Goal: Task Accomplishment & Management: Use online tool/utility

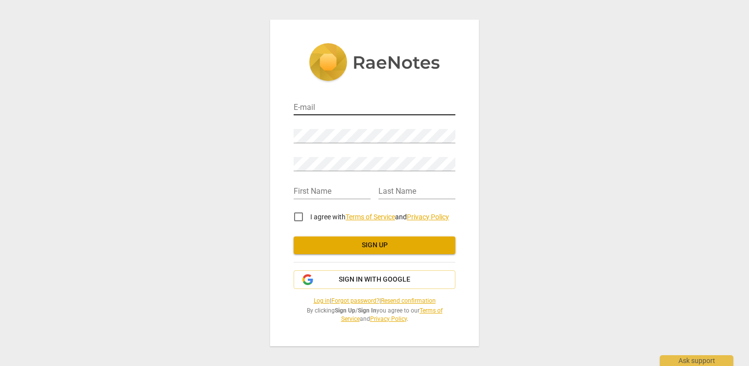
click at [326, 107] on input "email" at bounding box center [375, 108] width 162 height 14
click at [359, 106] on input "email" at bounding box center [375, 108] width 162 height 14
type input "[PERSON_NAME][EMAIL_ADDRESS][DOMAIN_NAME]"
type input "[PERSON_NAME]"
type input "Halstead"
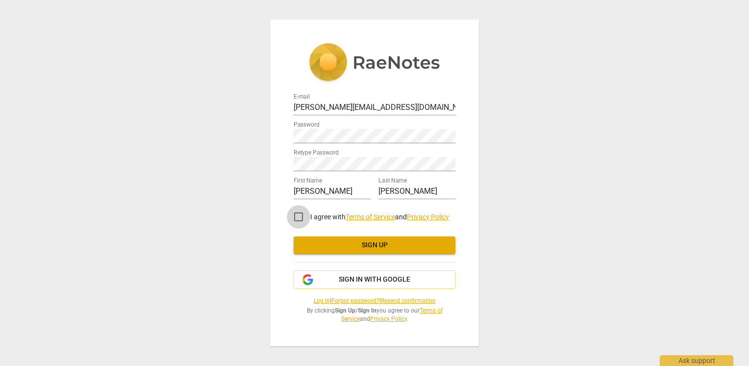
click at [298, 218] on input "I agree with Terms of Service and Privacy Policy" at bounding box center [299, 217] width 24 height 24
checkbox input "true"
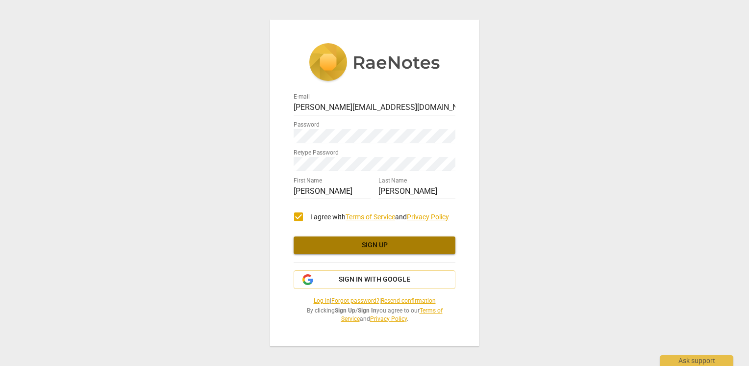
click at [328, 238] on button "Sign up" at bounding box center [375, 245] width 162 height 18
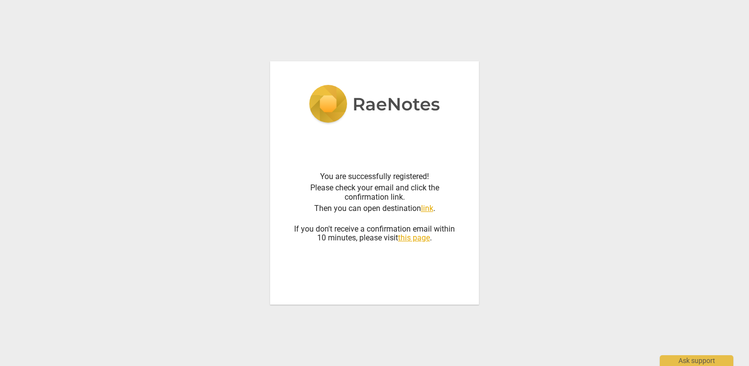
click at [431, 209] on link "link" at bounding box center [427, 208] width 12 height 9
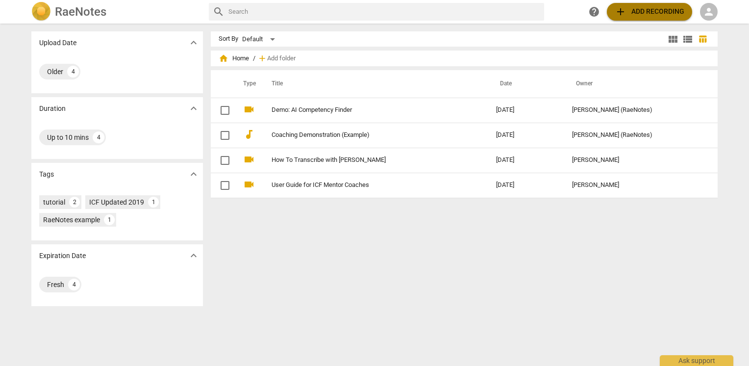
click at [645, 14] on span "add Add recording" at bounding box center [650, 12] width 70 height 12
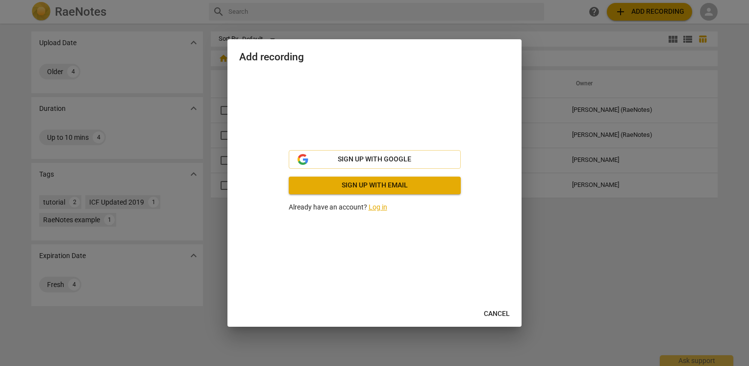
click at [378, 186] on span "Sign up with email" at bounding box center [375, 186] width 156 height 10
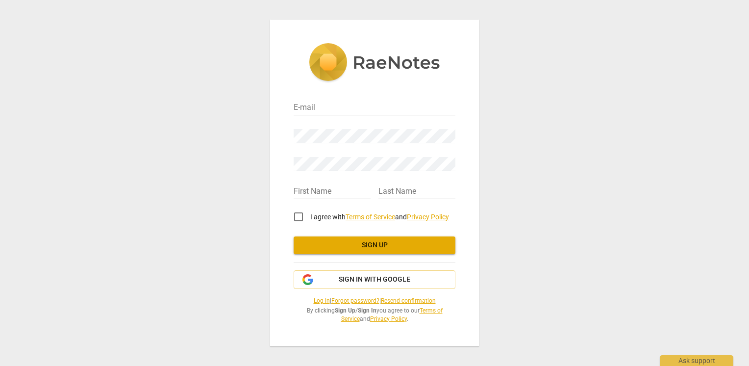
click at [344, 87] on link at bounding box center [375, 66] width 162 height 46
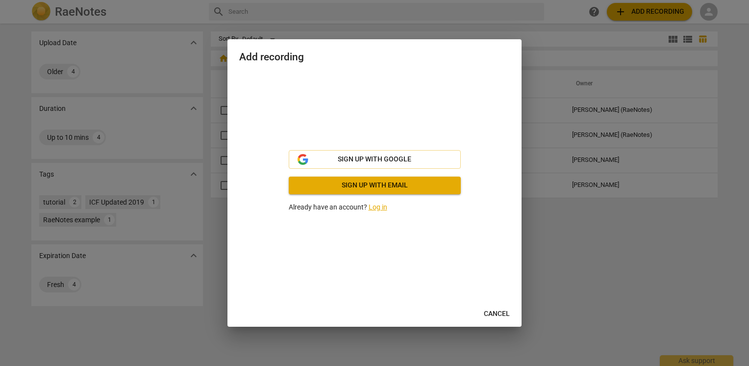
click at [351, 100] on div "Sign up with Google Sign up with email Already have an account? Log in" at bounding box center [374, 181] width 271 height 217
click at [386, 185] on span "Sign up with email" at bounding box center [375, 186] width 156 height 10
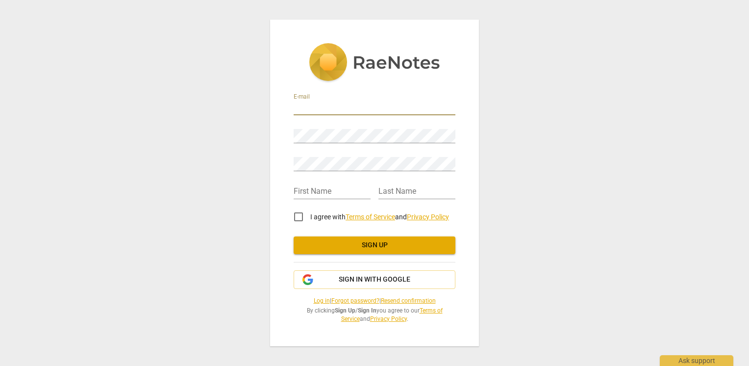
click at [314, 106] on input "email" at bounding box center [375, 108] width 162 height 14
type input "[PERSON_NAME][EMAIL_ADDRESS][DOMAIN_NAME]"
type input "[PERSON_NAME]"
type input "Halstead"
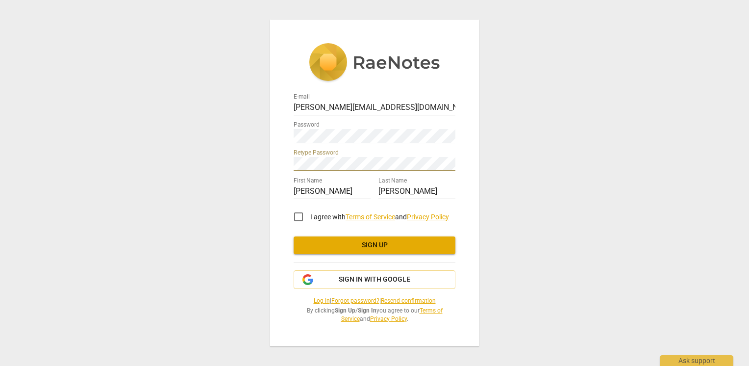
drag, startPoint x: 296, startPoint y: 215, endPoint x: 305, endPoint y: 221, distance: 10.5
click at [296, 214] on input "I agree with Terms of Service and Privacy Policy" at bounding box center [299, 217] width 24 height 24
checkbox input "true"
click at [348, 244] on span "Sign up" at bounding box center [375, 245] width 146 height 10
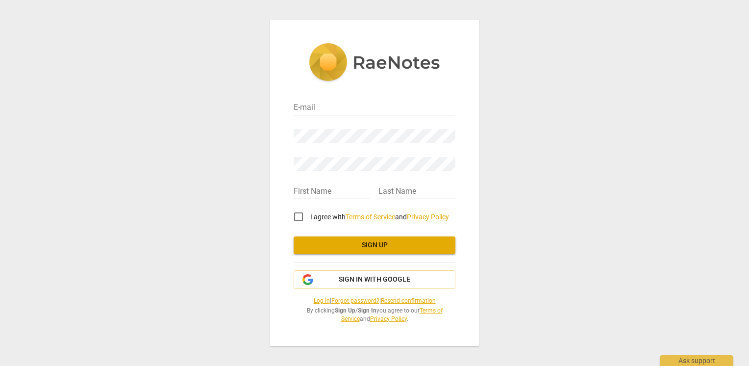
click at [314, 299] on link "Log in" at bounding box center [322, 300] width 16 height 7
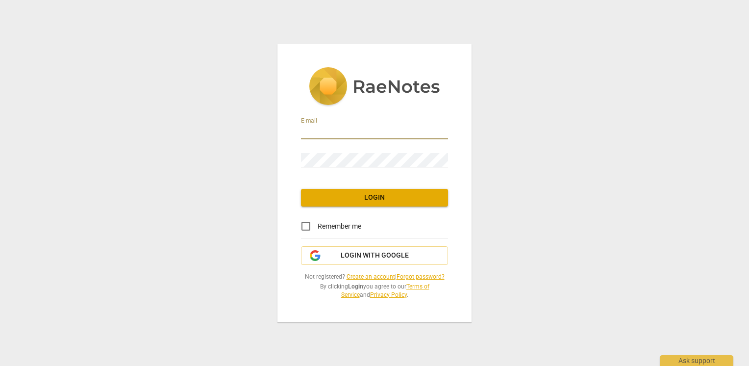
click at [347, 129] on input "email" at bounding box center [374, 132] width 147 height 14
type input "[PERSON_NAME][EMAIL_ADDRESS][DOMAIN_NAME]"
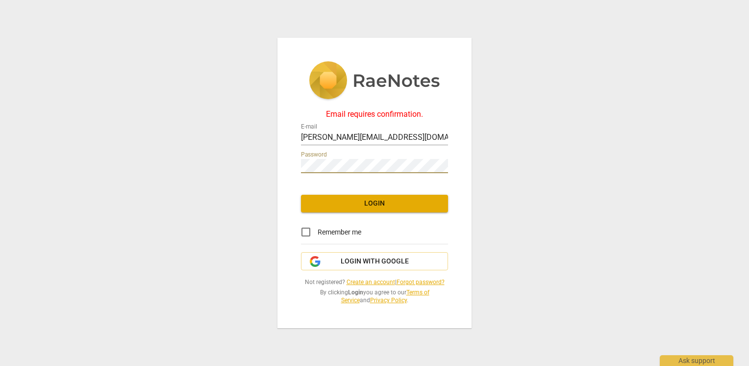
click at [377, 197] on button "Login" at bounding box center [374, 204] width 147 height 18
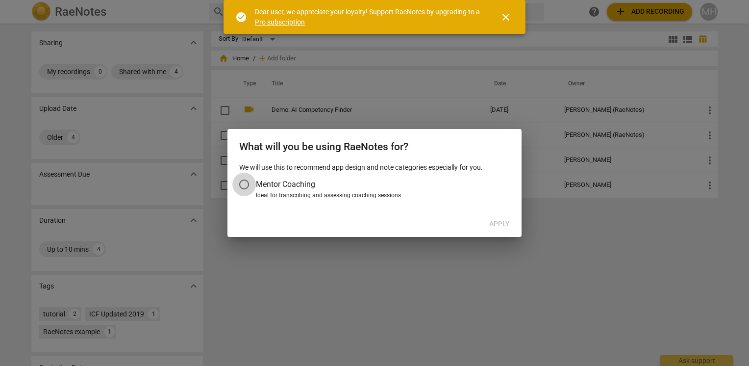
click at [249, 183] on input "Mentor Coaching" at bounding box center [244, 185] width 24 height 24
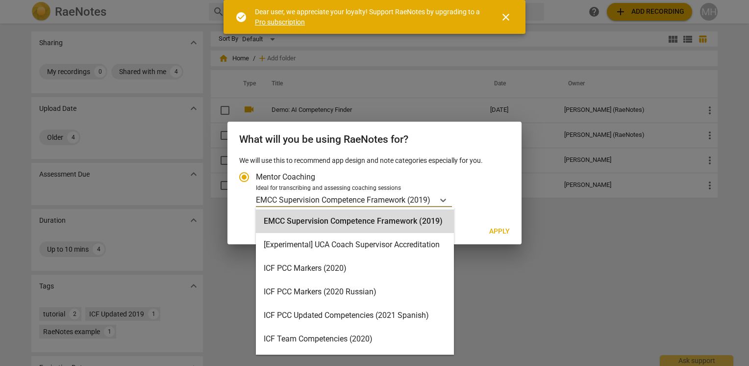
click at [296, 199] on p "EMCC Supervision Competence Framework (2019)" at bounding box center [343, 199] width 175 height 11
click at [0, 0] on input "Ideal for transcribing and assessing coaching sessions 16 results available. Us…" at bounding box center [0, 0] width 0 height 0
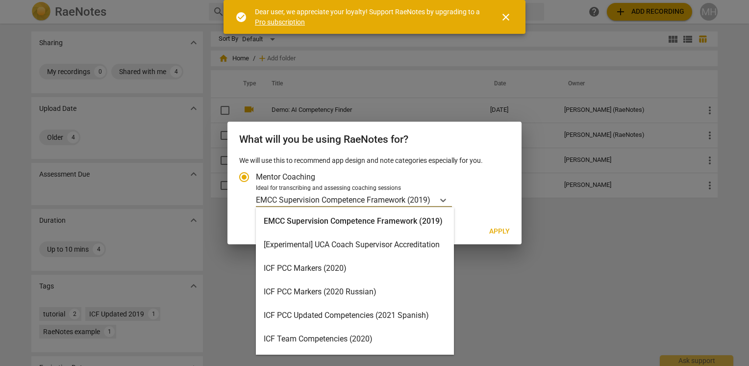
click at [294, 268] on div "ICF PCC Markers (2020)" at bounding box center [355, 269] width 198 height 24
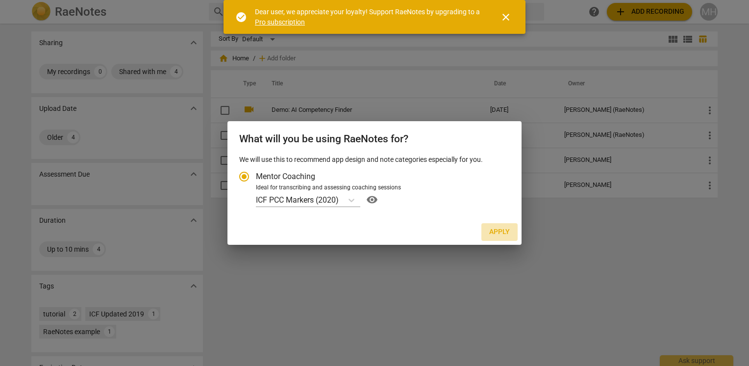
click at [495, 236] on span "Apply" at bounding box center [500, 232] width 21 height 10
radio input "false"
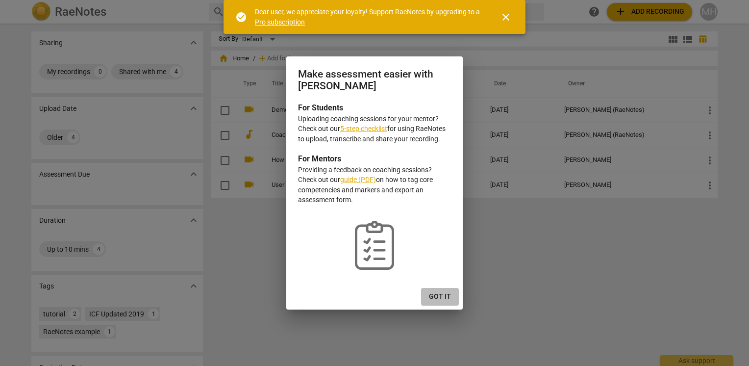
click at [441, 294] on span "Got it" at bounding box center [440, 297] width 22 height 10
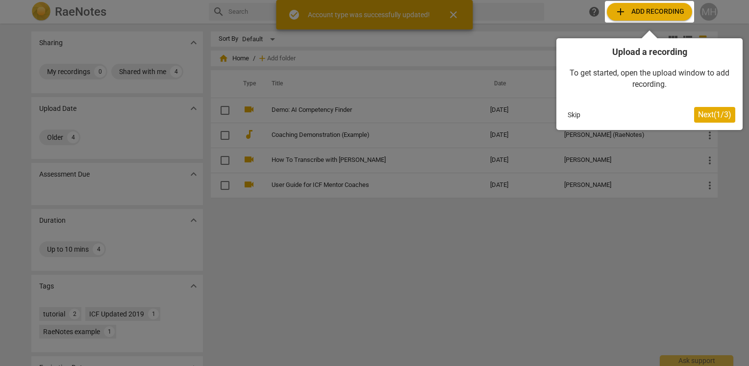
click at [454, 12] on div at bounding box center [374, 183] width 749 height 366
click at [653, 10] on div at bounding box center [649, 12] width 89 height 22
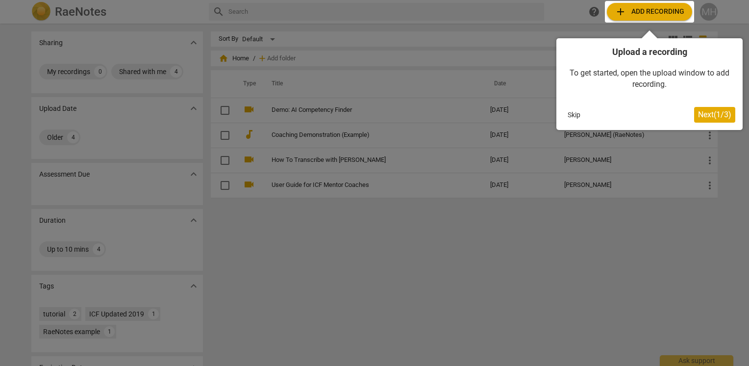
click at [701, 118] on span "Next ( 1 / 3 )" at bounding box center [714, 114] width 33 height 9
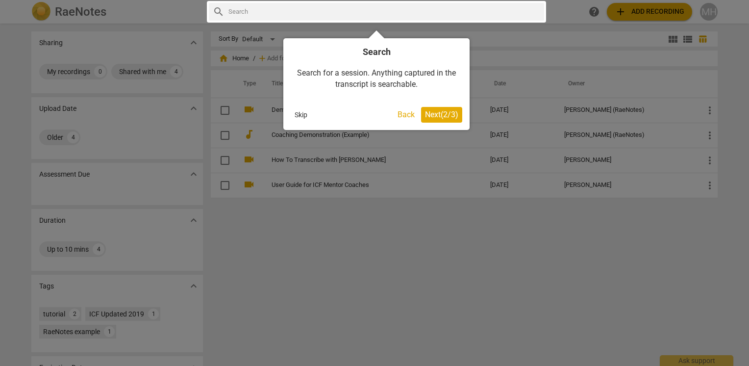
click at [432, 116] on span "Next ( 2 / 3 )" at bounding box center [441, 114] width 33 height 9
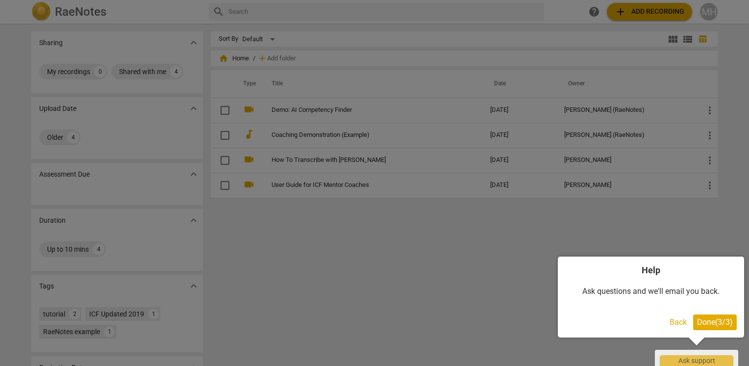
drag, startPoint x: 710, startPoint y: 323, endPoint x: 681, endPoint y: 176, distance: 150.0
click at [710, 322] on span "Done ( 3 / 3 )" at bounding box center [715, 321] width 36 height 9
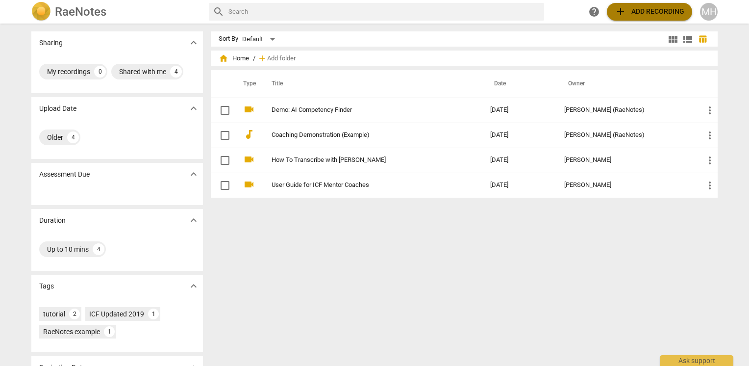
click at [659, 11] on span "add Add recording" at bounding box center [650, 12] width 70 height 12
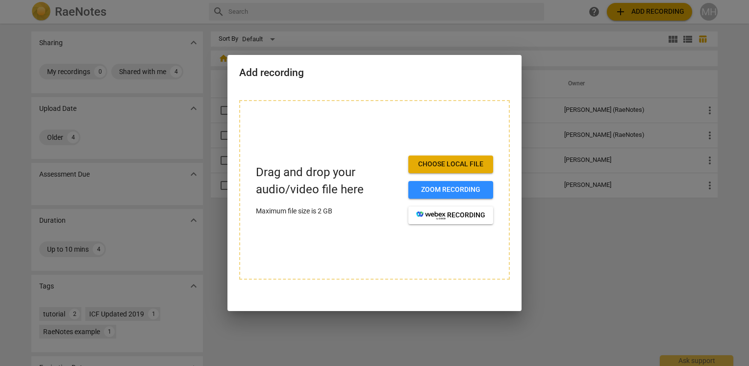
click at [434, 167] on span "Choose local file" at bounding box center [450, 164] width 69 height 10
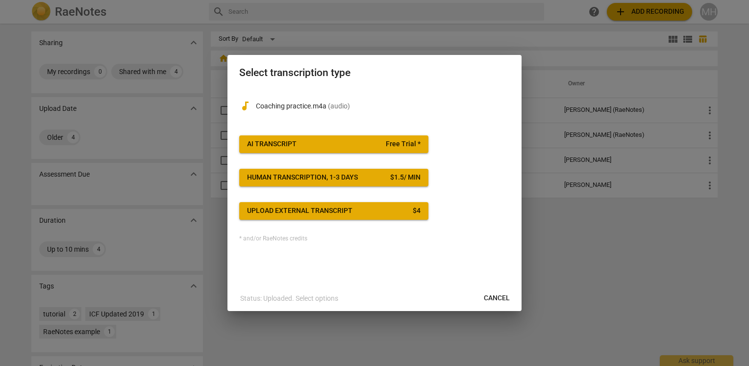
click at [322, 139] on span "AI Transcript Free Trial *" at bounding box center [334, 144] width 174 height 10
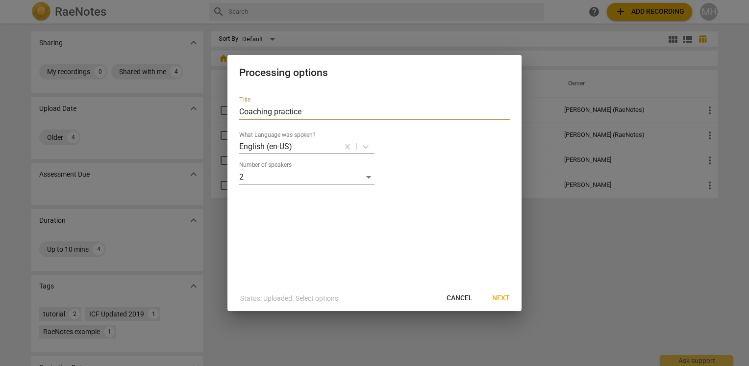
drag, startPoint x: 321, startPoint y: 105, endPoint x: 324, endPoint y: 112, distance: 7.5
click at [321, 106] on input "Coaching practice" at bounding box center [374, 112] width 271 height 16
type input "Coaching practice [PERSON_NAME]"
click at [504, 298] on span "Next" at bounding box center [501, 298] width 18 height 10
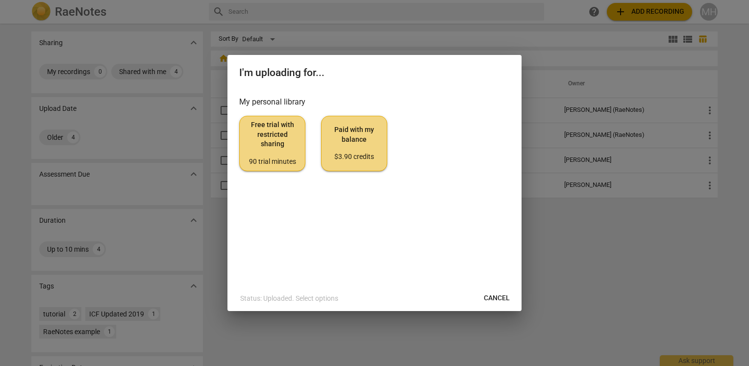
click at [273, 131] on span "Free trial with restricted sharing 90 trial minutes" at bounding box center [273, 143] width 50 height 46
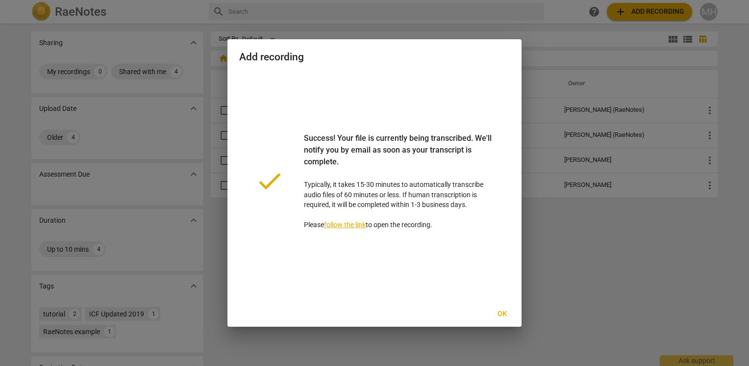
click at [505, 311] on span "Ok" at bounding box center [502, 314] width 16 height 10
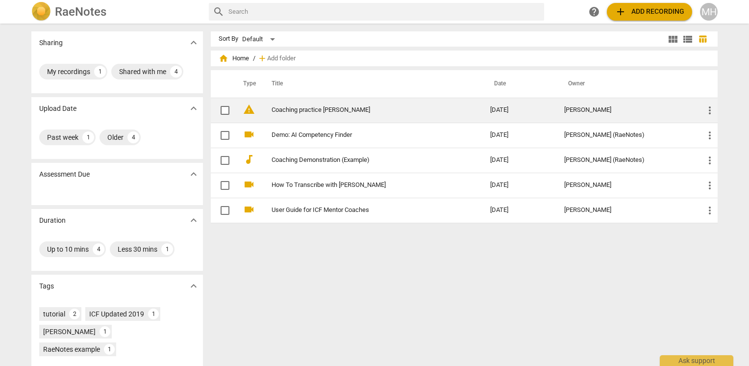
click at [332, 107] on link "Coaching practice [PERSON_NAME]" at bounding box center [363, 109] width 183 height 7
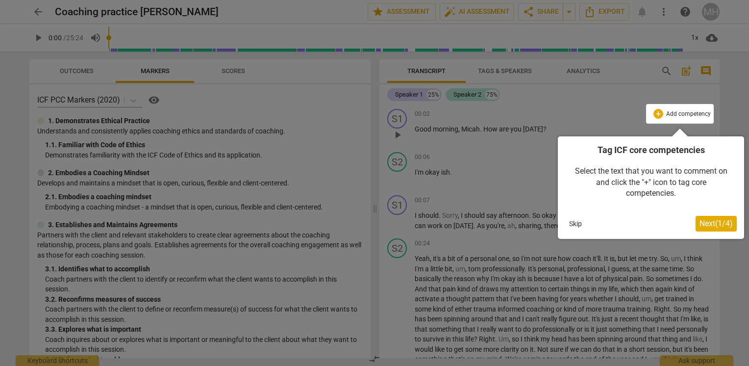
click at [714, 220] on span "Next ( 1 / 4 )" at bounding box center [716, 223] width 33 height 9
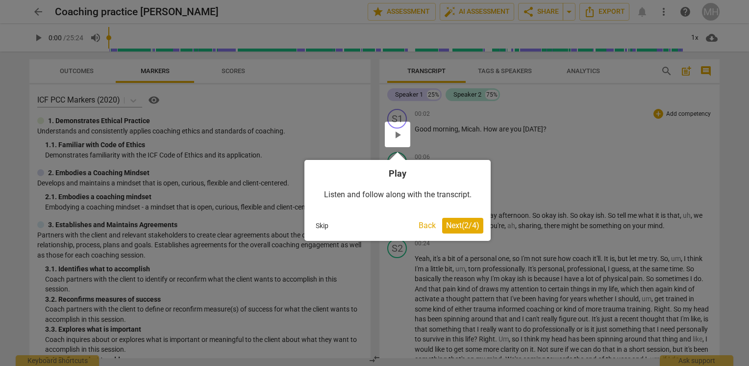
click at [454, 225] on span "Next ( 2 / 4 )" at bounding box center [462, 225] width 33 height 9
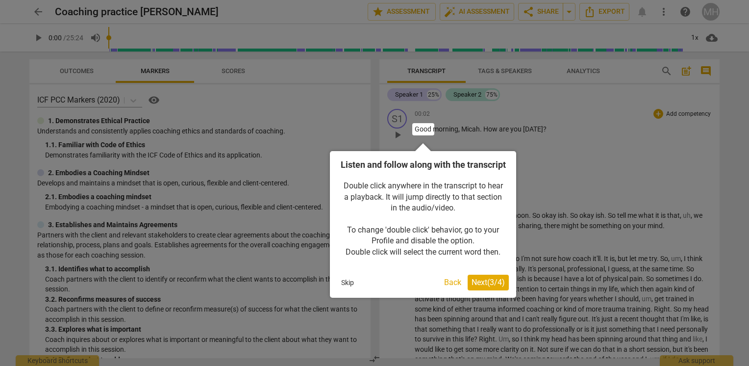
click at [492, 287] on span "Next ( 3 / 4 )" at bounding box center [488, 282] width 33 height 9
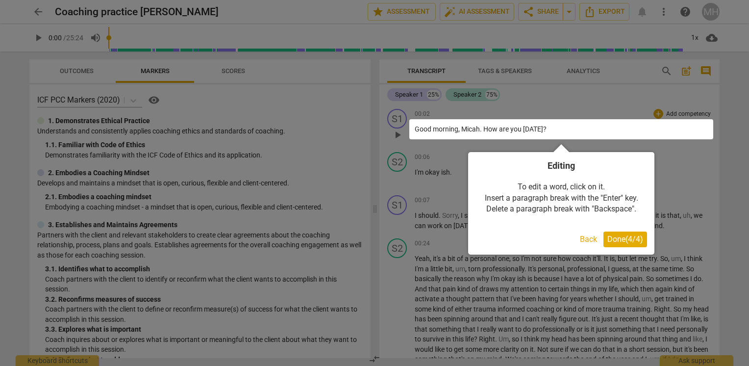
click at [620, 238] on span "Done ( 4 / 4 )" at bounding box center [626, 238] width 36 height 9
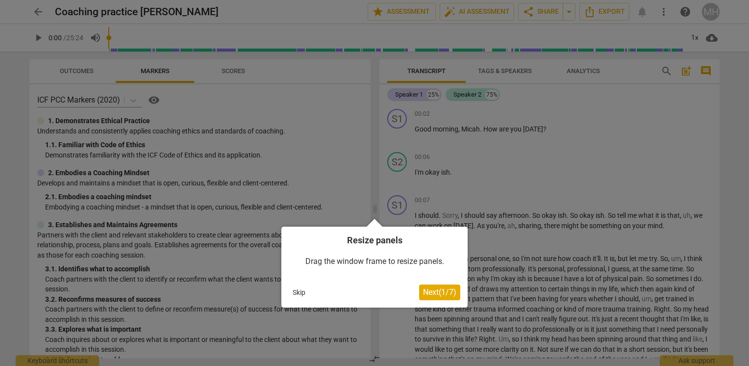
click at [435, 294] on span "Next ( 1 / 7 )" at bounding box center [439, 291] width 33 height 9
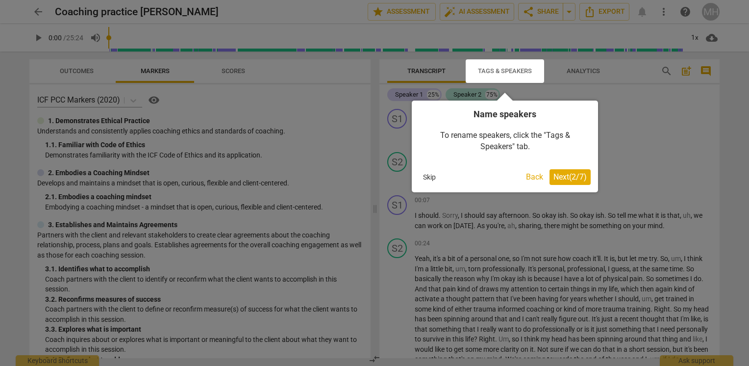
click at [571, 176] on span "Next ( 2 / 7 )" at bounding box center [570, 176] width 33 height 9
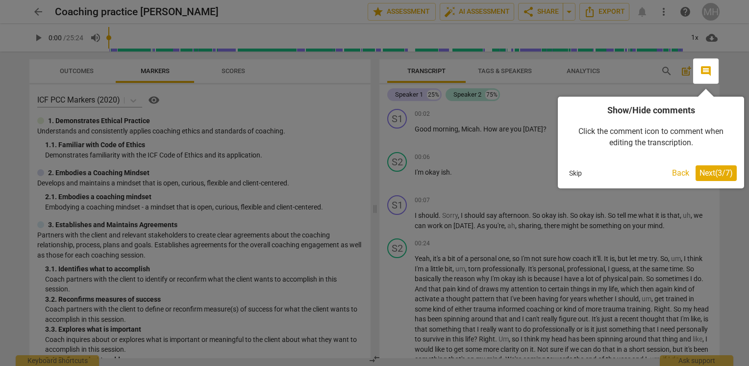
click at [717, 173] on span "Next ( 3 / 7 )" at bounding box center [716, 172] width 33 height 9
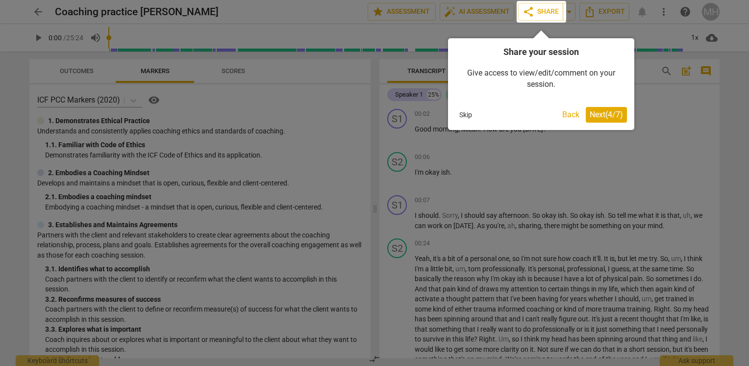
click at [601, 116] on span "Next ( 4 / 7 )" at bounding box center [606, 114] width 33 height 9
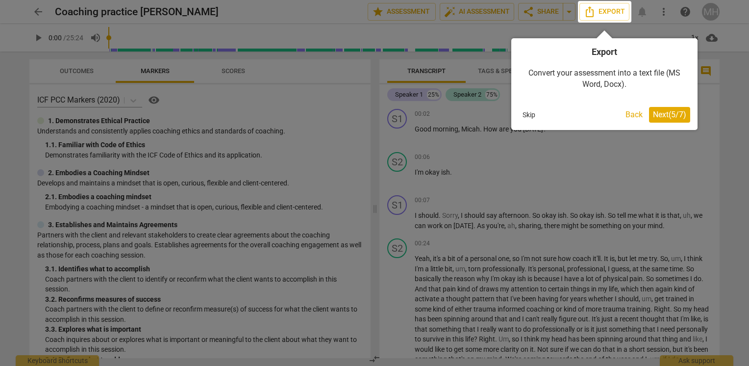
click at [673, 117] on span "Next ( 5 / 7 )" at bounding box center [669, 114] width 33 height 9
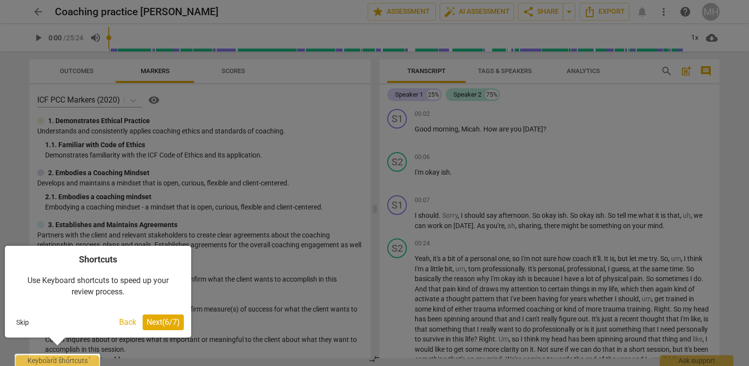
click at [158, 319] on span "Next ( 6 / 7 )" at bounding box center [163, 321] width 33 height 9
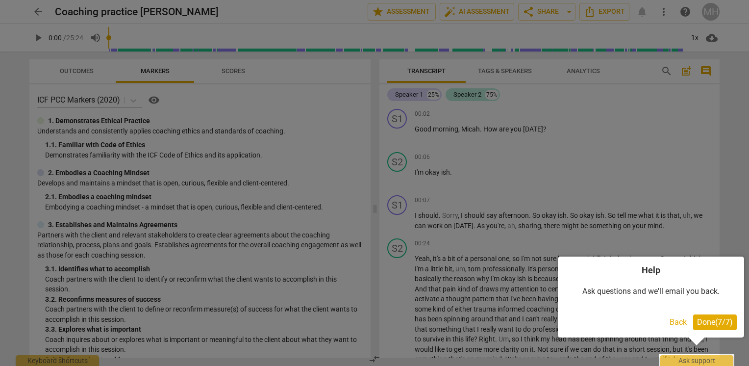
click at [708, 316] on button "Done ( 7 / 7 )" at bounding box center [716, 322] width 44 height 16
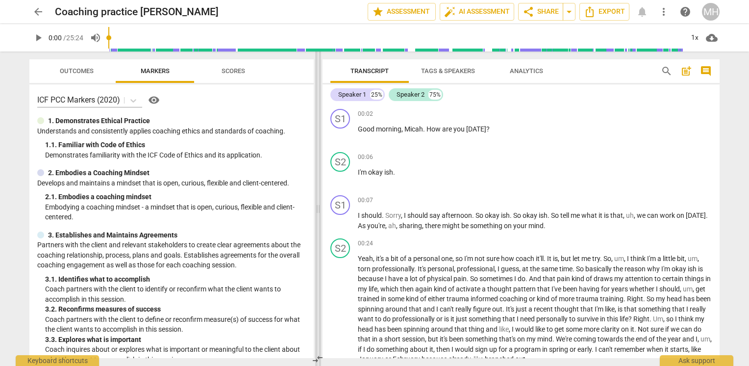
drag, startPoint x: 373, startPoint y: 210, endPoint x: 316, endPoint y: 198, distance: 58.2
click at [316, 198] on span at bounding box center [318, 209] width 6 height 314
click at [358, 97] on div "Speaker 1" at bounding box center [352, 95] width 28 height 10
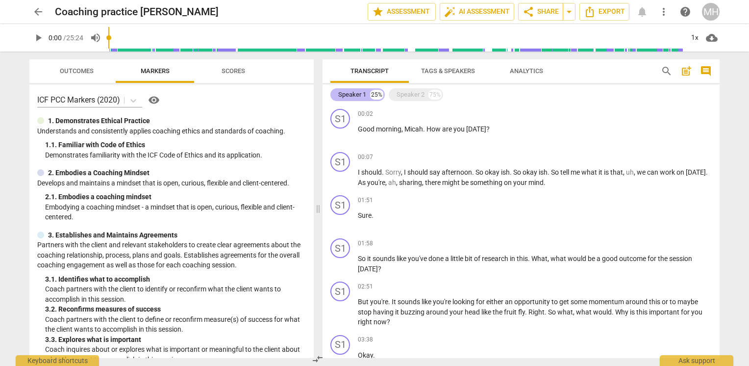
click at [354, 98] on div "Speaker 1" at bounding box center [352, 95] width 28 height 10
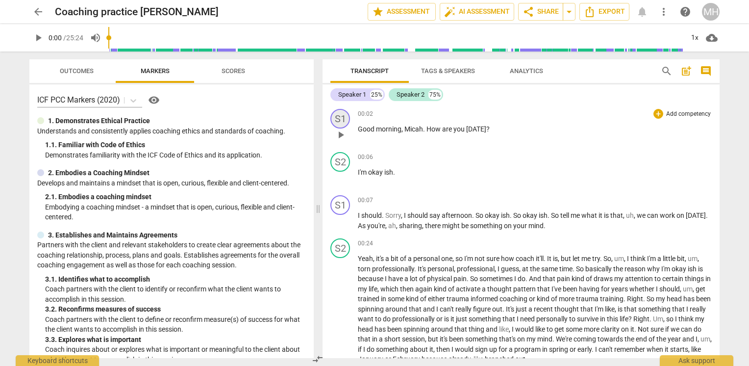
click at [343, 119] on div "S1" at bounding box center [341, 119] width 20 height 20
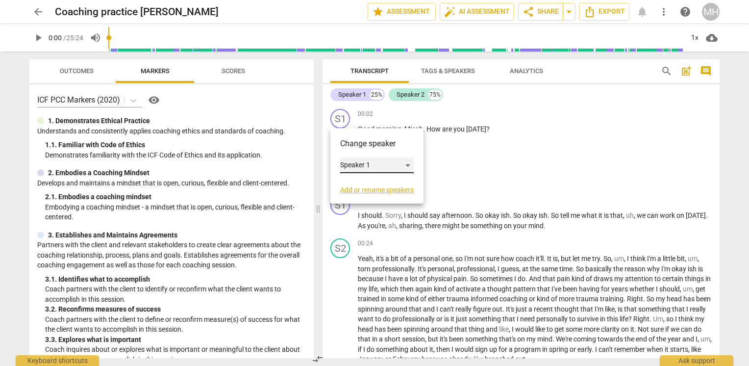
click at [360, 169] on div "Speaker 1" at bounding box center [377, 165] width 74 height 16
click at [385, 167] on li "Speaker 1" at bounding box center [377, 165] width 75 height 19
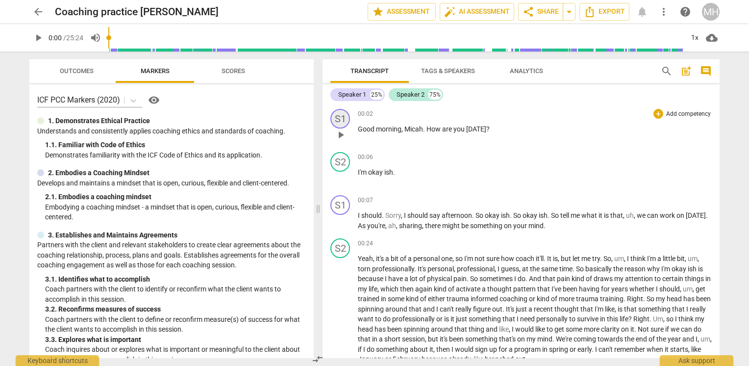
click at [343, 116] on div "S1" at bounding box center [341, 119] width 20 height 20
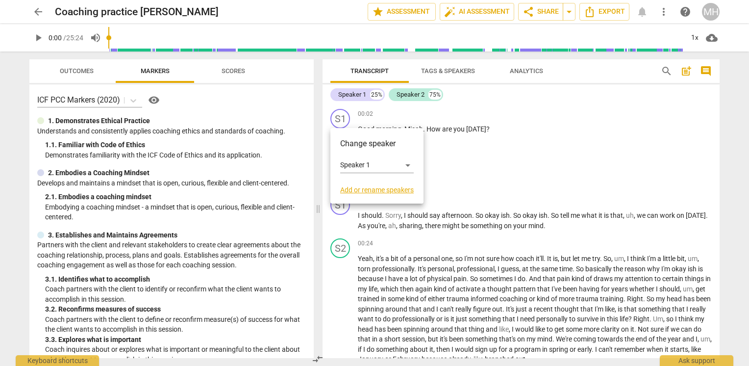
click at [393, 189] on link "Add or rename speakers" at bounding box center [377, 190] width 74 height 8
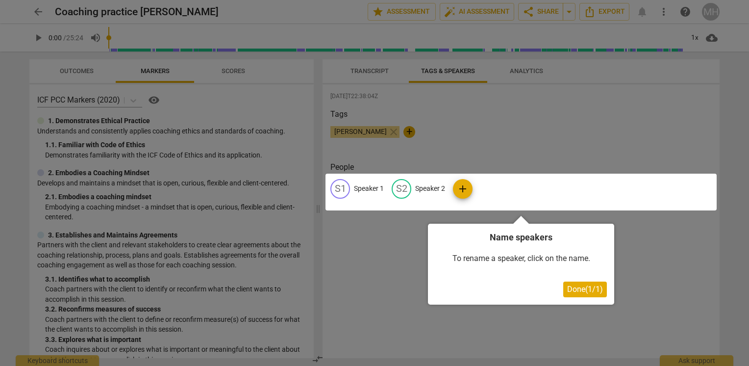
click at [596, 289] on span "Done ( 1 / 1 )" at bounding box center [586, 288] width 36 height 9
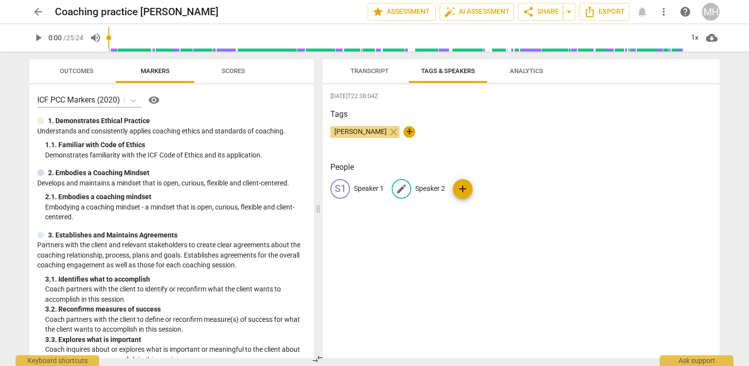
click at [430, 184] on p "Speaker 2" at bounding box center [430, 188] width 30 height 10
type input "Maika"
click at [377, 186] on p "Speaker 1" at bounding box center [369, 188] width 30 height 10
type input "[PERSON_NAME]"
click at [574, 285] on div "[DATE]T22:38:04Z Tags [PERSON_NAME] close + People edit [PERSON_NAME] MA Maika …" at bounding box center [521, 221] width 397 height 274
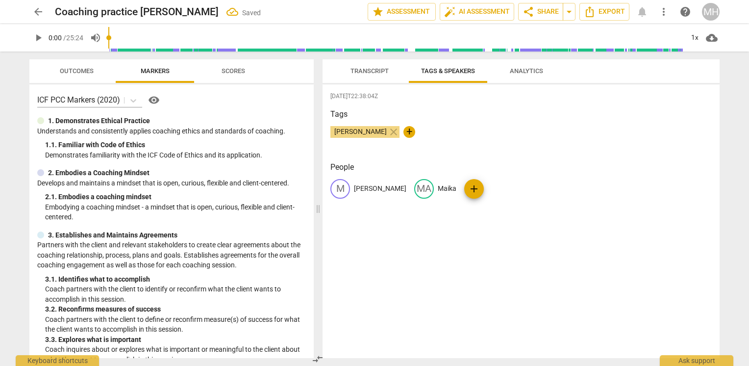
click at [367, 67] on span "Transcript" at bounding box center [370, 70] width 38 height 7
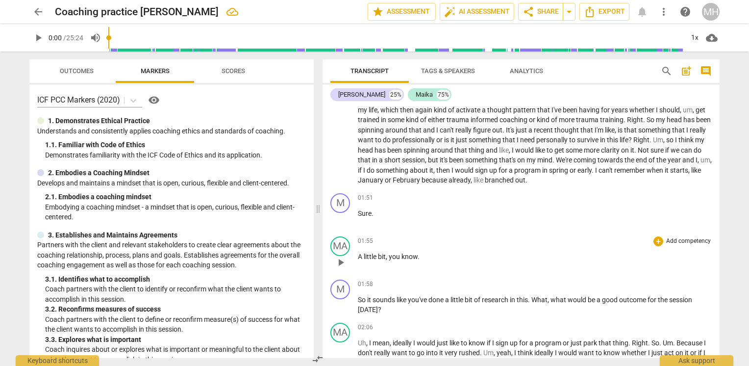
scroll to position [196, 0]
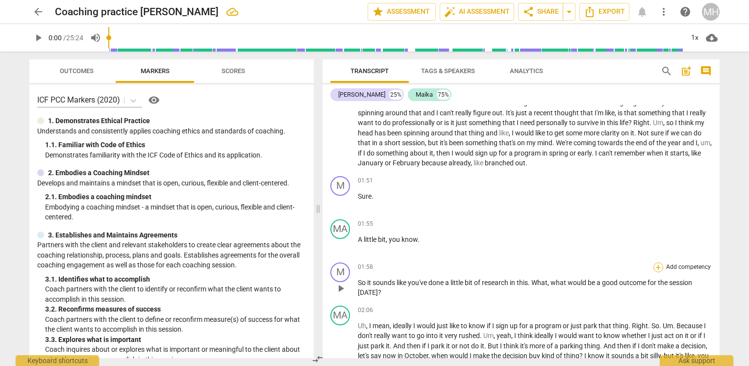
click at [656, 263] on div "+" at bounding box center [659, 267] width 10 height 10
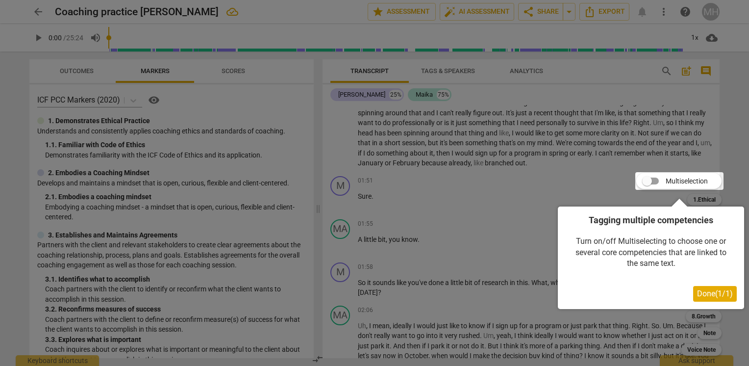
click at [709, 295] on span "Done ( 1 / 1 )" at bounding box center [715, 293] width 36 height 9
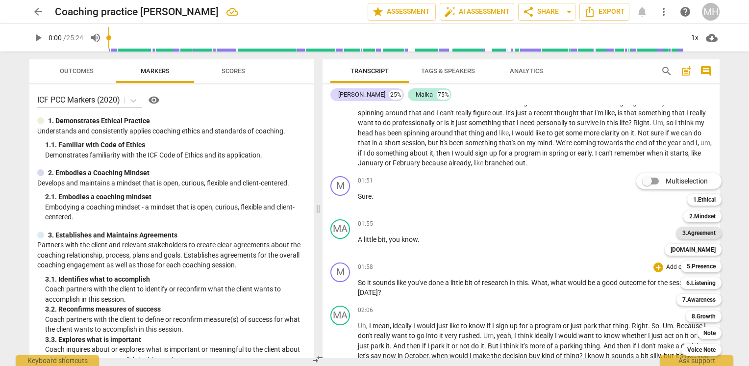
click at [715, 233] on b "3.Agreement" at bounding box center [699, 233] width 33 height 12
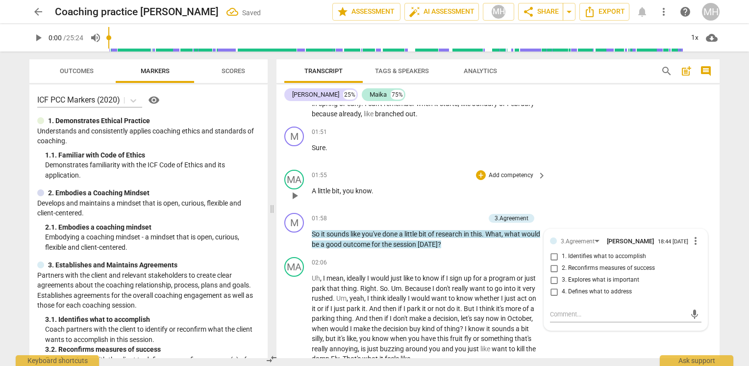
scroll to position [285, 0]
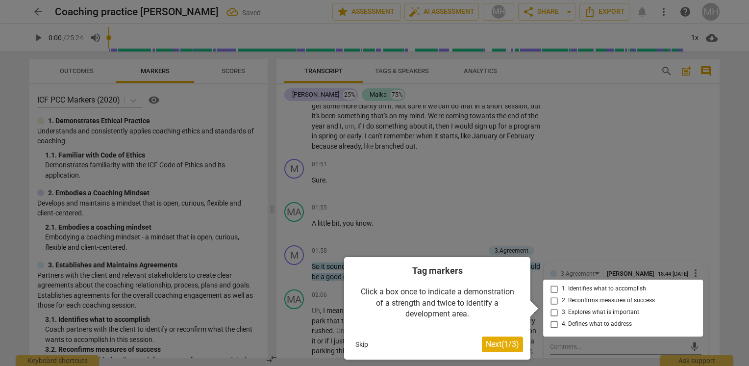
click at [492, 347] on span "Next ( 1 / 3 )" at bounding box center [502, 343] width 33 height 9
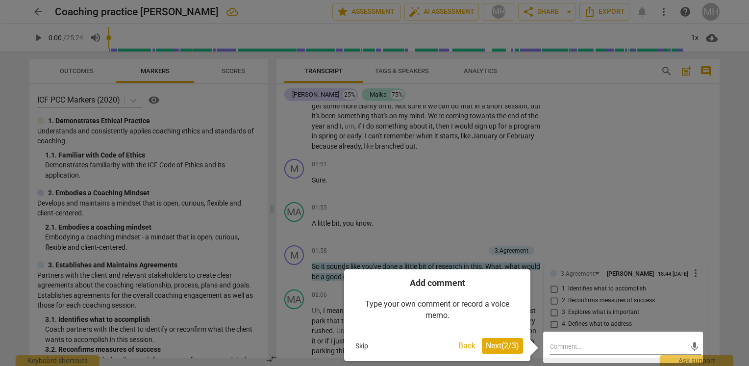
click at [495, 344] on span "Next ( 2 / 3 )" at bounding box center [502, 345] width 33 height 9
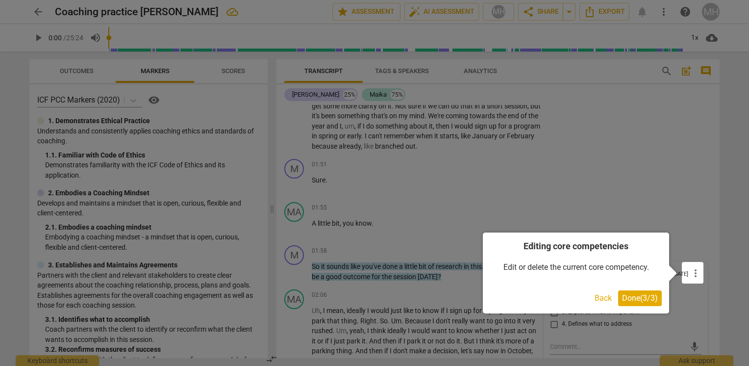
click at [639, 295] on span "Done ( 3 / 3 )" at bounding box center [640, 297] width 36 height 9
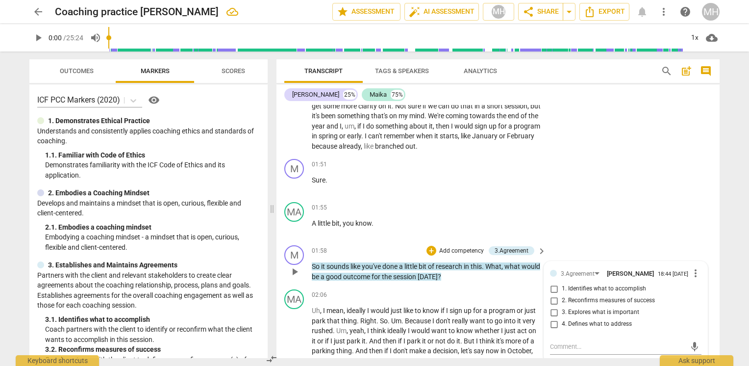
click at [606, 289] on span "1. Identifies what to accomplish" at bounding box center [604, 288] width 84 height 9
click at [562, 289] on input "1. Identifies what to accomplish" at bounding box center [554, 289] width 16 height 12
checkbox input "true"
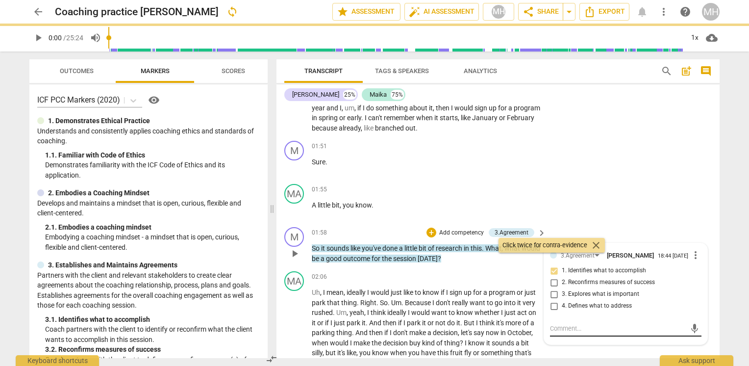
scroll to position [335, 0]
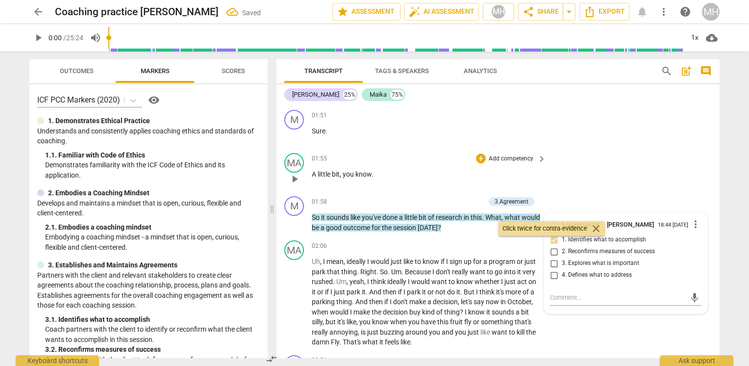
click at [615, 183] on div "MA play_arrow pause 01:55 + Add competency keyboard_arrow_right A little bit , …" at bounding box center [498, 170] width 443 height 43
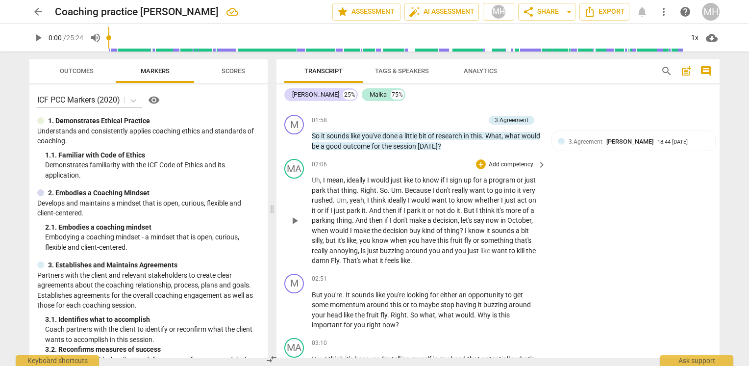
scroll to position [433, 0]
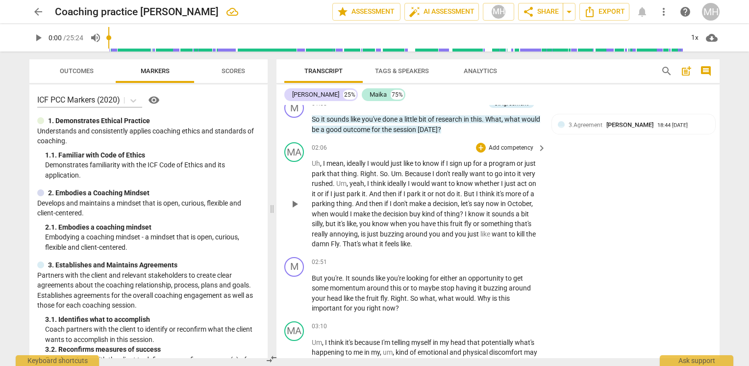
click at [445, 196] on p "Uh , I mean , ideally I would just like to know if I sign up for a program or j…" at bounding box center [427, 203] width 230 height 91
click at [531, 146] on p "Add competency" at bounding box center [511, 148] width 47 height 9
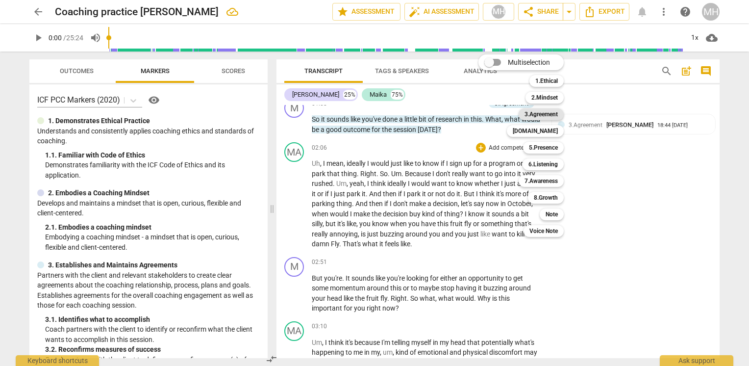
click at [546, 113] on b "3.Agreement" at bounding box center [541, 114] width 33 height 12
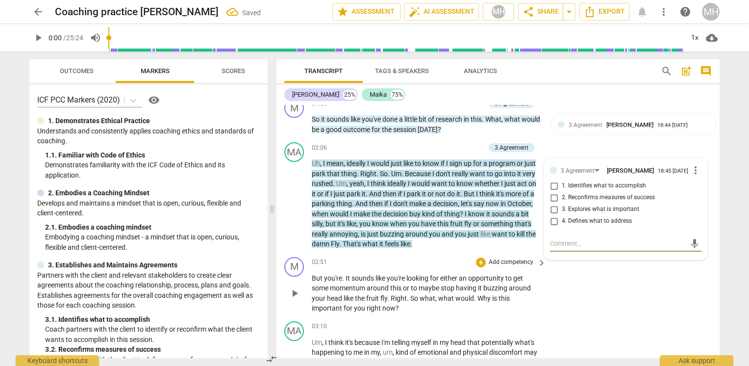
click at [485, 253] on div "M play_arrow pause 02:51 + Add competency keyboard_arrow_right But you're . It …" at bounding box center [498, 285] width 443 height 64
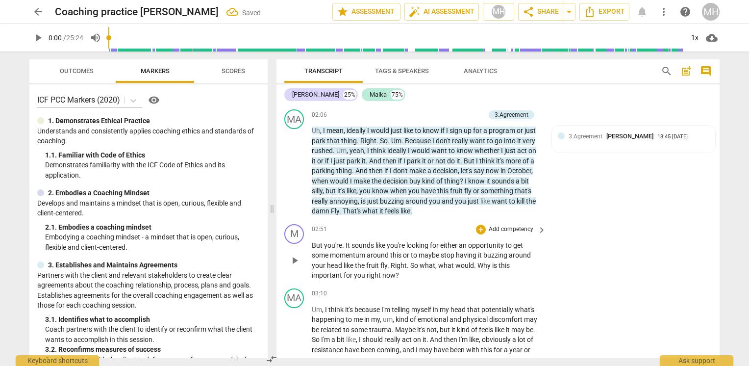
scroll to position [482, 0]
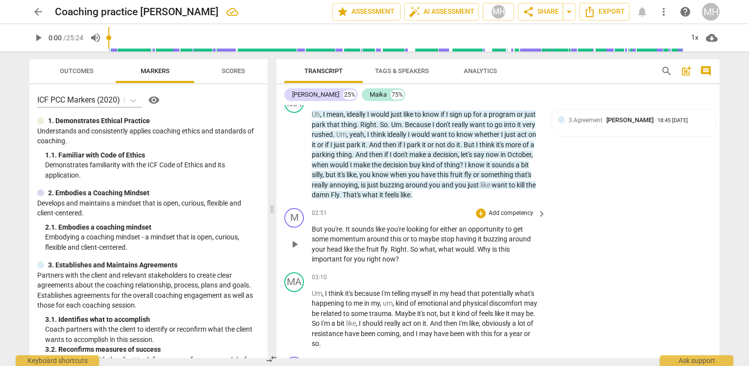
click at [525, 211] on p "Add competency" at bounding box center [511, 213] width 47 height 9
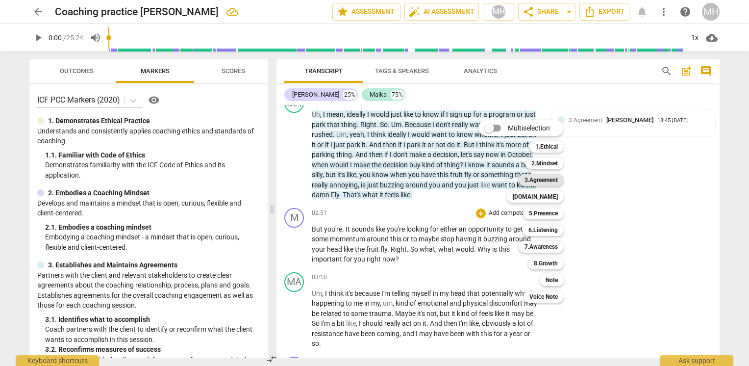
click at [554, 179] on b "3.Agreement" at bounding box center [541, 180] width 33 height 12
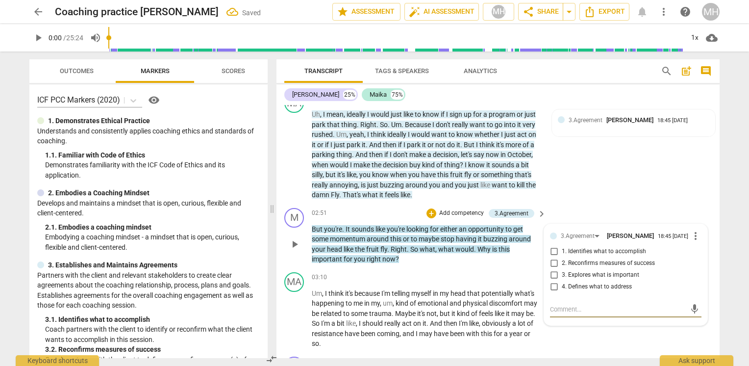
click at [623, 277] on span "3. Explores what is important" at bounding box center [600, 275] width 77 height 9
click at [562, 277] on input "3. Explores what is important" at bounding box center [554, 275] width 16 height 12
checkbox input "true"
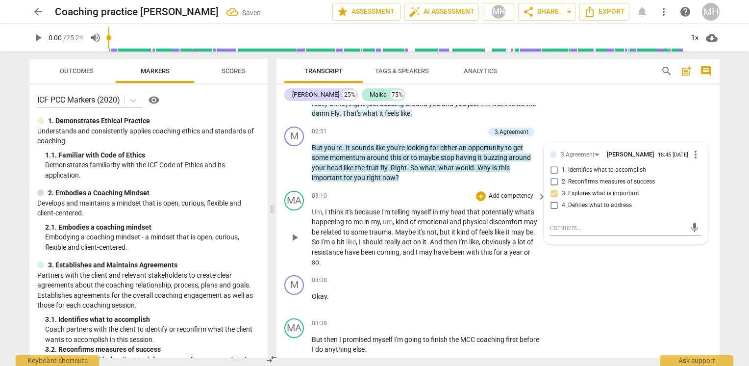
scroll to position [580, 0]
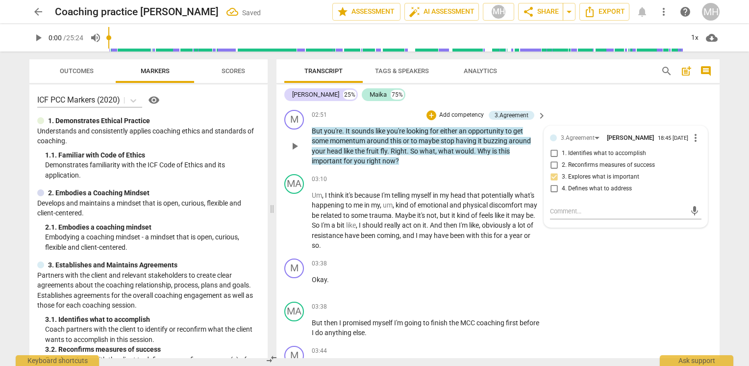
drag, startPoint x: 643, startPoint y: 112, endPoint x: 647, endPoint y: 142, distance: 30.2
click at [643, 113] on div "M play_arrow pause 02:51 + Add competency 3.Agreement keyboard_arrow_right But …" at bounding box center [498, 138] width 443 height 64
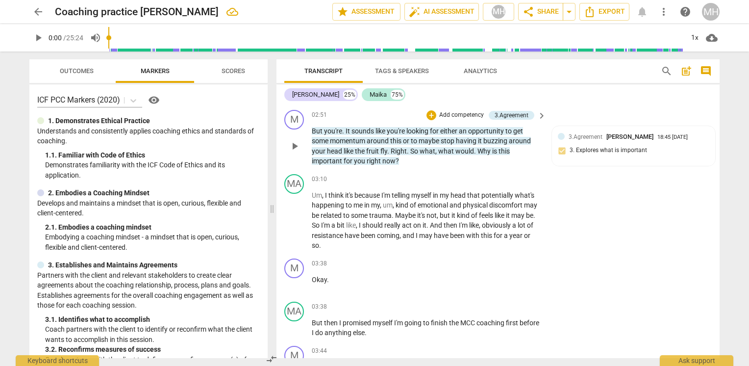
click at [537, 115] on span "keyboard_arrow_right" at bounding box center [542, 116] width 12 height 12
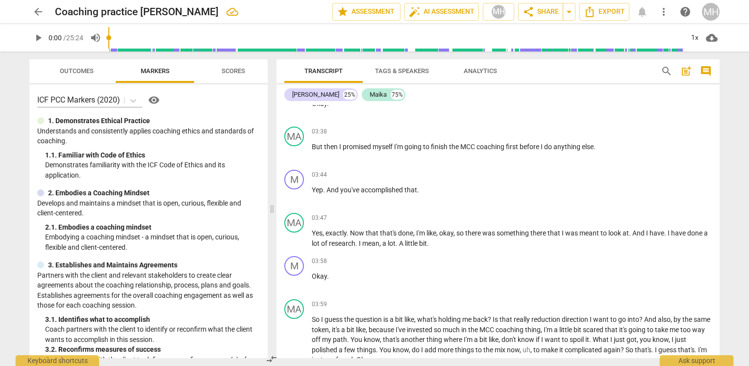
scroll to position [508, 0]
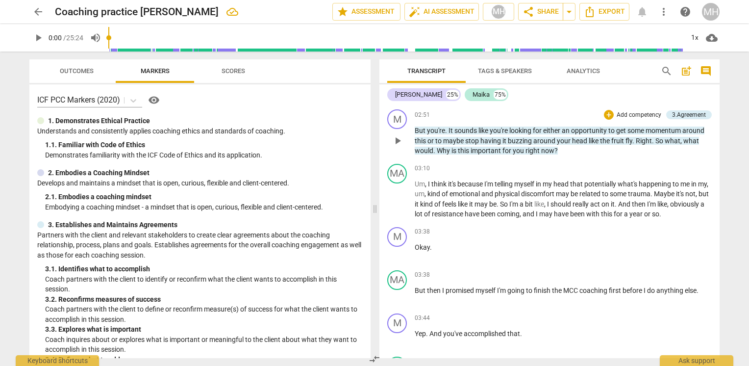
click at [642, 111] on p "Add competency" at bounding box center [639, 115] width 47 height 9
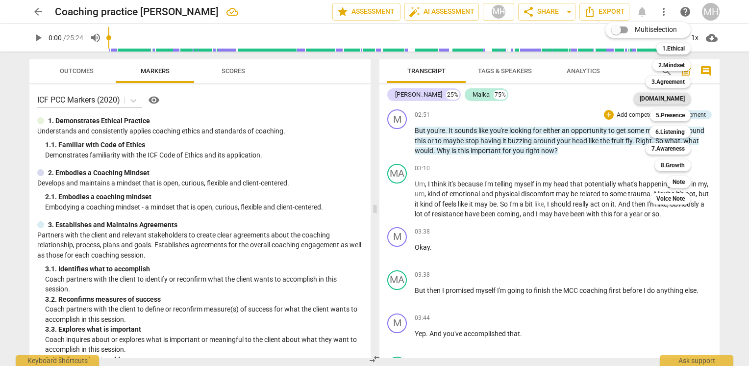
click at [683, 100] on b "[DOMAIN_NAME]" at bounding box center [662, 99] width 45 height 12
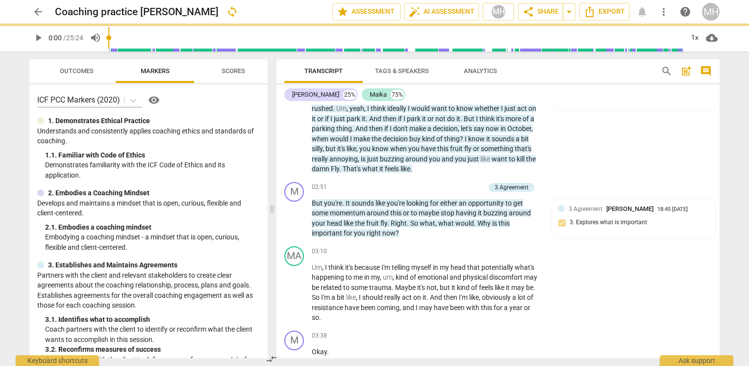
scroll to position [580, 0]
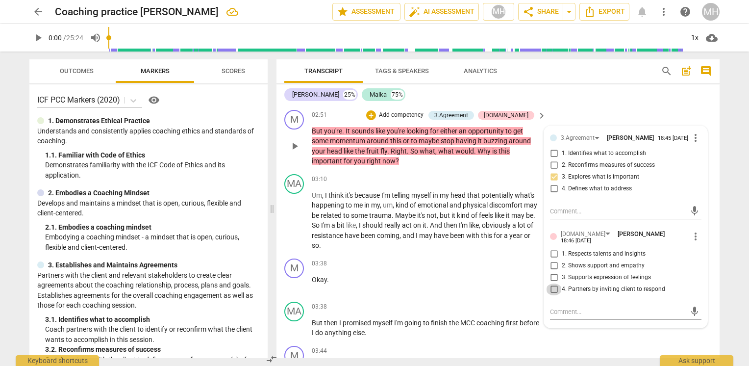
click at [550, 288] on input "4. Partners by inviting client to respond" at bounding box center [554, 290] width 16 height 12
checkbox input "true"
click at [541, 114] on span "keyboard_arrow_right" at bounding box center [542, 116] width 12 height 12
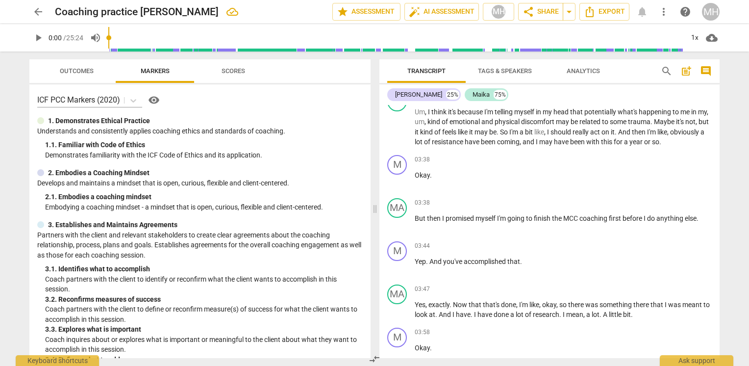
scroll to position [508, 0]
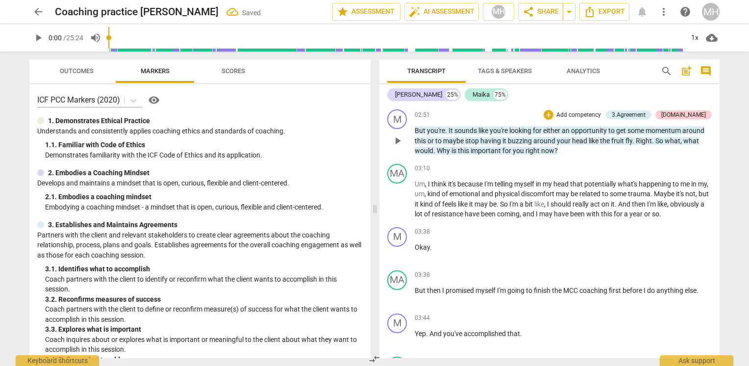
click at [601, 113] on p "Add competency" at bounding box center [579, 115] width 47 height 9
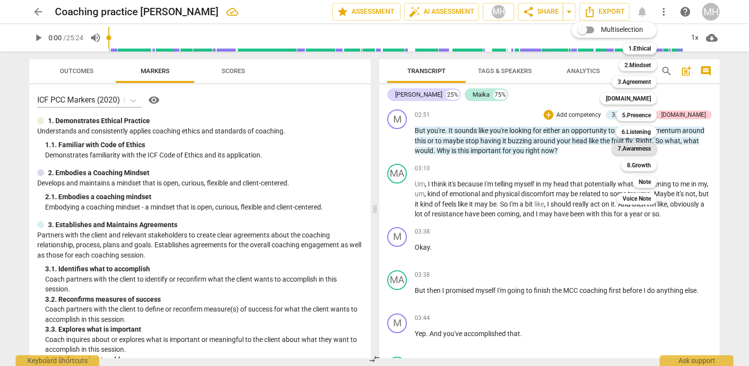
click at [640, 146] on b "7.Awareness" at bounding box center [634, 149] width 33 height 12
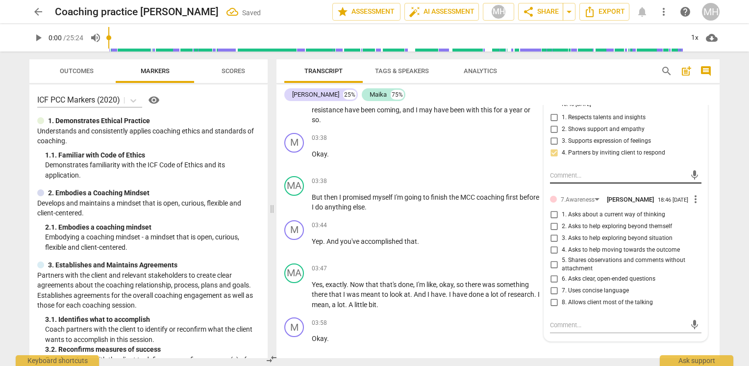
scroll to position [727, 0]
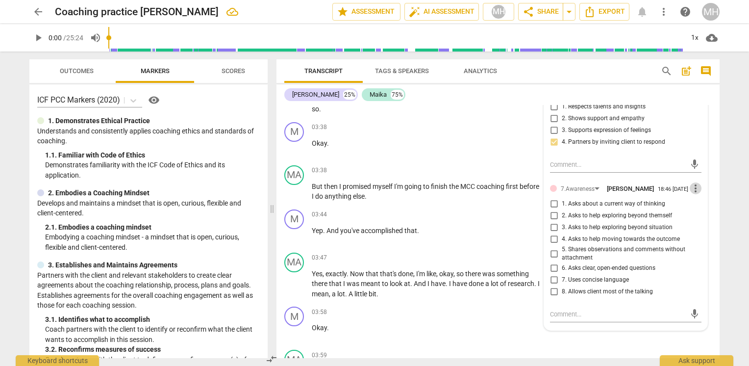
click at [693, 186] on span "more_vert" at bounding box center [696, 188] width 12 height 12
click at [698, 207] on li "Delete" at bounding box center [704, 207] width 34 height 19
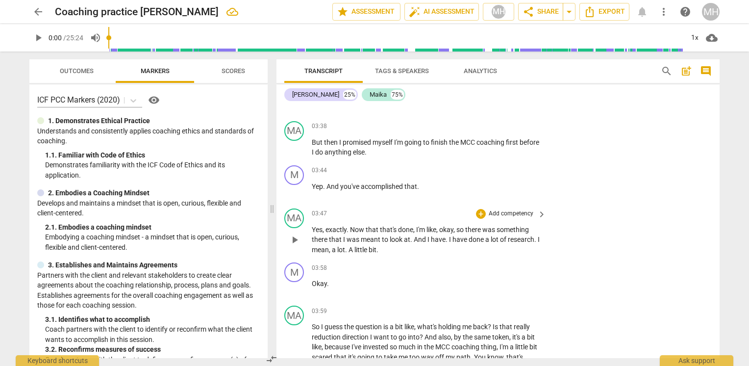
scroll to position [776, 0]
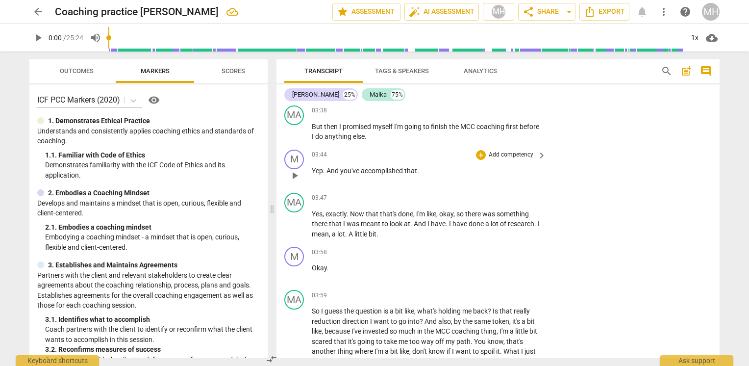
click at [495, 152] on p "Add competency" at bounding box center [511, 155] width 47 height 9
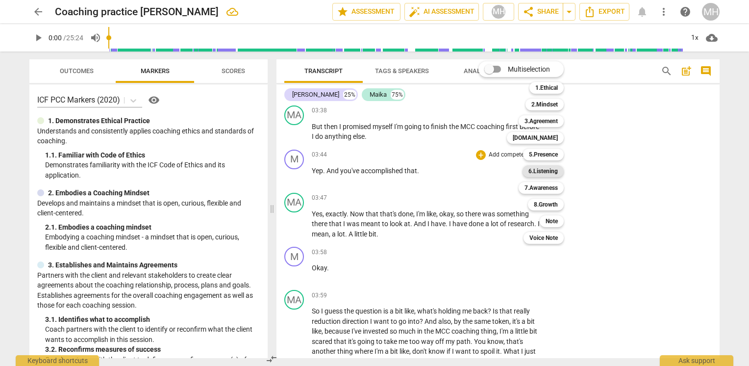
click at [553, 169] on b "6.Listening" at bounding box center [543, 171] width 29 height 12
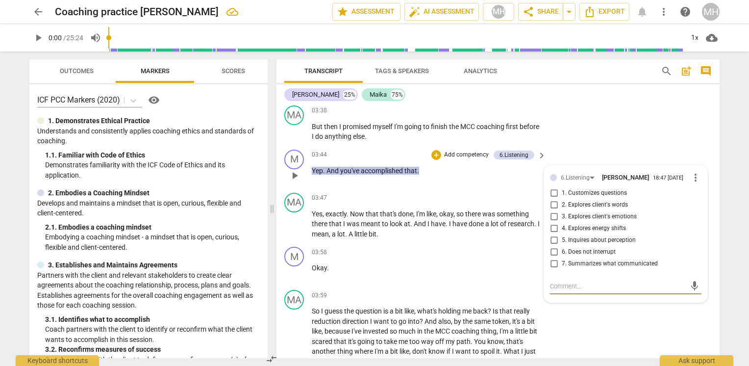
click at [693, 179] on span "more_vert" at bounding box center [696, 178] width 12 height 12
click at [698, 198] on li "Delete" at bounding box center [704, 195] width 34 height 19
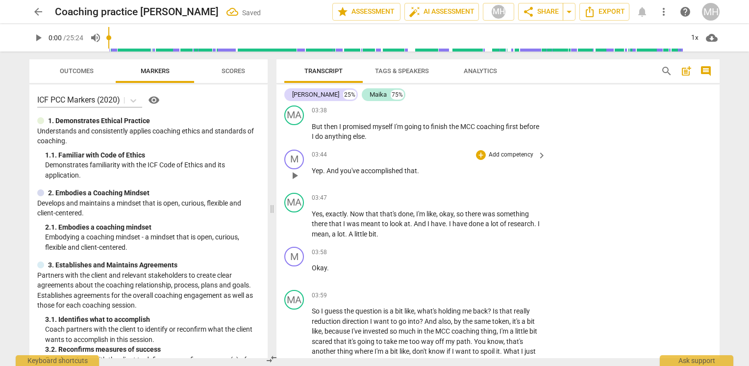
click at [509, 152] on p "Add competency" at bounding box center [511, 155] width 47 height 9
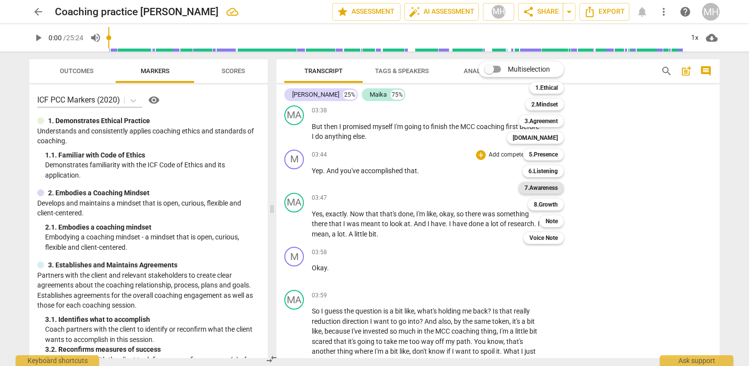
click at [548, 187] on b "7.Awareness" at bounding box center [541, 188] width 33 height 12
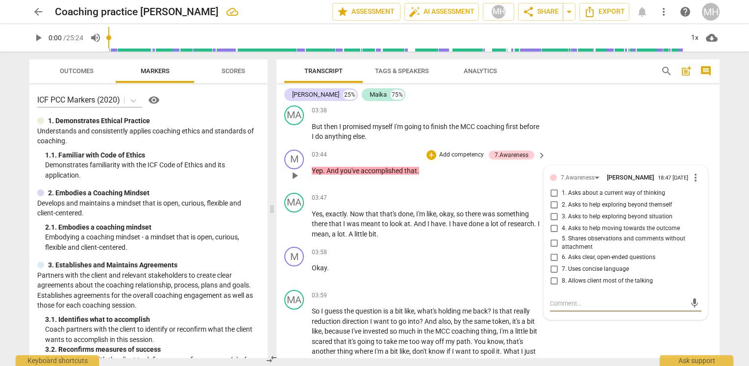
click at [693, 178] on span "more_vert" at bounding box center [696, 178] width 12 height 12
click at [705, 196] on li "Delete" at bounding box center [704, 195] width 34 height 19
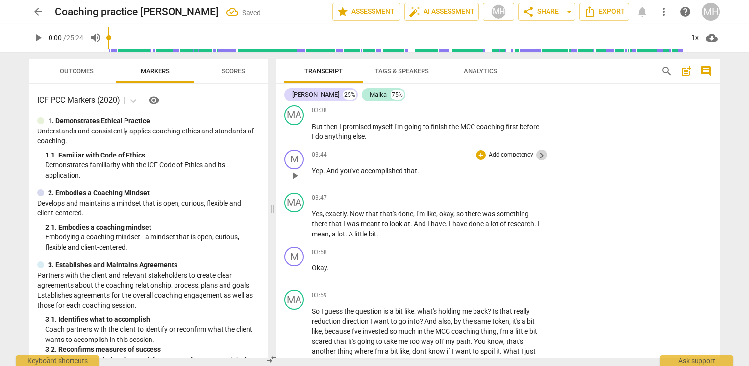
click at [540, 155] on span "keyboard_arrow_right" at bounding box center [542, 156] width 12 height 12
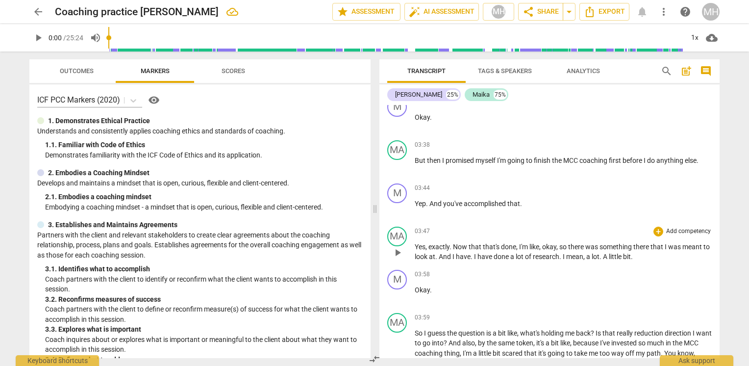
scroll to position [624, 0]
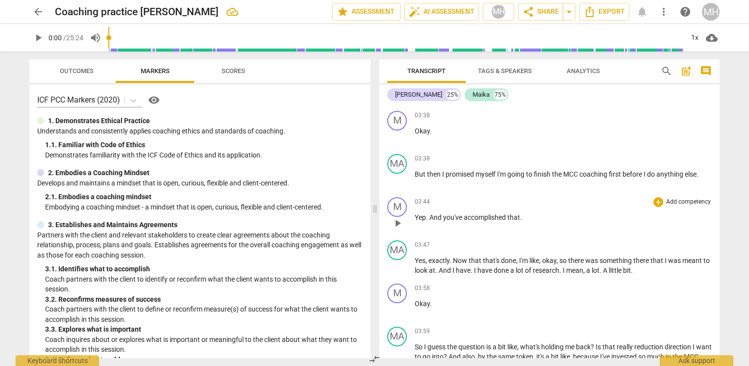
click at [671, 198] on p "Add competency" at bounding box center [689, 202] width 47 height 9
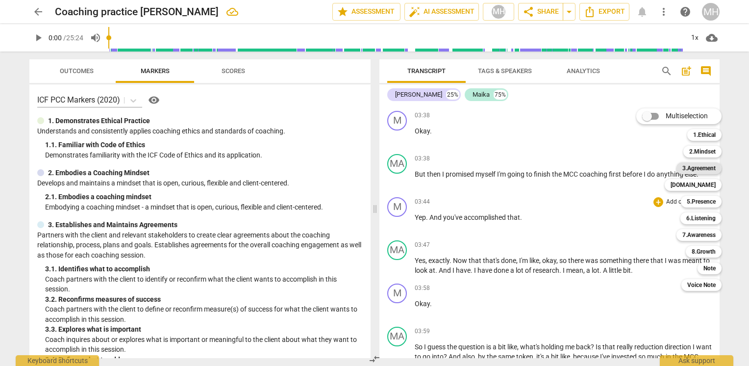
click at [706, 167] on b "3.Agreement" at bounding box center [699, 168] width 33 height 12
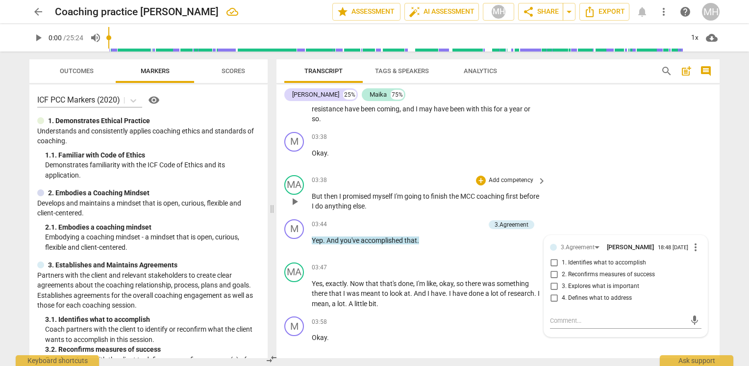
click at [573, 193] on div "MA play_arrow pause 03:38 + Add competency keyboard_arrow_right But then I prom…" at bounding box center [498, 193] width 443 height 44
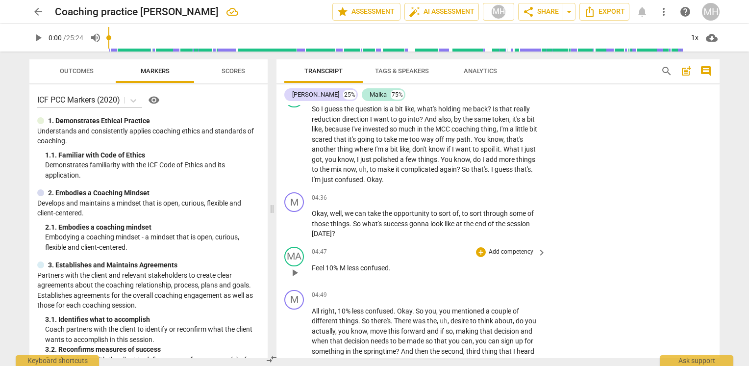
scroll to position [1001, 0]
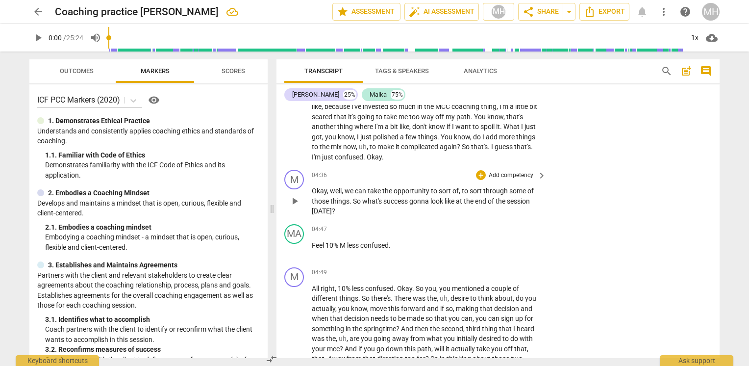
click at [519, 173] on p "Add competency" at bounding box center [511, 175] width 47 height 9
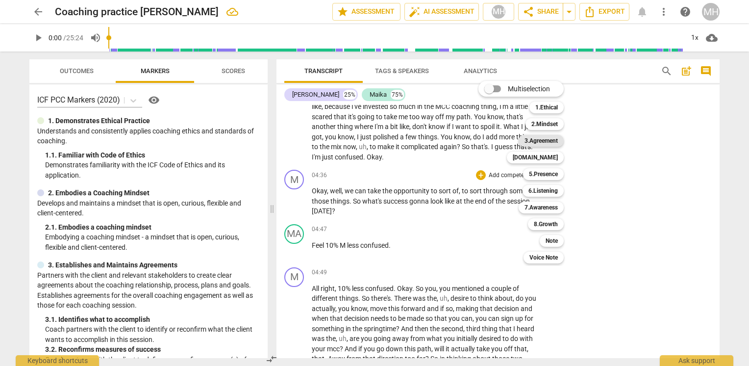
click at [545, 138] on b "3.Agreement" at bounding box center [541, 141] width 33 height 12
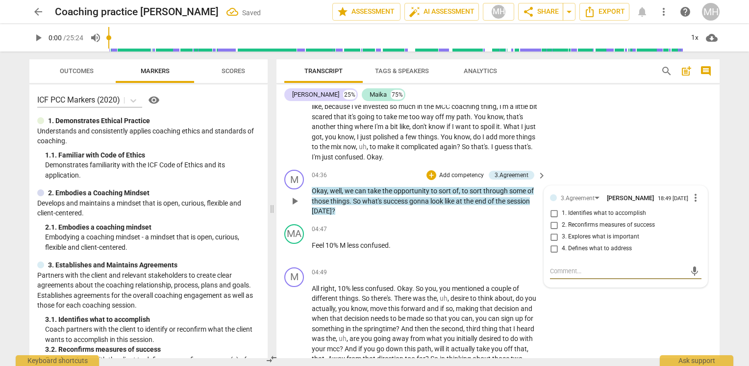
click at [646, 226] on span "2. Reconfirms measures of success" at bounding box center [608, 225] width 93 height 9
click at [562, 226] on input "2. Reconfirms measures of success" at bounding box center [554, 225] width 16 height 12
checkbox input "true"
click at [607, 331] on div "M play_arrow pause 04:49 + Add competency keyboard_arrow_right All right , 10 %…" at bounding box center [498, 325] width 443 height 125
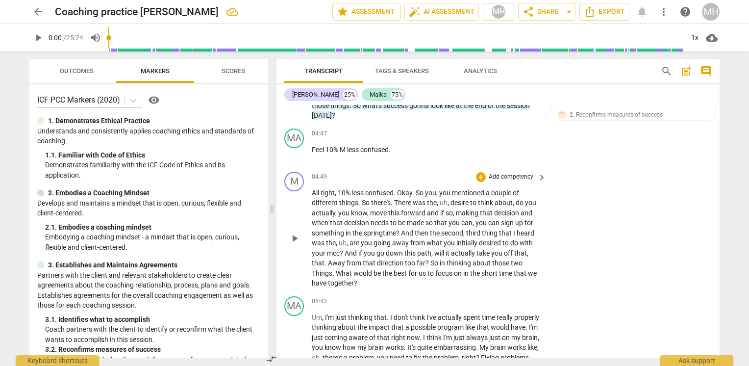
scroll to position [1099, 0]
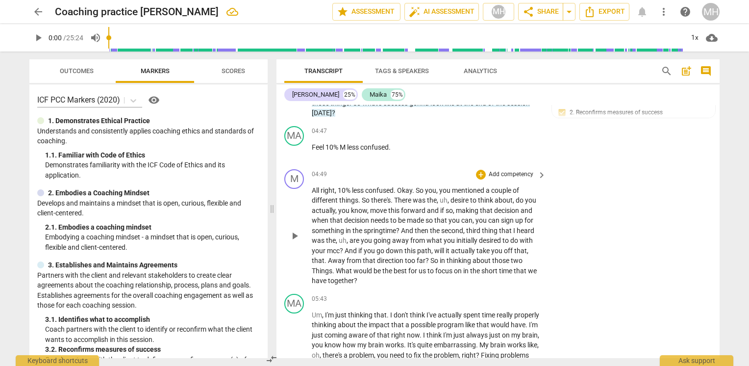
click at [532, 170] on p "Add competency" at bounding box center [511, 174] width 47 height 9
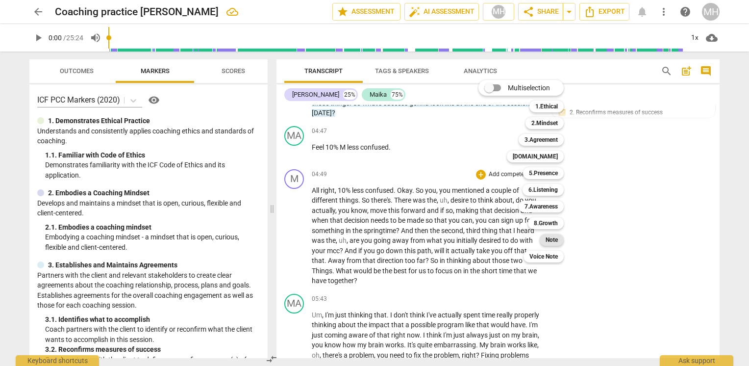
click at [558, 240] on b "Note" at bounding box center [552, 240] width 12 height 12
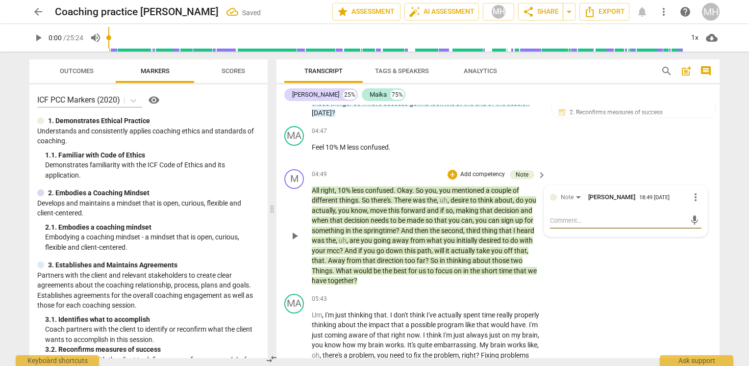
type textarea "T"
type textarea "To"
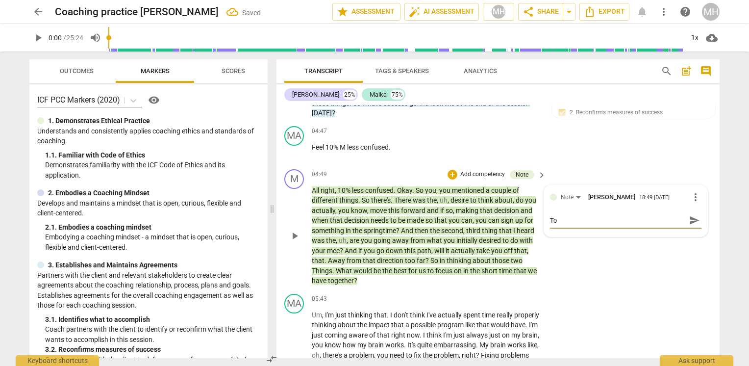
type textarea "To"
type textarea "To l"
type textarea "To lo"
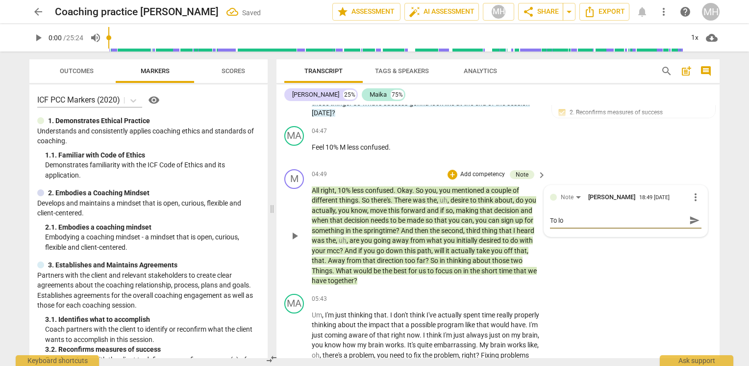
type textarea "To lon"
type textarea "To long"
type textarea "To long o"
type textarea "To long of"
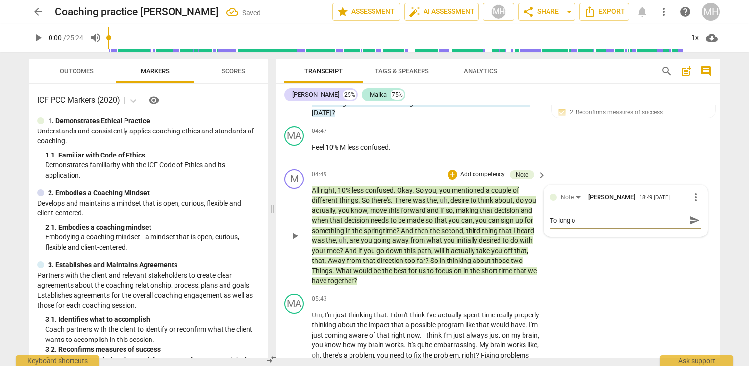
type textarea "To long of"
type textarea "To long of a"
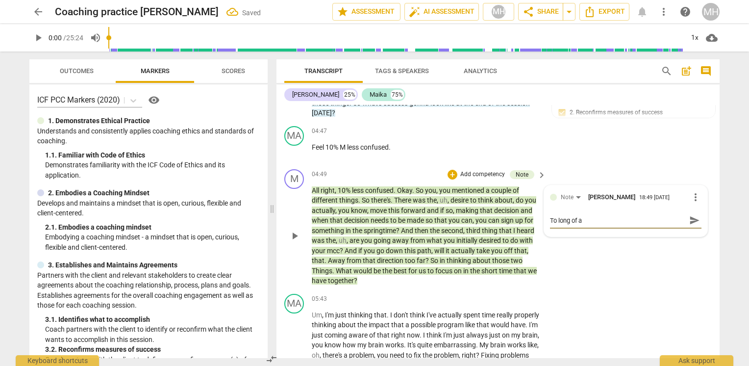
type textarea "To long of a"
type textarea "To long of a q"
type textarea "To long of a qu"
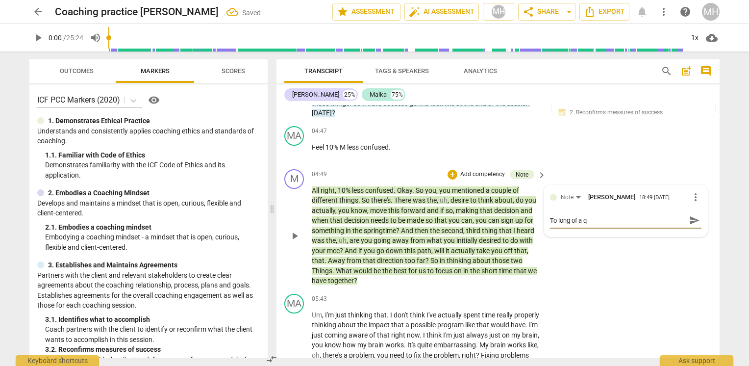
type textarea "To long of a qu"
type textarea "To long of a que"
type textarea "To long of a ques"
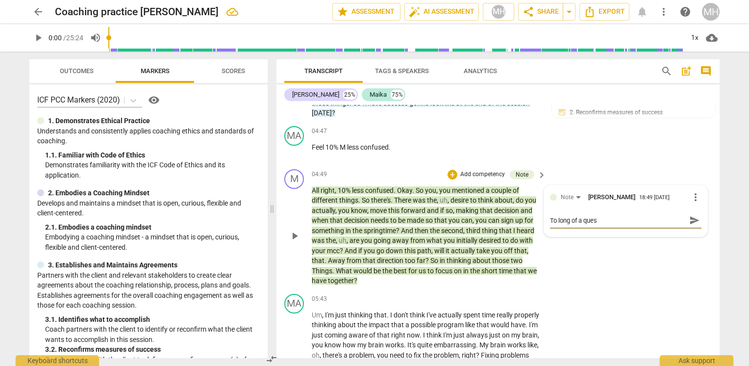
type textarea "To long of a quest"
type textarea "To long of a questi"
type textarea "To long of a questio"
type textarea "To long of a question"
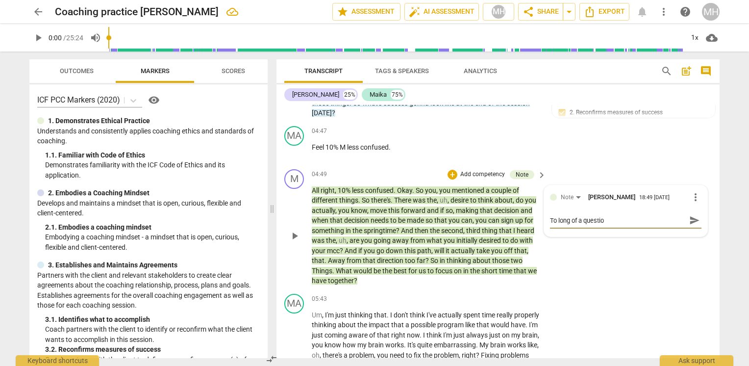
type textarea "To long of a question"
type textarea "To long of a question a"
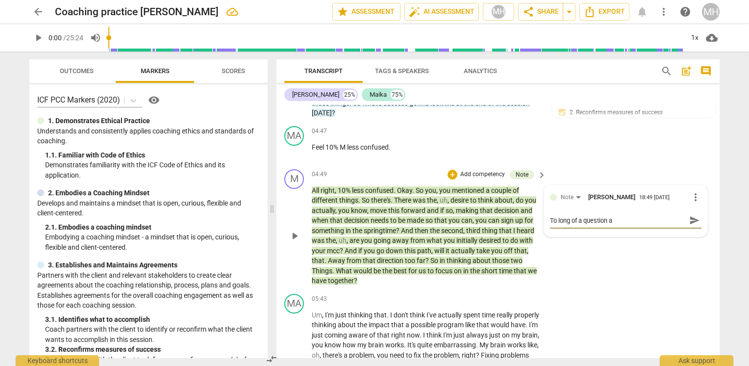
type textarea "To long of a question an"
type textarea "To long of a question and"
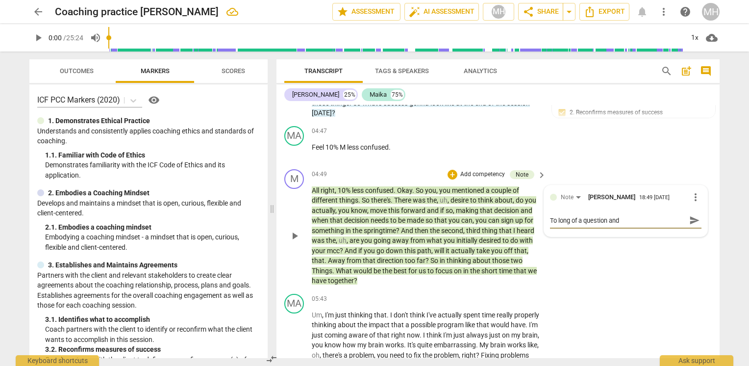
type textarea "To long of a question and"
type textarea "To long of a question and r"
type textarea "To long of a question and re"
type textarea "To long of a question and ref"
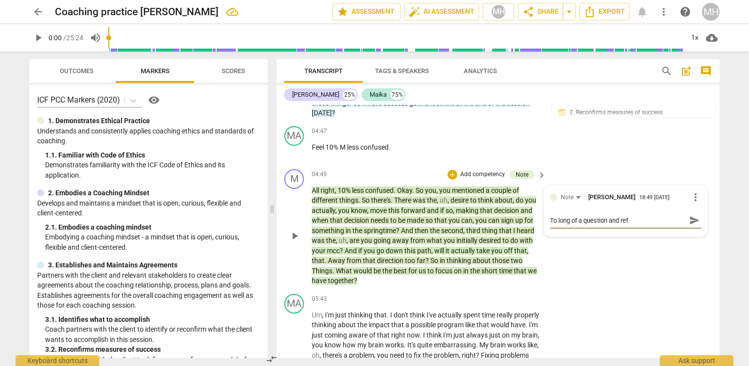
type textarea "To long of a question and refr"
type textarea "To long of a question and refra"
type textarea "To long of a question and refram"
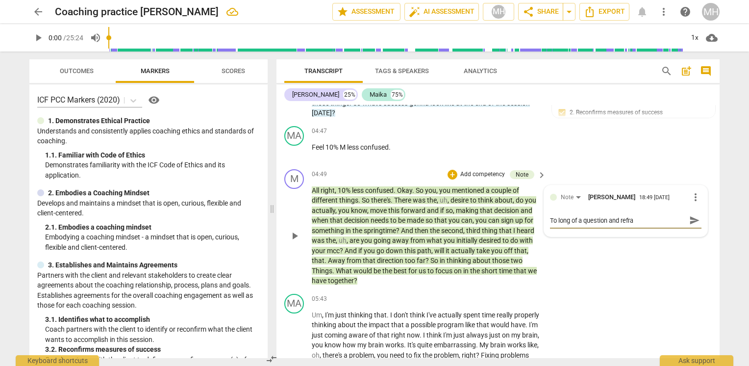
type textarea "To long of a question and refram"
type textarea "To long of a question and reframi"
type textarea "To long of a question and reframin"
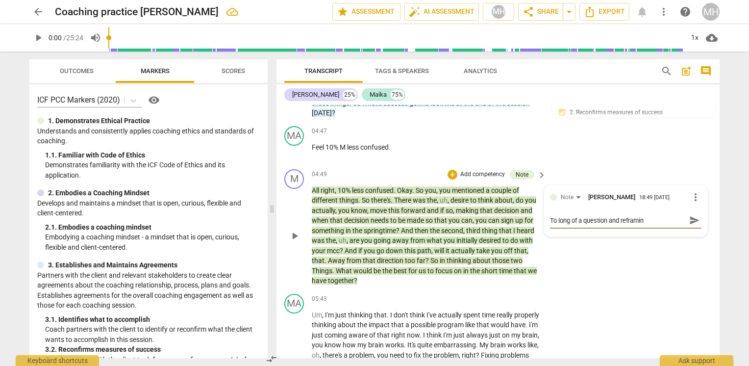
type textarea "To long of a question and reframing"
type textarea "To long of a question and reframing."
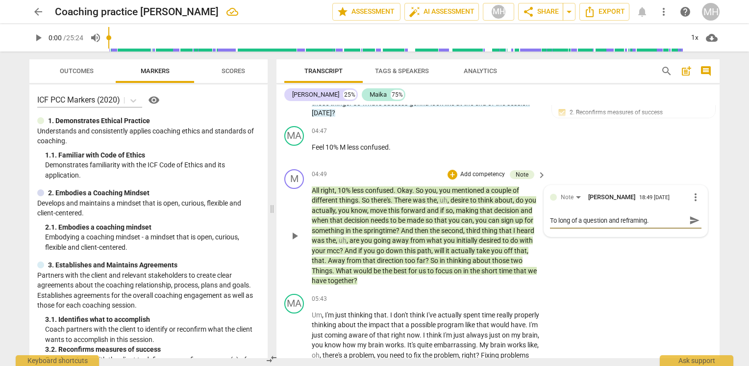
type textarea "To long of a question and reframing."
click at [693, 215] on span "send" at bounding box center [695, 220] width 11 height 11
click at [490, 170] on p "Add competency" at bounding box center [483, 174] width 47 height 9
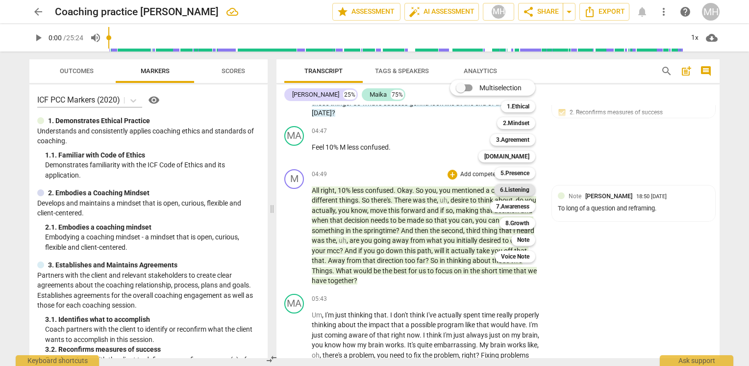
click at [519, 192] on b "6.Listening" at bounding box center [514, 190] width 29 height 12
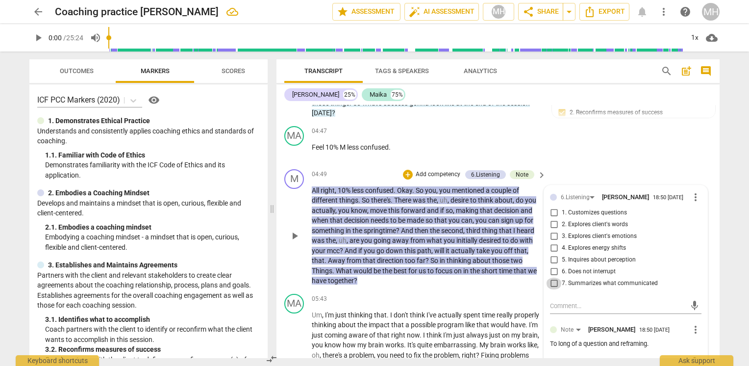
click at [551, 284] on input "7. Summarizes what communicated" at bounding box center [554, 284] width 16 height 12
checkbox input "true"
click at [624, 156] on div "MA play_arrow pause 04:47 + Add competency keyboard_arrow_right Feel 10 % M les…" at bounding box center [498, 143] width 443 height 43
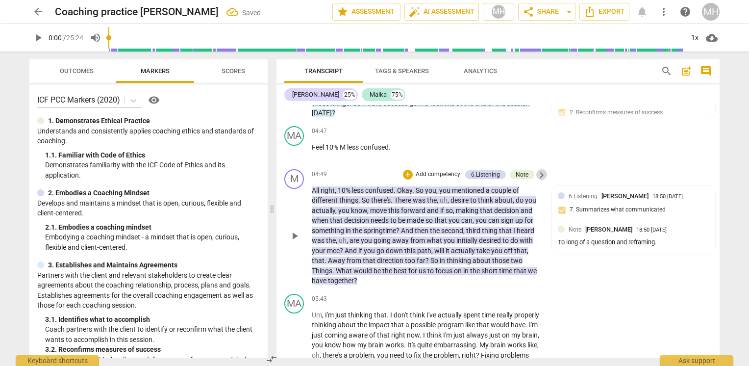
click at [542, 173] on span "keyboard_arrow_right" at bounding box center [542, 175] width 12 height 12
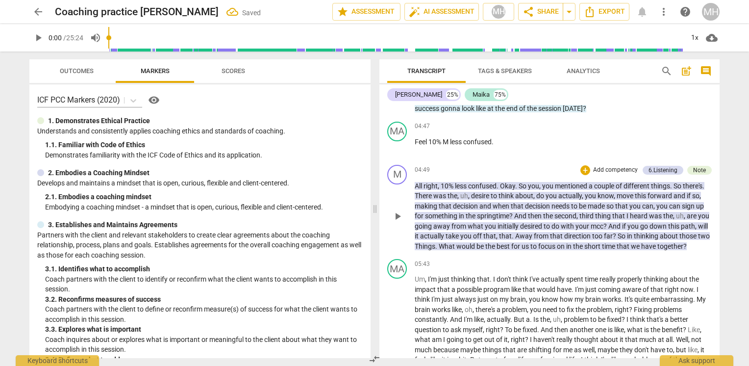
click at [608, 166] on p "Add competency" at bounding box center [616, 170] width 47 height 9
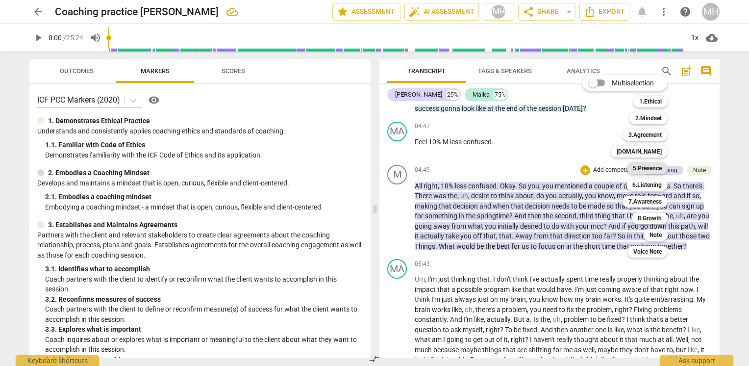
click at [637, 166] on b "5.Presence" at bounding box center [647, 168] width 29 height 12
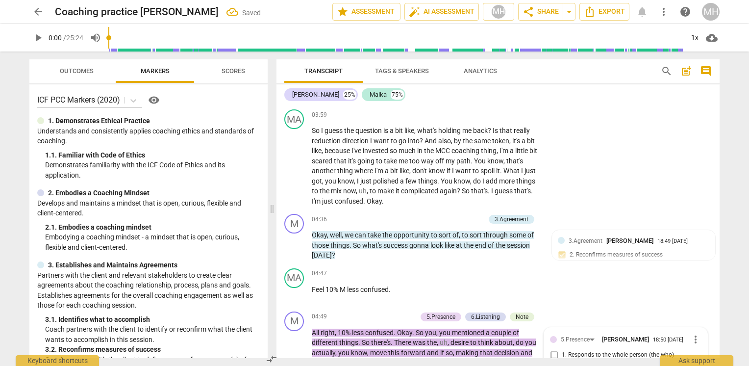
scroll to position [1099, 0]
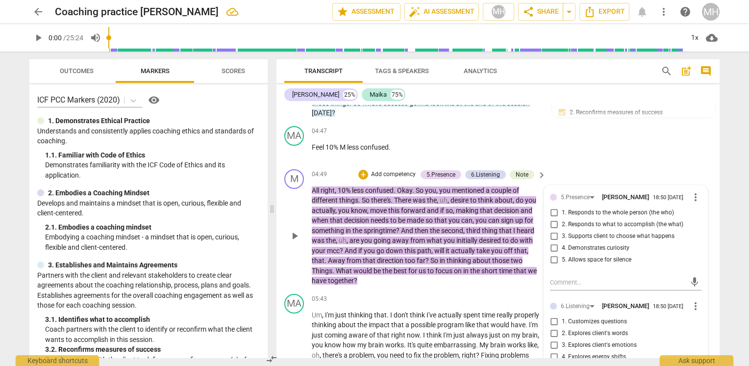
click at [587, 248] on span "4. Demonstrates curiosity" at bounding box center [596, 248] width 68 height 9
click at [562, 248] on input "4. Demonstrates curiosity" at bounding box center [554, 248] width 16 height 12
checkbox input "true"
click at [587, 147] on div "MA play_arrow pause 04:47 + Add competency keyboard_arrow_right Feel 10 % M les…" at bounding box center [498, 143] width 443 height 43
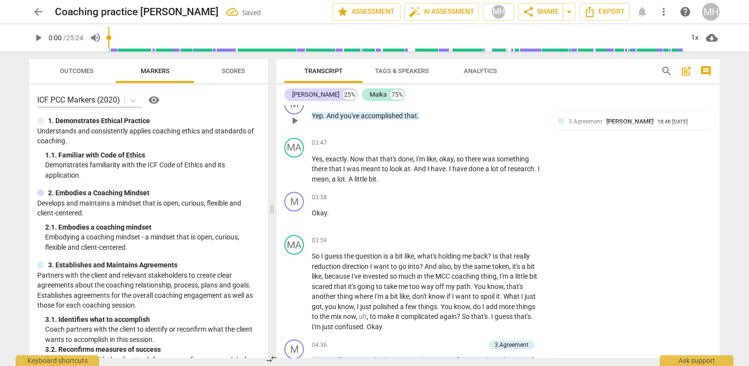
scroll to position [804, 0]
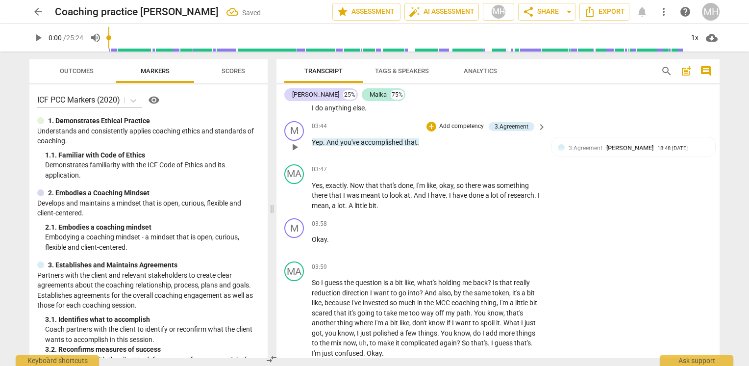
click at [468, 123] on p "Add competency" at bounding box center [462, 126] width 47 height 9
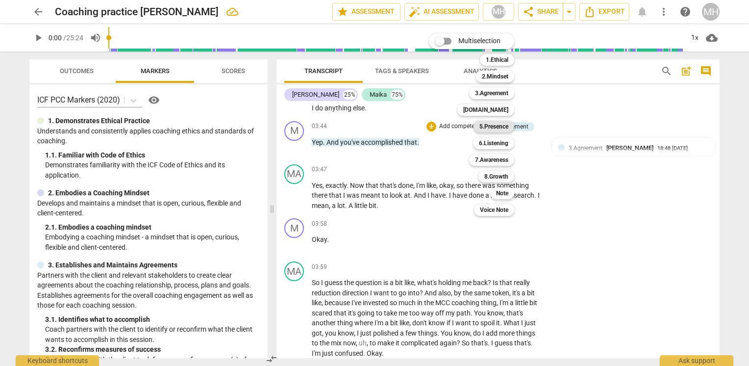
click at [496, 124] on b "5.Presence" at bounding box center [494, 127] width 29 height 12
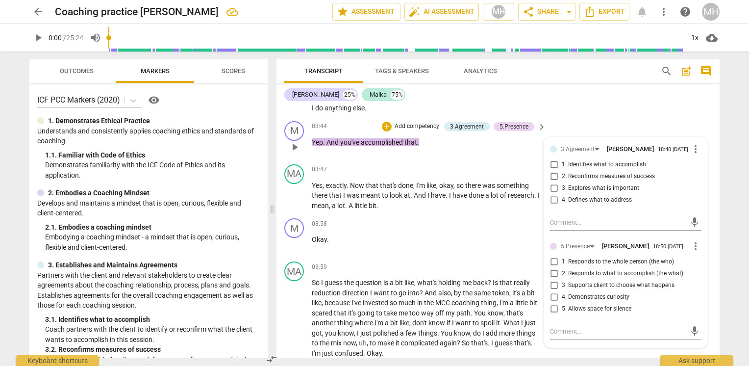
click at [624, 278] on span "2. Responds to what to accomplish (the what)" at bounding box center [623, 273] width 122 height 9
click at [562, 280] on input "2. Responds to what to accomplish (the what)" at bounding box center [554, 274] width 16 height 12
checkbox input "true"
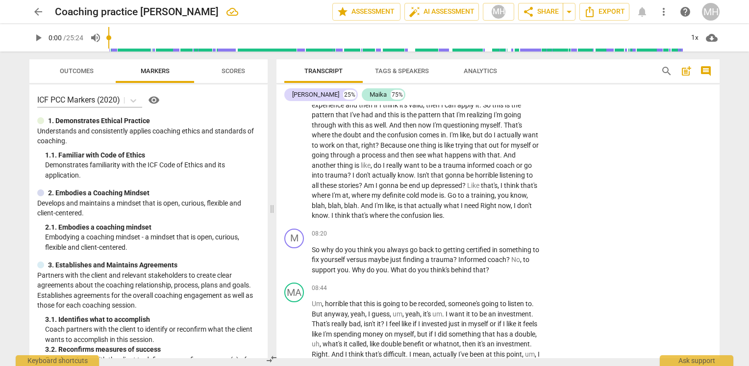
scroll to position [1491, 0]
click at [519, 237] on p "Add competency" at bounding box center [511, 232] width 47 height 9
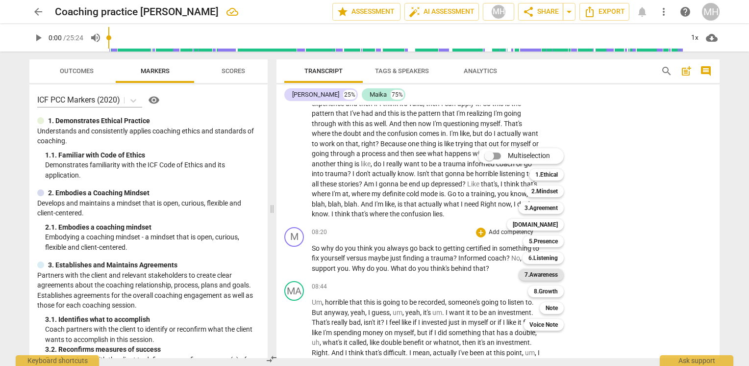
click at [555, 273] on b "7.Awareness" at bounding box center [541, 275] width 33 height 12
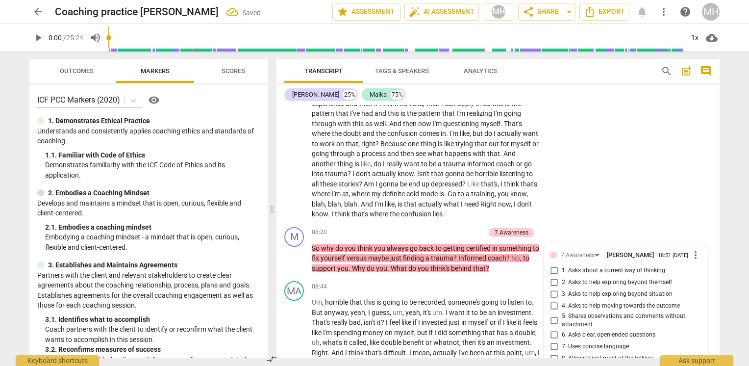
scroll to position [1651, 0]
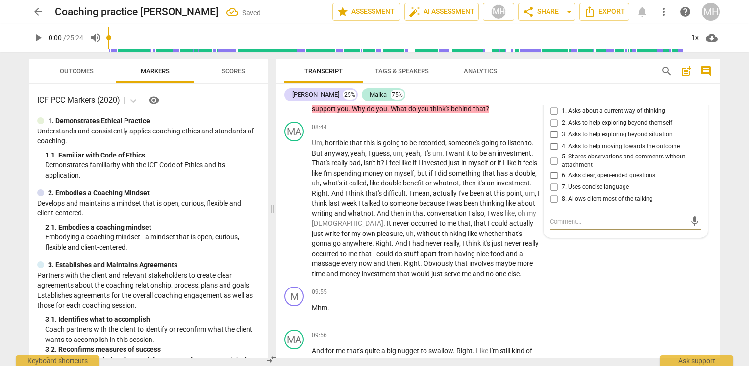
click at [606, 116] on label "1. Asks about a current way of thinking" at bounding box center [622, 111] width 152 height 12
click at [562, 116] on input "1. Asks about a current way of thinking" at bounding box center [554, 111] width 16 height 12
checkbox input "true"
click at [576, 139] on span "3. Asks to help exploring beyond situation" at bounding box center [617, 134] width 111 height 9
click at [562, 141] on input "3. Asks to help exploring beyond situation" at bounding box center [554, 135] width 16 height 12
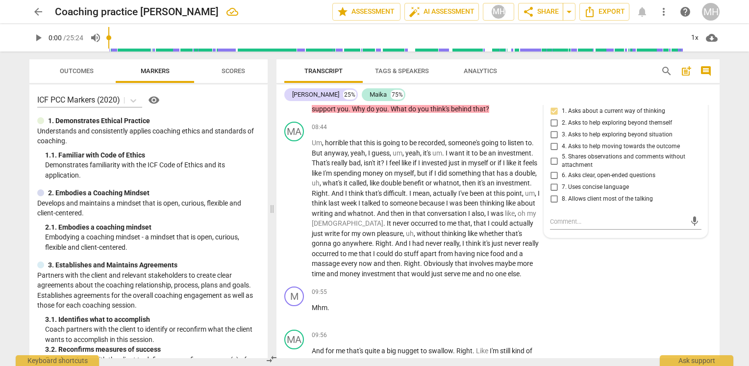
checkbox input "true"
click at [600, 151] on span "4. Asks to help moving towards the outcome" at bounding box center [621, 146] width 118 height 9
click at [562, 153] on input "4. Asks to help moving towards the outcome" at bounding box center [554, 147] width 16 height 12
checkbox input "true"
click at [589, 165] on span "5. Shares observations and comments without attachment" at bounding box center [630, 161] width 136 height 17
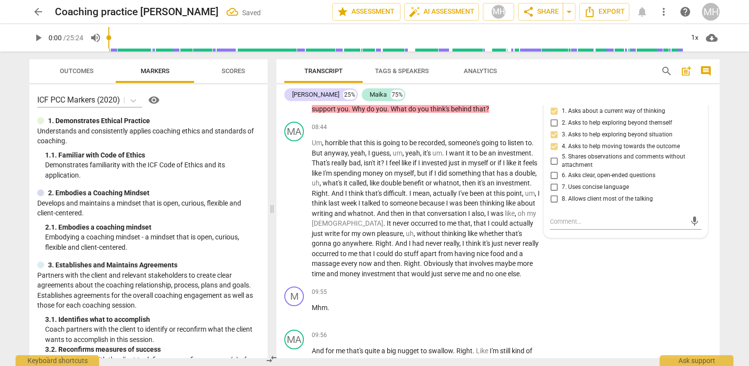
click at [562, 165] on input "5. Shares observations and comments without attachment" at bounding box center [554, 161] width 16 height 12
checkbox input "true"
click at [648, 283] on div "MA play_arrow pause 08:44 + Add competency keyboard_arrow_right Um , horrible t…" at bounding box center [498, 200] width 443 height 165
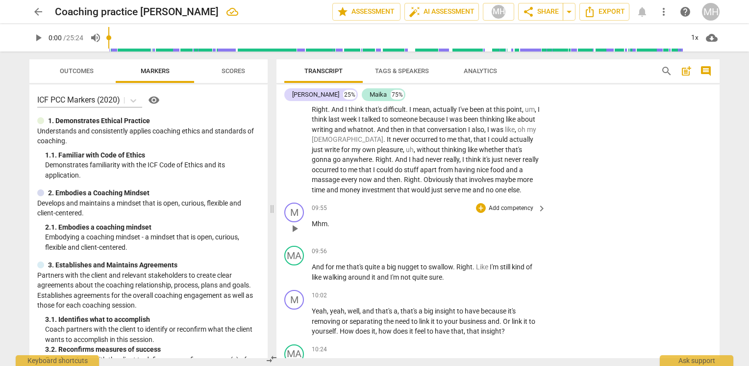
scroll to position [1749, 0]
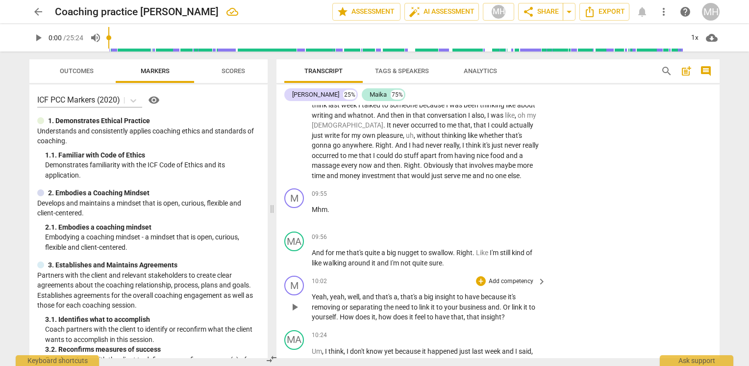
click at [518, 286] on p "Add competency" at bounding box center [511, 281] width 47 height 9
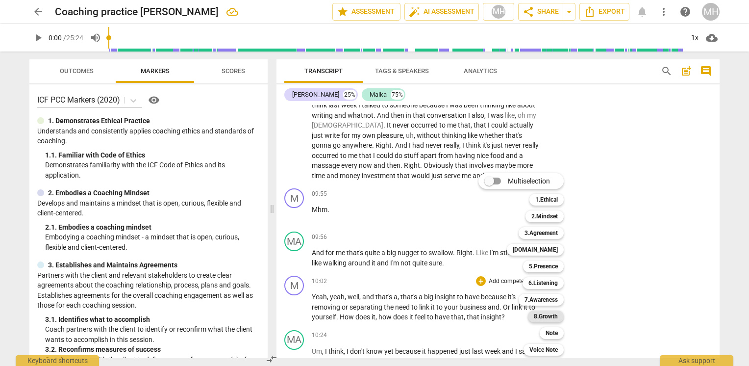
click at [547, 317] on b "8.Growth" at bounding box center [546, 316] width 24 height 12
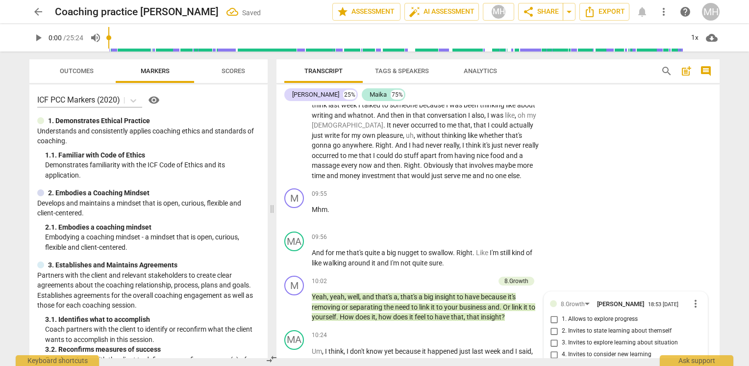
scroll to position [1973, 0]
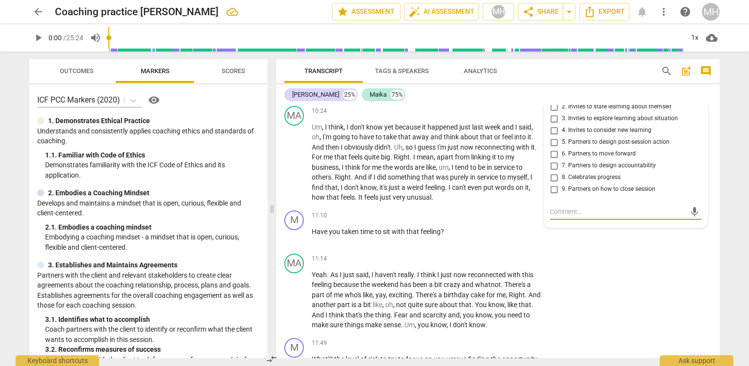
click at [621, 135] on span "4. Invites to consider new learning" at bounding box center [607, 130] width 90 height 9
click at [562, 136] on input "4. Invites to consider new learning" at bounding box center [554, 131] width 16 height 12
checkbox input "true"
click at [585, 100] on span "1. Allows to explore progress" at bounding box center [600, 95] width 76 height 9
click at [562, 101] on input "1. Allows to explore progress" at bounding box center [554, 95] width 16 height 12
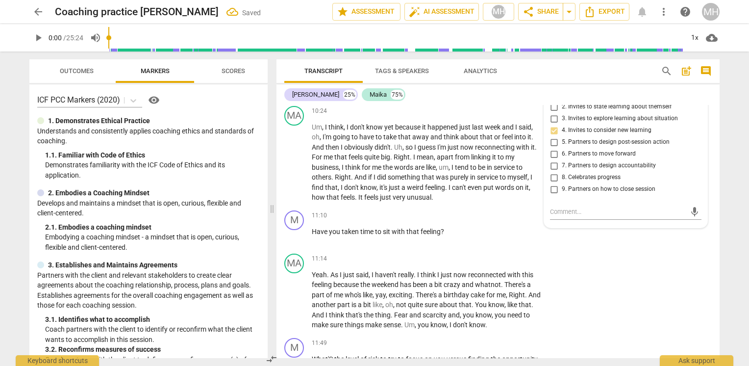
checkbox input "true"
drag, startPoint x: 618, startPoint y: 325, endPoint x: 541, endPoint y: 251, distance: 106.8
click at [618, 323] on div "MA play_arrow pause 11:14 + Add competency keyboard_arrow_right Yeah . As I jus…" at bounding box center [498, 292] width 443 height 84
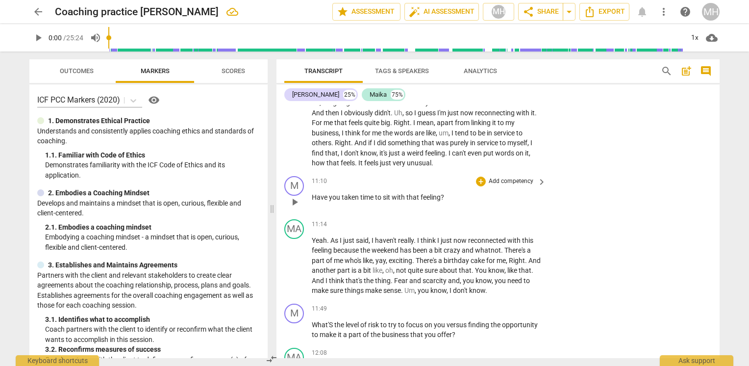
scroll to position [2022, 0]
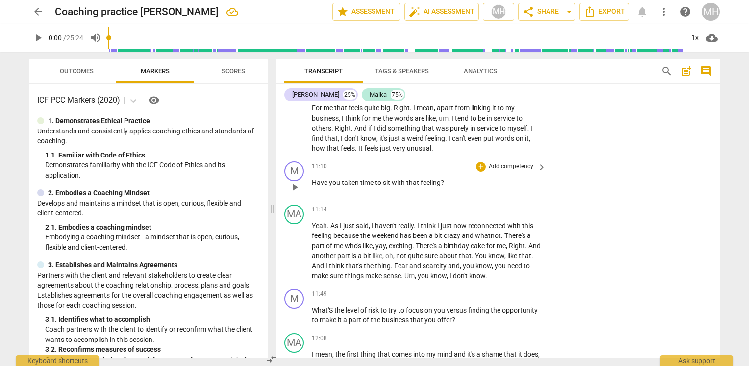
click at [497, 171] on p "Add competency" at bounding box center [511, 166] width 47 height 9
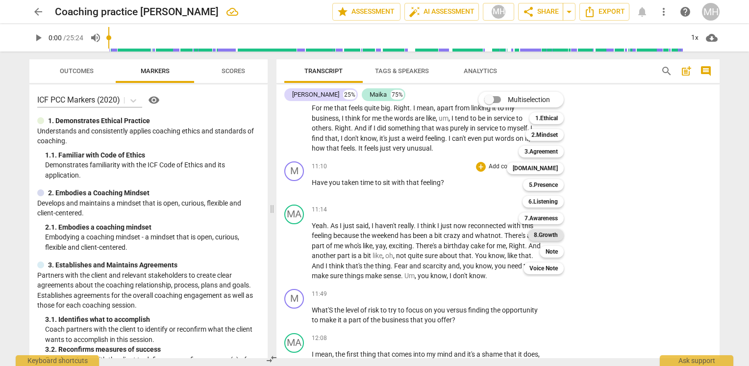
click at [554, 231] on b "8.Growth" at bounding box center [546, 235] width 24 height 12
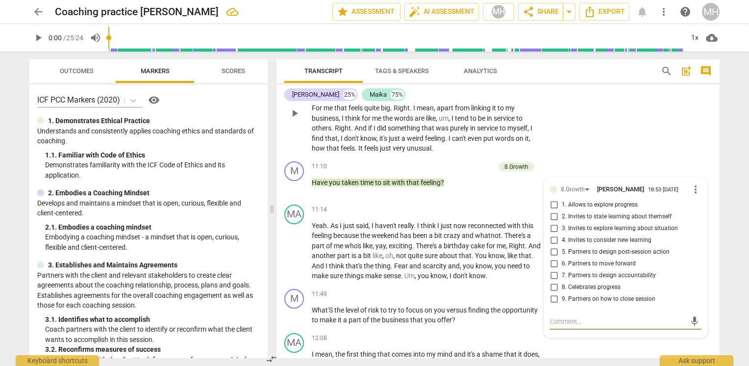
click at [623, 157] on div "MA play_arrow pause 10:24 + Add competency keyboard_arrow_right Um , I think , …" at bounding box center [498, 105] width 443 height 104
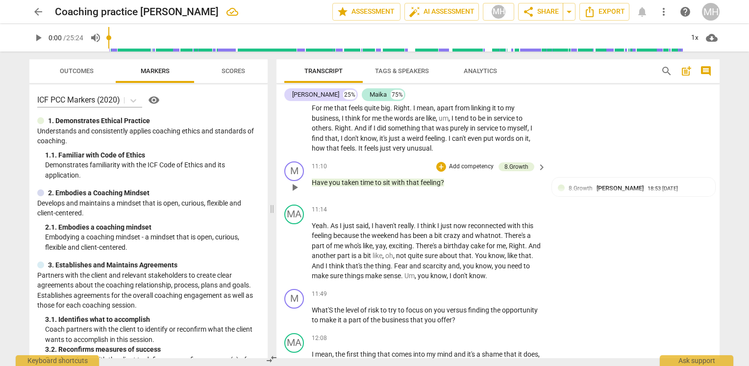
click at [475, 172] on div "+ Add competency 8.Growth" at bounding box center [486, 166] width 98 height 11
click at [479, 171] on p "Add competency" at bounding box center [471, 166] width 47 height 9
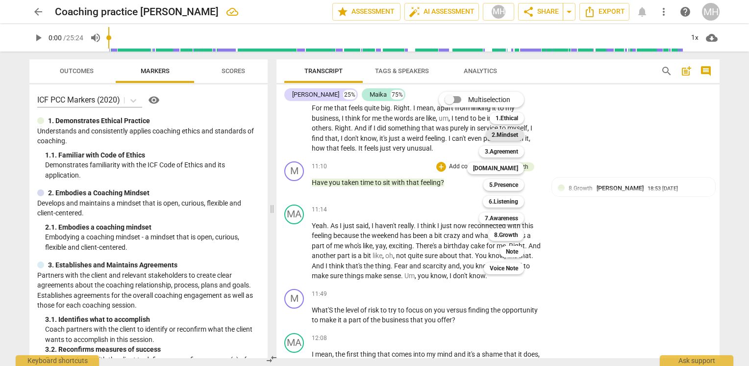
click at [509, 133] on b "2.Mindset" at bounding box center [505, 135] width 26 height 12
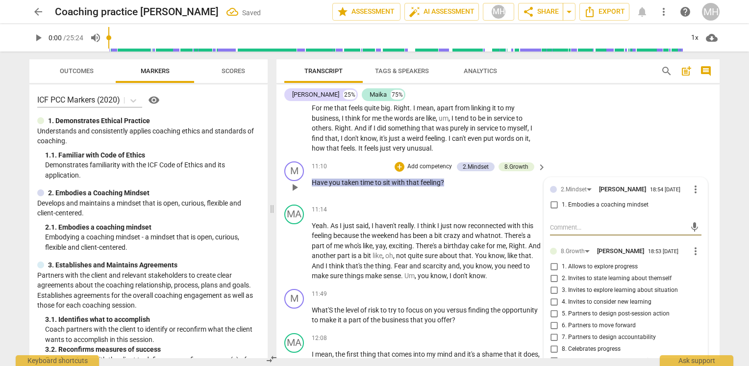
scroll to position [2071, 0]
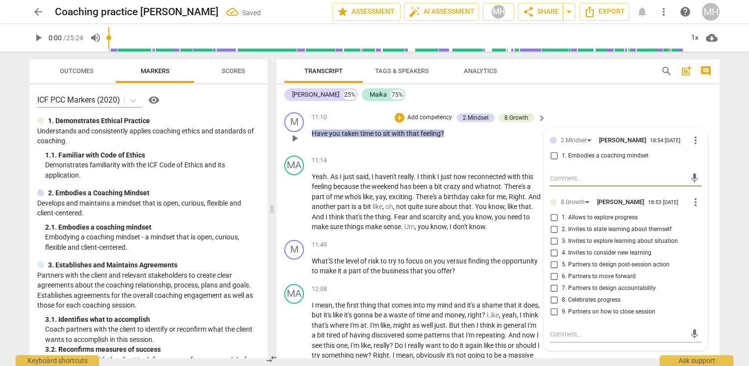
click at [621, 222] on span "1. Allows to explore progress" at bounding box center [600, 217] width 76 height 9
click at [562, 224] on input "1. Allows to explore progress" at bounding box center [554, 218] width 16 height 12
checkbox input "true"
click at [587, 234] on span "2. Invites to state learning about themself" at bounding box center [617, 229] width 110 height 9
click at [562, 235] on input "2. Invites to state learning about themself" at bounding box center [554, 230] width 16 height 12
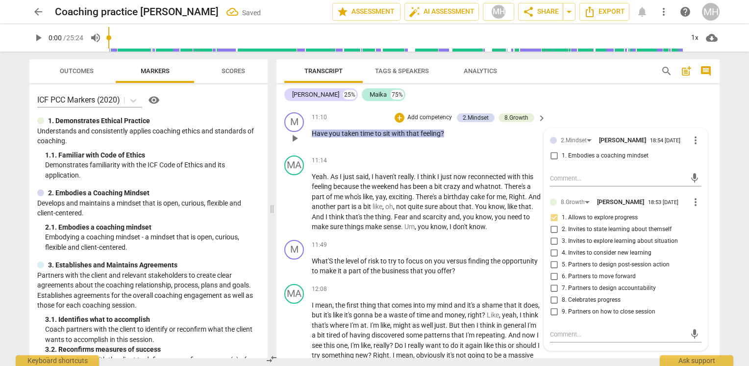
checkbox input "true"
click at [669, 246] on span "3. Invites to explore learning about situation" at bounding box center [620, 241] width 116 height 9
click at [562, 247] on input "3. Invites to explore learning about situation" at bounding box center [554, 241] width 16 height 12
checkbox input "true"
click at [591, 258] on span "4. Invites to consider new learning" at bounding box center [607, 253] width 90 height 9
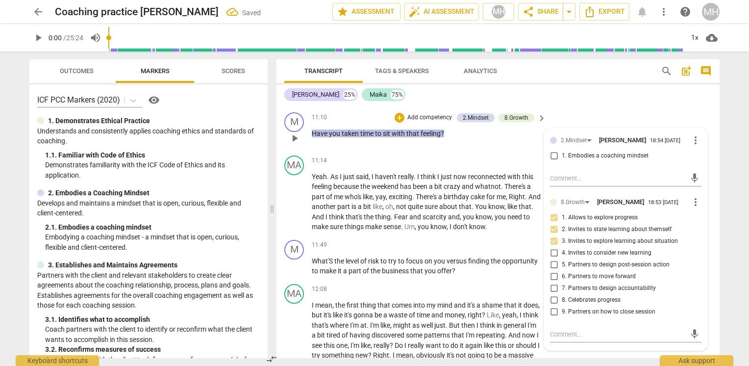
click at [562, 259] on input "4. Invites to consider new learning" at bounding box center [554, 253] width 16 height 12
checkbox input "true"
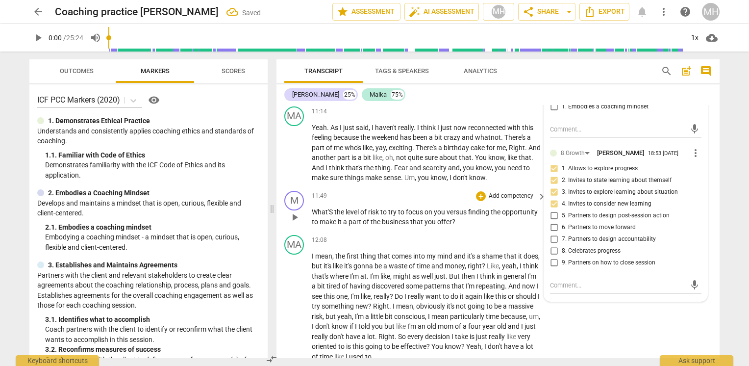
click at [460, 202] on div "11:49 + Add competency keyboard_arrow_right" at bounding box center [429, 196] width 235 height 11
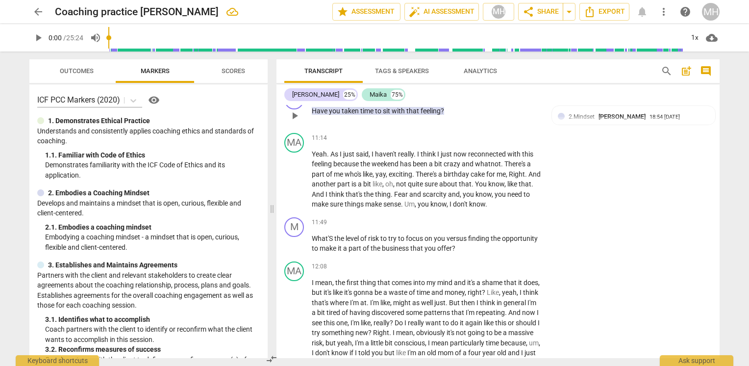
scroll to position [2022, 0]
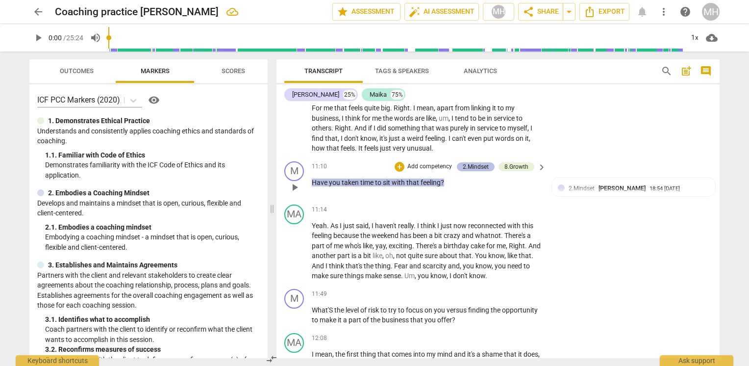
click at [479, 171] on div "2.Mindset" at bounding box center [476, 166] width 26 height 9
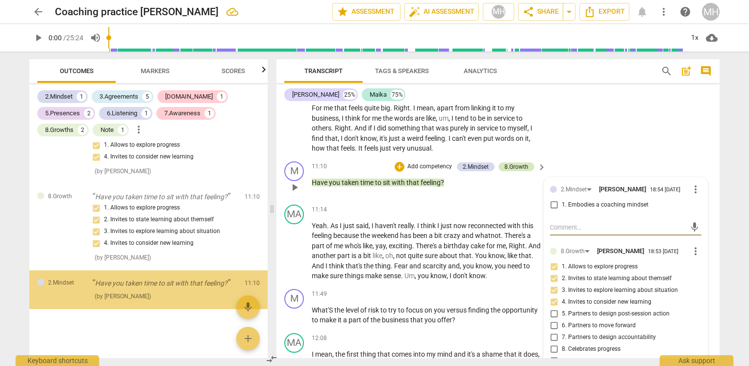
click at [510, 171] on div "8.Growth" at bounding box center [517, 166] width 24 height 9
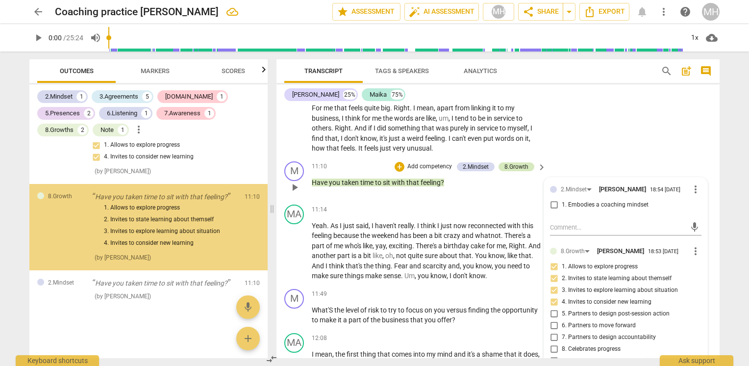
scroll to position [1385, 0]
click at [512, 171] on div "8.Growth" at bounding box center [517, 166] width 24 height 9
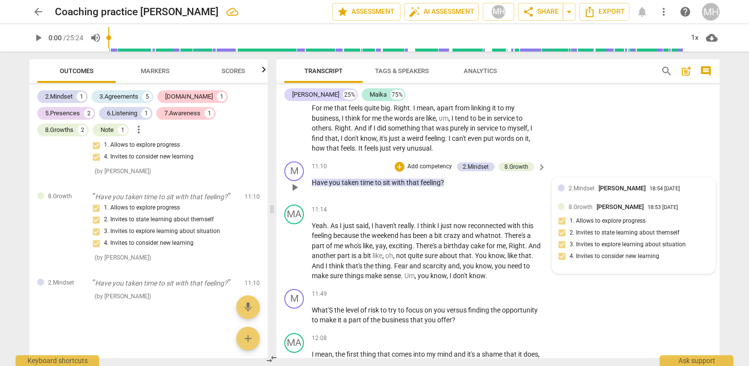
click at [588, 192] on span "2.Mindset" at bounding box center [582, 188] width 26 height 7
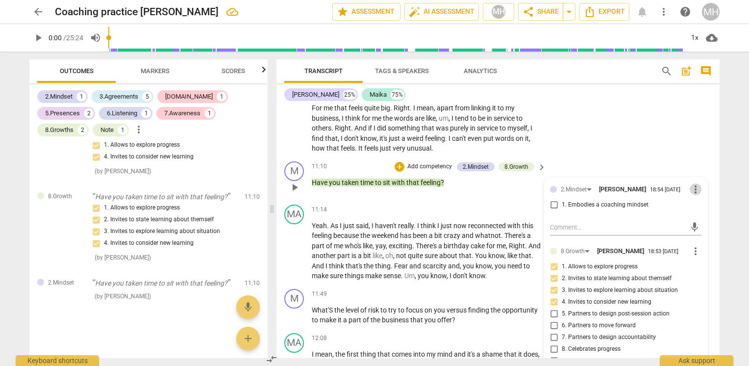
click at [693, 195] on span "more_vert" at bounding box center [696, 189] width 12 height 12
click at [691, 226] on li "Delete" at bounding box center [704, 225] width 34 height 19
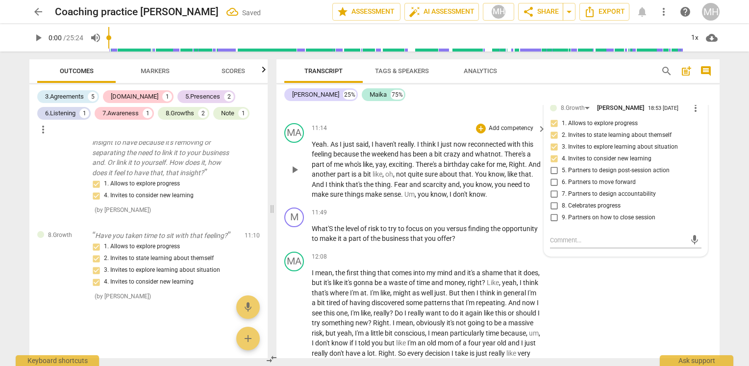
scroll to position [2120, 0]
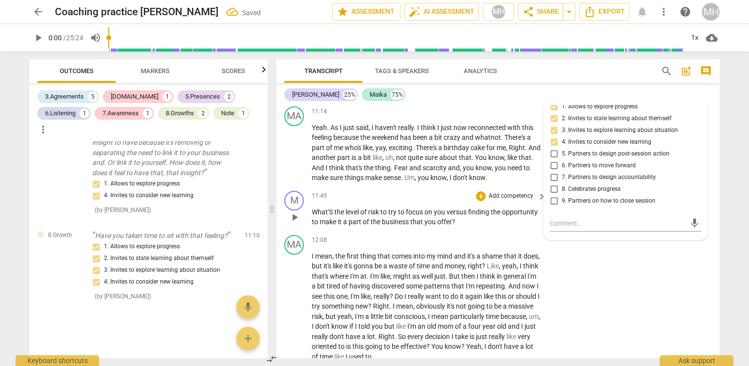
click at [367, 202] on div "11:49 + Add competency keyboard_arrow_right" at bounding box center [429, 196] width 235 height 11
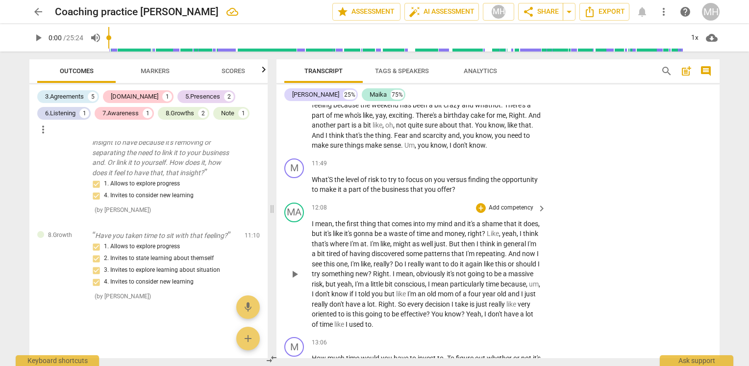
scroll to position [2169, 0]
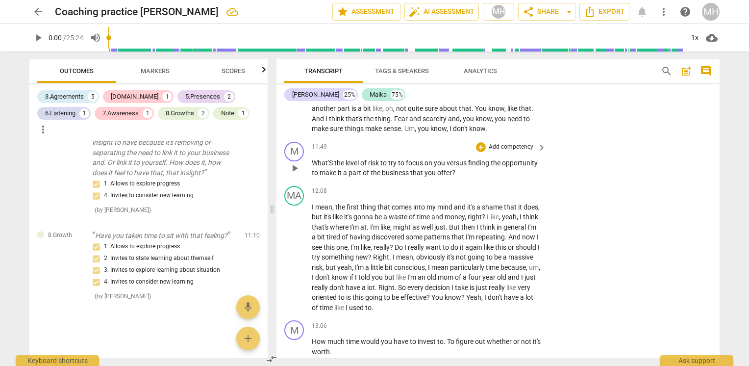
click at [499, 152] on p "Add competency" at bounding box center [511, 147] width 47 height 9
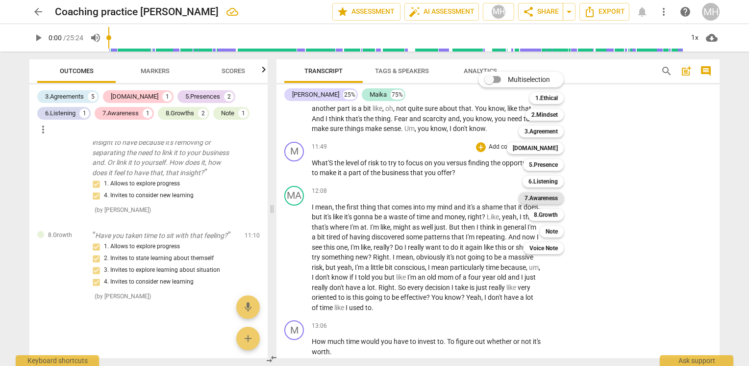
click at [549, 198] on b "7.Awareness" at bounding box center [541, 198] width 33 height 12
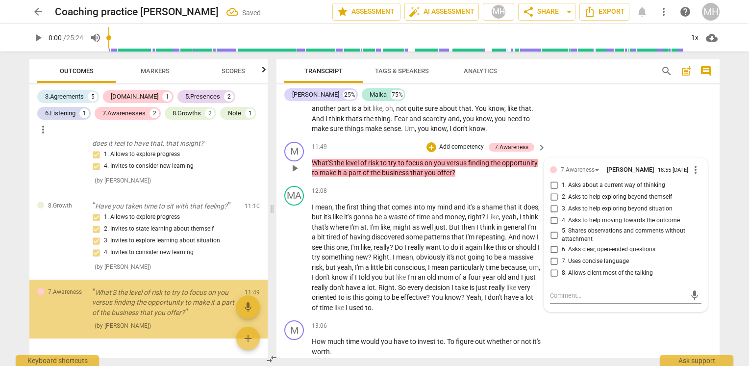
scroll to position [1427, 0]
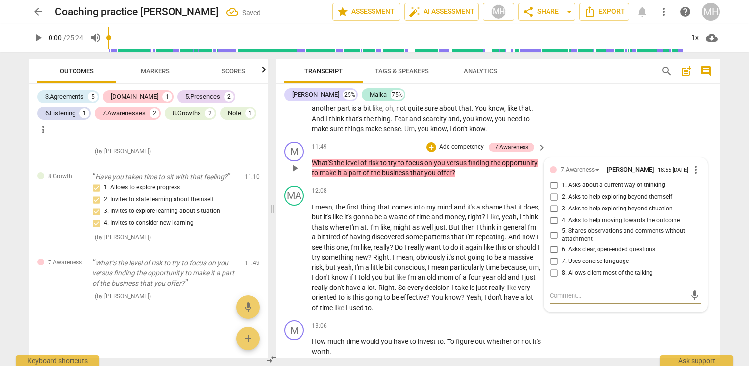
click at [549, 191] on input "1. Asks about a current way of thinking" at bounding box center [554, 186] width 16 height 12
checkbox input "true"
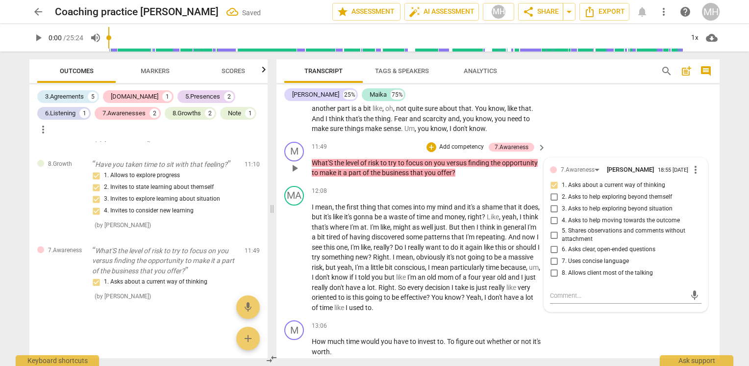
drag, startPoint x: 647, startPoint y: 229, endPoint x: 613, endPoint y: 217, distance: 36.3
click at [646, 213] on span "3. Asks to help exploring beyond situation" at bounding box center [617, 209] width 111 height 9
click at [562, 215] on input "3. Asks to help exploring beyond situation" at bounding box center [554, 209] width 16 height 12
checkbox input "true"
click at [612, 202] on span "2. Asks to help exploring beyond themself" at bounding box center [617, 197] width 110 height 9
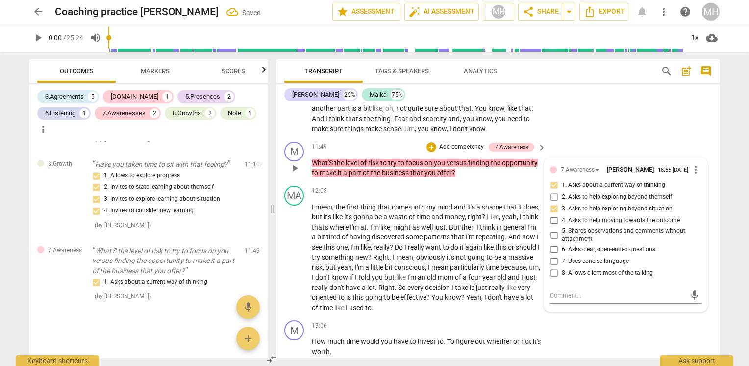
click at [562, 203] on input "2. Asks to help exploring beyond themself" at bounding box center [554, 197] width 16 height 12
checkbox input "true"
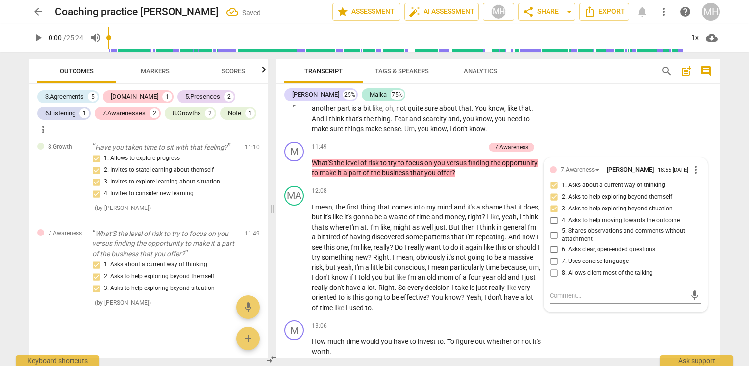
click at [611, 138] on div "MA play_arrow pause 11:14 + Add competency keyboard_arrow_right Yeah . As I jus…" at bounding box center [498, 95] width 443 height 84
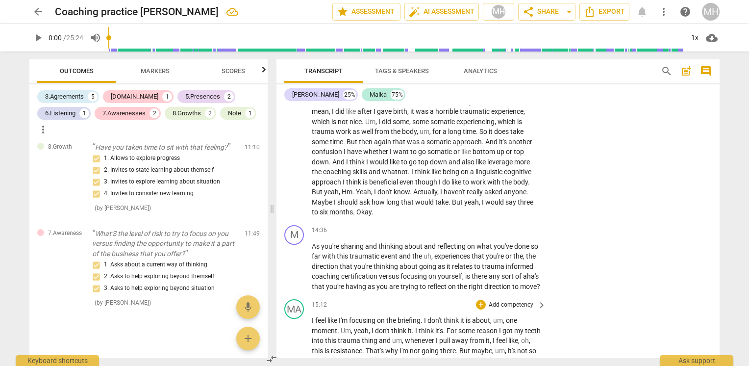
scroll to position [2512, 0]
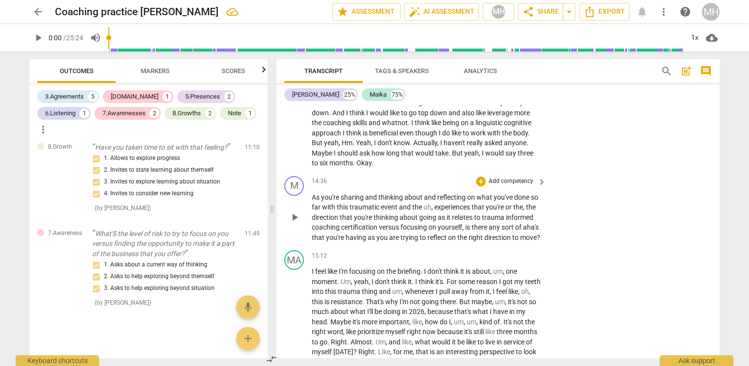
click at [516, 186] on p "Add competency" at bounding box center [511, 181] width 47 height 9
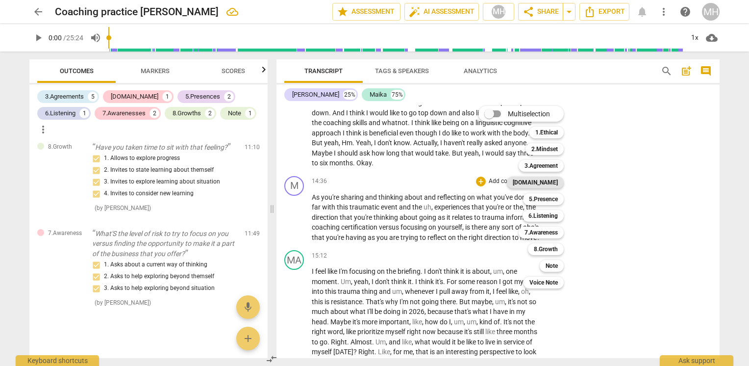
click at [551, 182] on b "[DOMAIN_NAME]" at bounding box center [535, 183] width 45 height 12
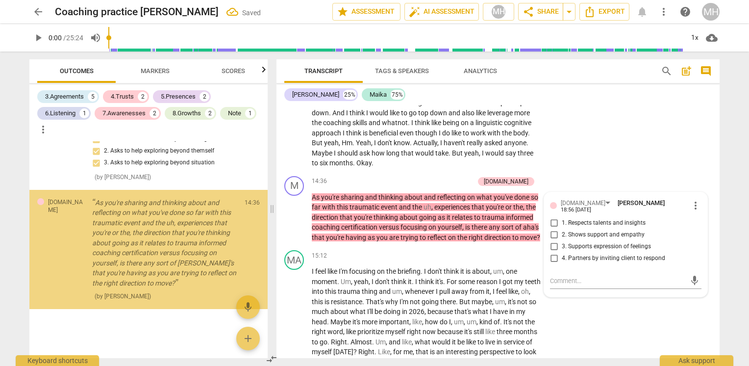
scroll to position [1582, 0]
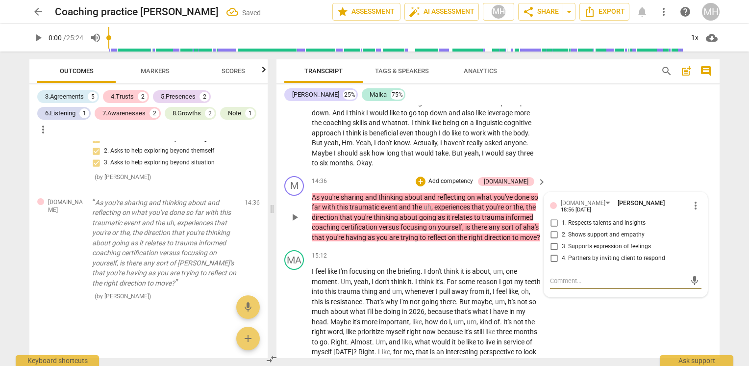
click at [635, 239] on span "2. Shows support and empathy" at bounding box center [603, 235] width 83 height 9
click at [562, 241] on input "2. Shows support and empathy" at bounding box center [554, 235] width 16 height 12
checkbox input "true"
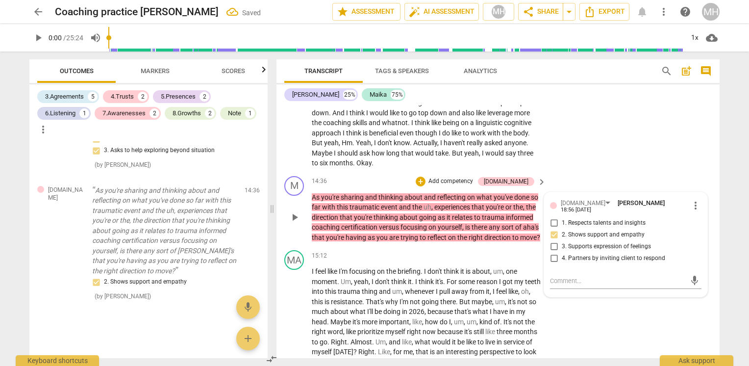
click at [646, 263] on span "4. Partners by inviting client to respond" at bounding box center [613, 258] width 103 height 9
click at [562, 264] on input "4. Partners by inviting client to respond" at bounding box center [554, 259] width 16 height 12
checkbox input "true"
click at [664, 144] on div "MA play_arrow pause 13:33 + Add competency keyboard_arrow_right I don't know , …" at bounding box center [498, 94] width 443 height 155
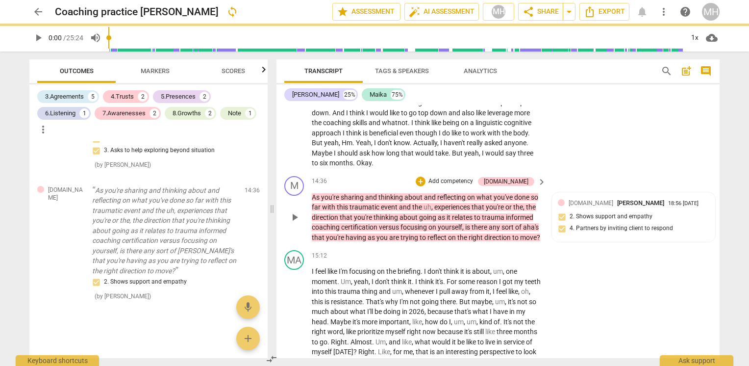
click at [472, 191] on div "M play_arrow pause 14:36 + Add competency [DOMAIN_NAME] keyboard_arrow_right As…" at bounding box center [498, 209] width 443 height 75
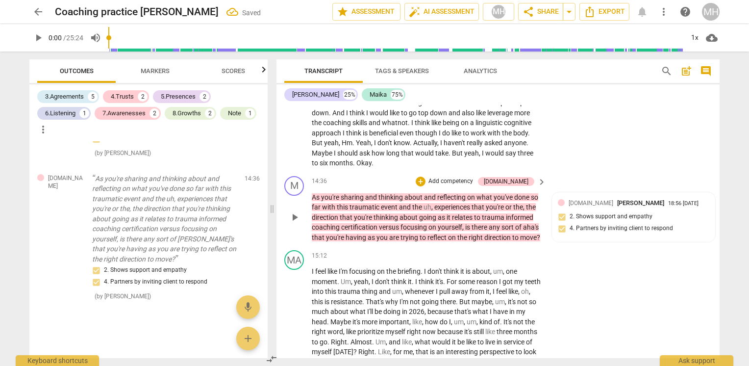
click at [474, 186] on p "Add competency" at bounding box center [451, 181] width 47 height 9
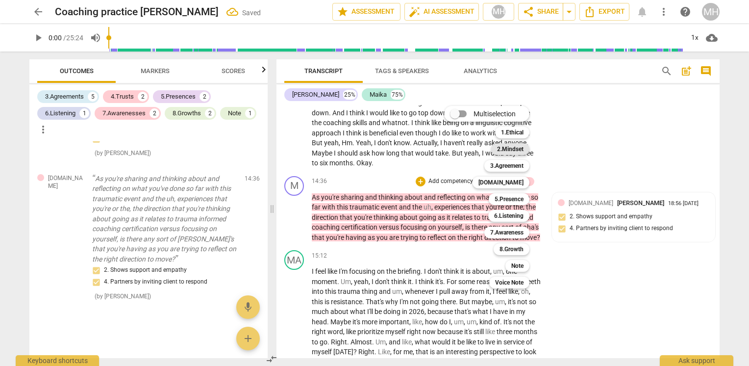
click at [520, 146] on b "2.Mindset" at bounding box center [510, 149] width 26 height 12
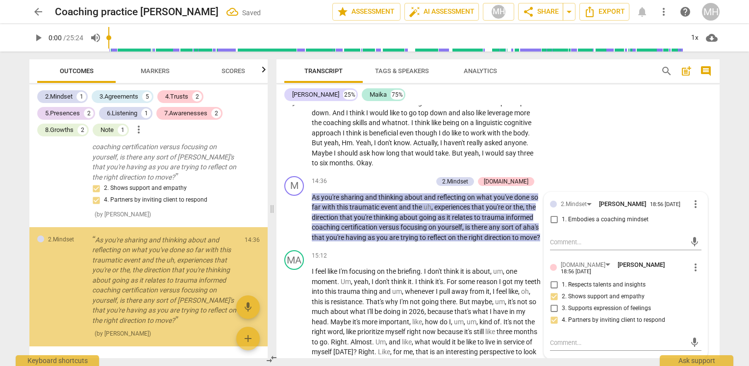
scroll to position [1726, 0]
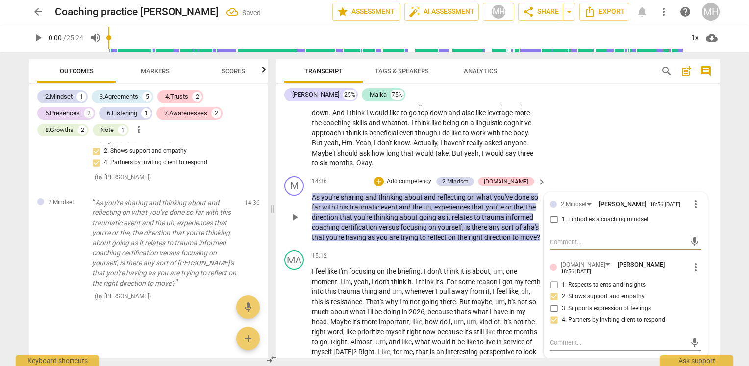
click at [638, 224] on span "1. Embodies a coaching mindset" at bounding box center [605, 219] width 87 height 9
click at [562, 226] on input "1. Embodies a coaching mindset" at bounding box center [554, 220] width 16 height 12
checkbox input "true"
click at [431, 186] on p "Add competency" at bounding box center [409, 181] width 47 height 9
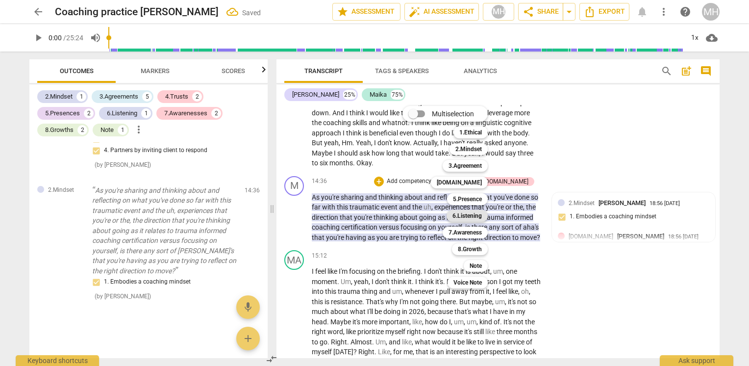
click at [475, 212] on b "6.Listening" at bounding box center [467, 216] width 29 height 12
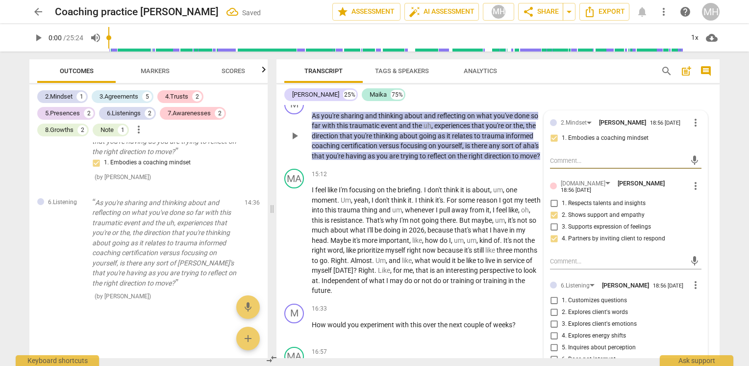
scroll to position [2610, 0]
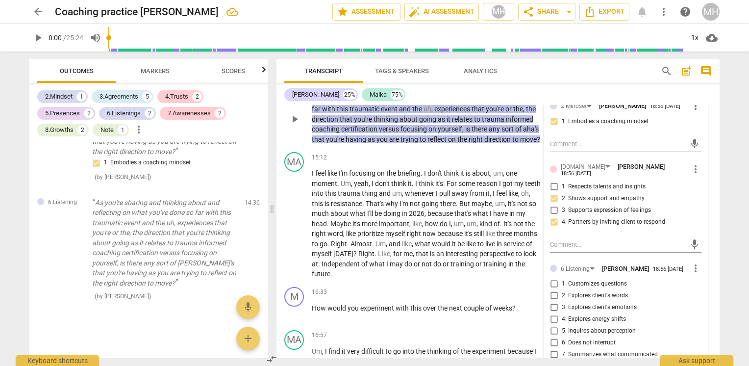
click at [608, 288] on span "1. Customizes questions" at bounding box center [594, 284] width 65 height 9
click at [562, 290] on input "1. Customizes questions" at bounding box center [554, 284] width 16 height 12
checkbox input "true"
click at [601, 300] on span "2. Explores client's words" at bounding box center [595, 295] width 66 height 9
click at [562, 302] on input "2. Explores client's words" at bounding box center [554, 296] width 16 height 12
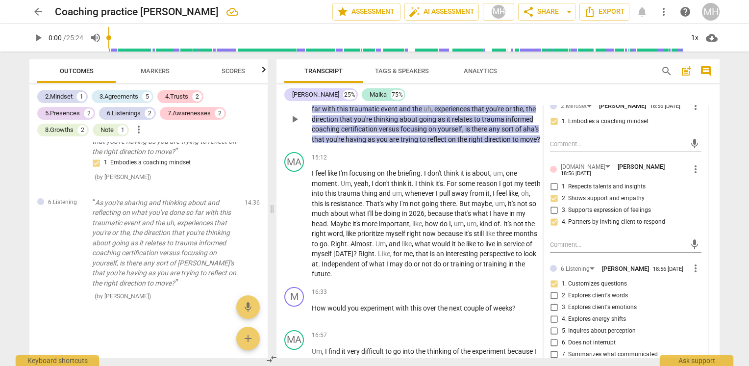
checkbox input "true"
click at [551, 290] on input "1. Customizes questions" at bounding box center [554, 284] width 16 height 12
checkbox input "false"
drag, startPoint x: 415, startPoint y: 172, endPoint x: 426, endPoint y: 172, distance: 10.3
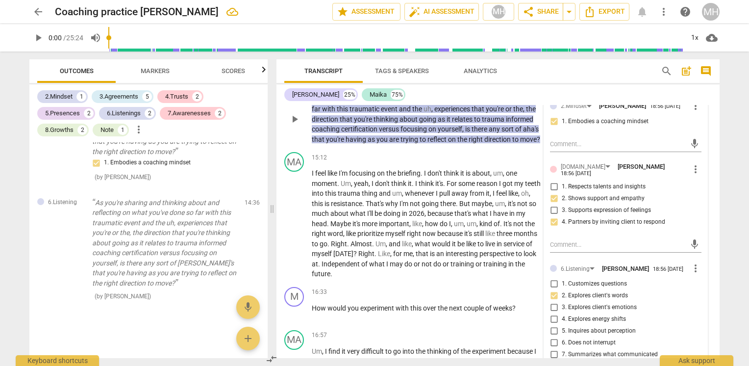
click at [415, 149] on div "M play_arrow pause 14:36 + Add competency 2.Mindset [DOMAIN_NAME] 6.Listening k…" at bounding box center [498, 111] width 443 height 75
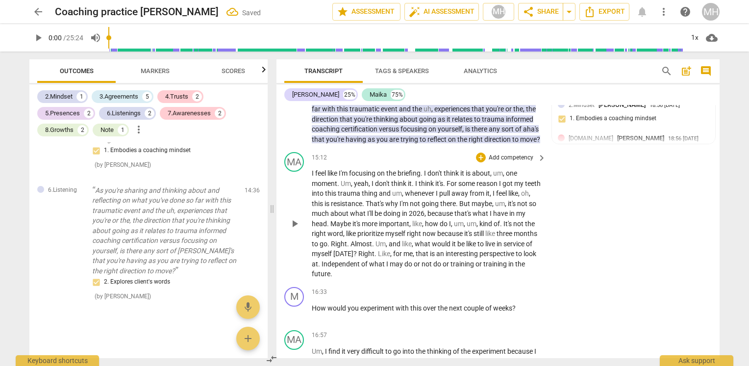
scroll to position [2659, 0]
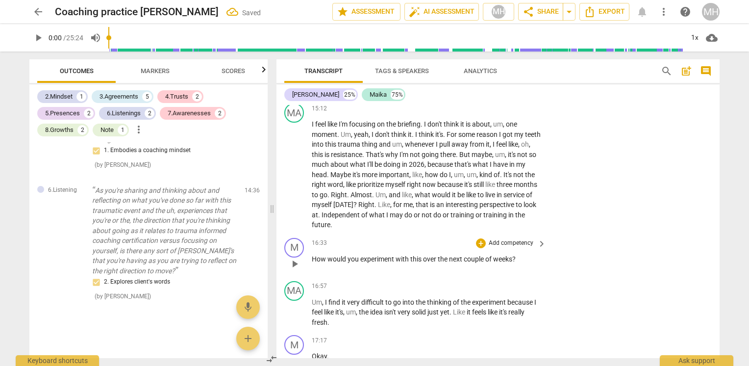
click at [512, 248] on p "Add competency" at bounding box center [511, 243] width 47 height 9
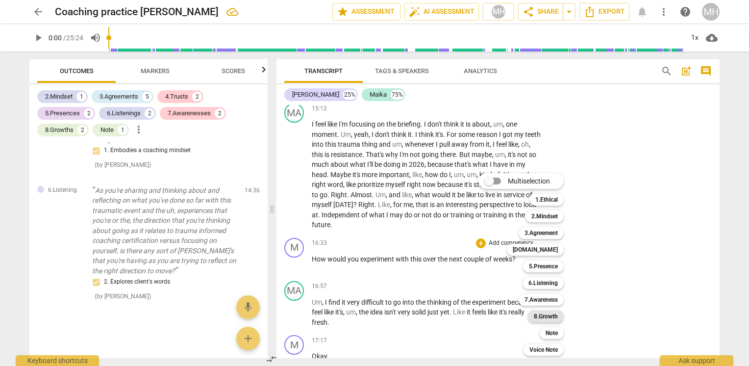
click at [548, 316] on b "8.Growth" at bounding box center [546, 316] width 24 height 12
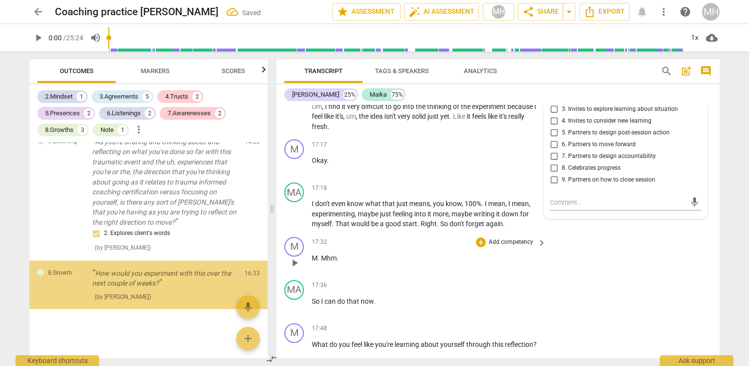
scroll to position [1919, 0]
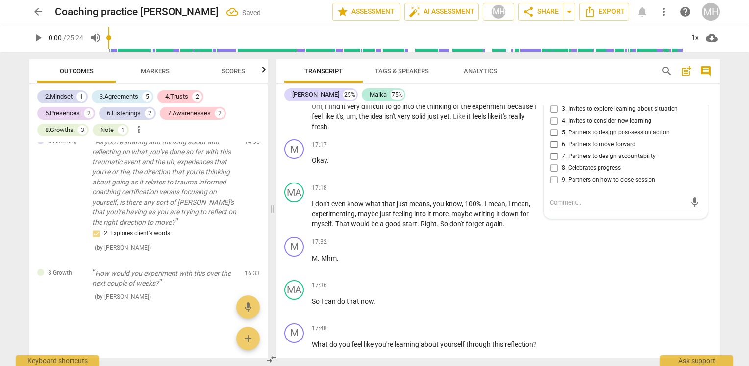
click at [634, 90] on span "1. Allows to explore progress" at bounding box center [600, 85] width 76 height 9
click at [562, 92] on input "1. Allows to explore progress" at bounding box center [554, 86] width 16 height 12
checkbox input "true"
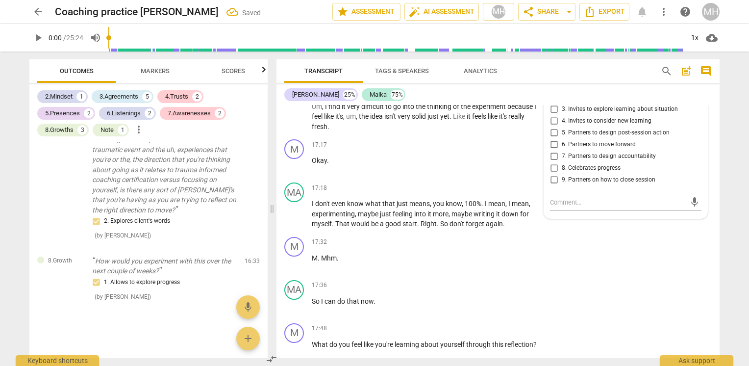
drag, startPoint x: 655, startPoint y: 137, endPoint x: 669, endPoint y: 142, distance: 14.8
click at [655, 114] on span "3. Invites to explore learning about situation" at bounding box center [620, 109] width 116 height 9
click at [562, 115] on input "3. Invites to explore learning about situation" at bounding box center [554, 109] width 16 height 12
checkbox input "true"
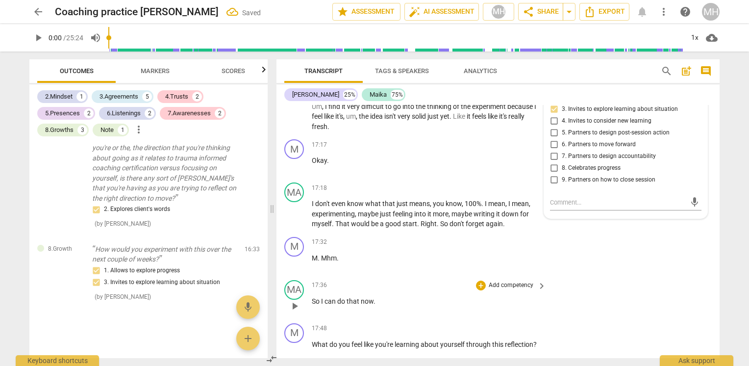
click at [613, 319] on div "MA play_arrow pause 17:36 + Add competency keyboard_arrow_right So I can do tha…" at bounding box center [498, 297] width 443 height 43
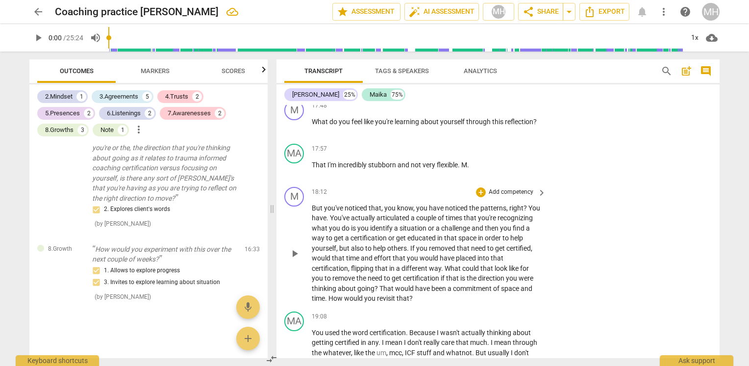
scroll to position [3100, 0]
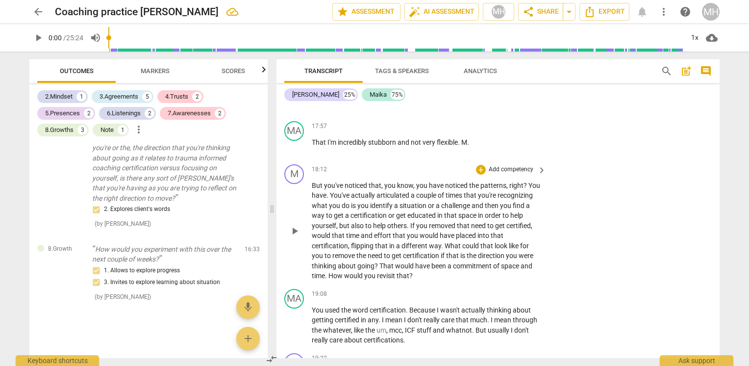
click at [510, 174] on p "Add competency" at bounding box center [511, 169] width 47 height 9
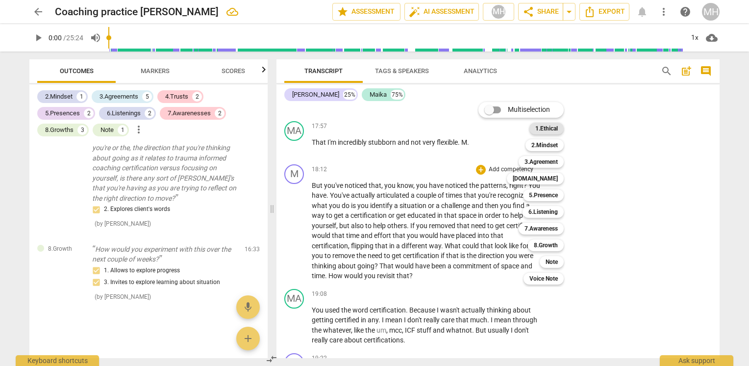
click at [557, 126] on b "1.Ethical" at bounding box center [547, 129] width 23 height 12
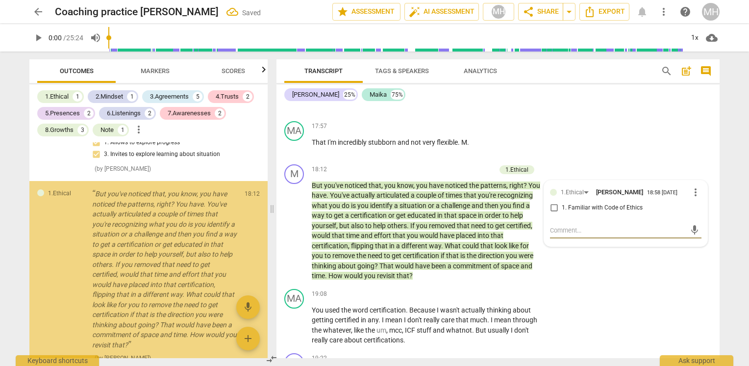
scroll to position [2097, 0]
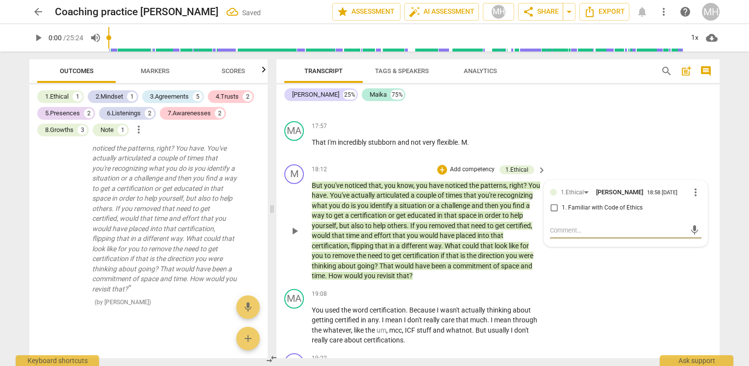
click at [692, 198] on span "more_vert" at bounding box center [696, 192] width 12 height 12
click at [705, 233] on li "Delete" at bounding box center [704, 236] width 34 height 19
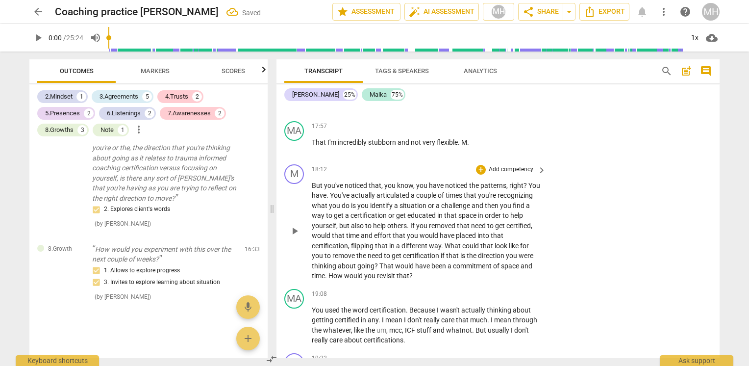
scroll to position [1943, 0]
click at [505, 174] on p "Add competency" at bounding box center [511, 169] width 47 height 9
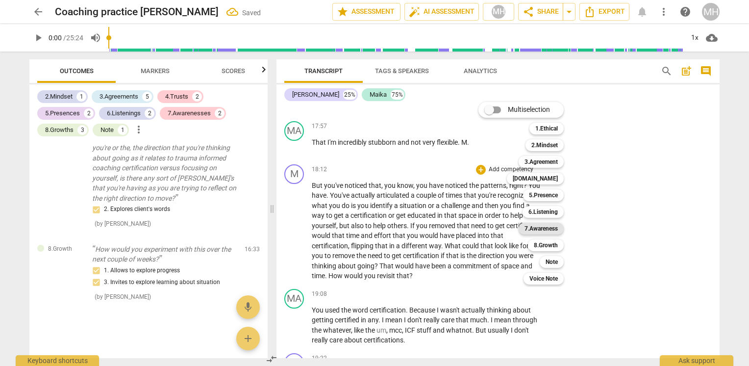
click at [549, 229] on b "7.Awareness" at bounding box center [541, 229] width 33 height 12
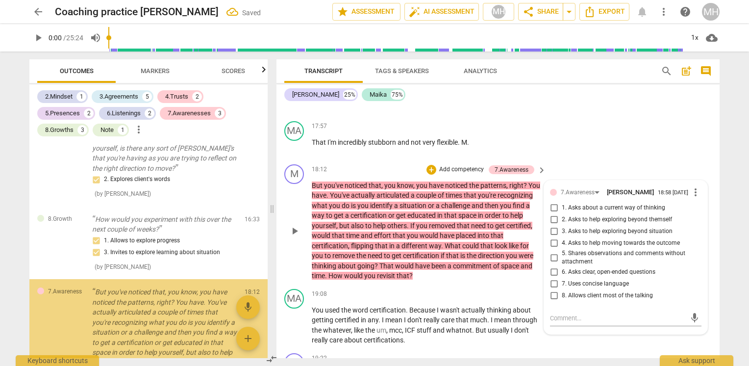
scroll to position [2097, 0]
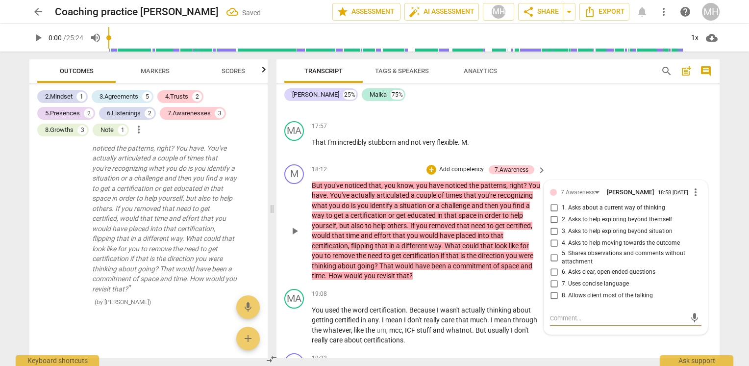
click at [587, 212] on span "1. Asks about a current way of thinking" at bounding box center [613, 208] width 103 height 9
click at [562, 214] on input "1. Asks about a current way of thinking" at bounding box center [554, 208] width 16 height 12
checkbox input "true"
click at [592, 236] on span "3. Asks to help exploring beyond situation" at bounding box center [617, 231] width 111 height 9
click at [562, 237] on input "3. Asks to help exploring beyond situation" at bounding box center [554, 232] width 16 height 12
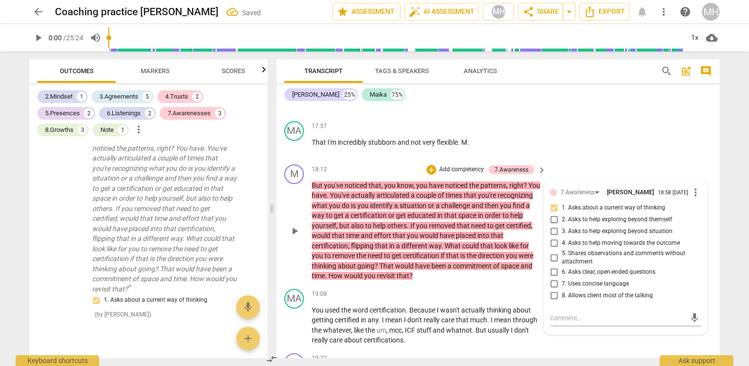
checkbox input "true"
click at [633, 117] on div "M play_arrow pause 17:48 + Add competency keyboard_arrow_right What do you feel…" at bounding box center [498, 95] width 443 height 43
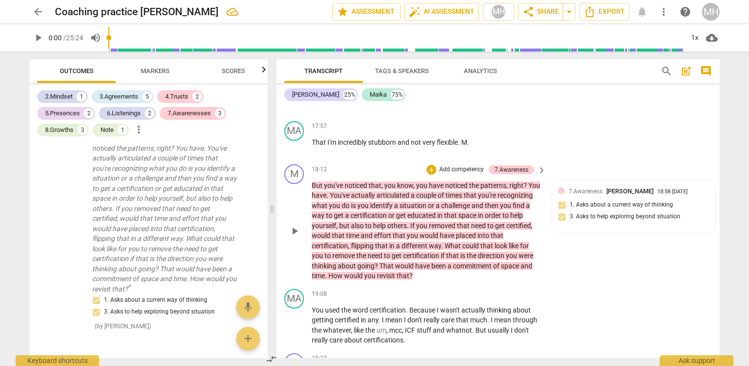
click at [459, 183] on div "M play_arrow pause 18:12 + Add competency 7.Awareness keyboard_arrow_right But …" at bounding box center [498, 222] width 443 height 125
click at [456, 174] on p "Add competency" at bounding box center [462, 169] width 47 height 9
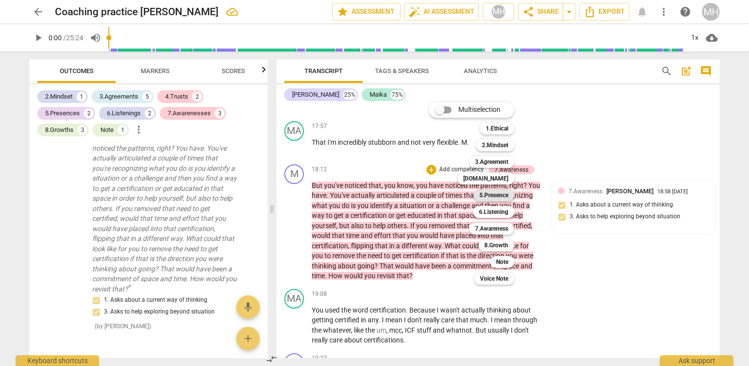
click at [502, 194] on b "5.Presence" at bounding box center [494, 195] width 29 height 12
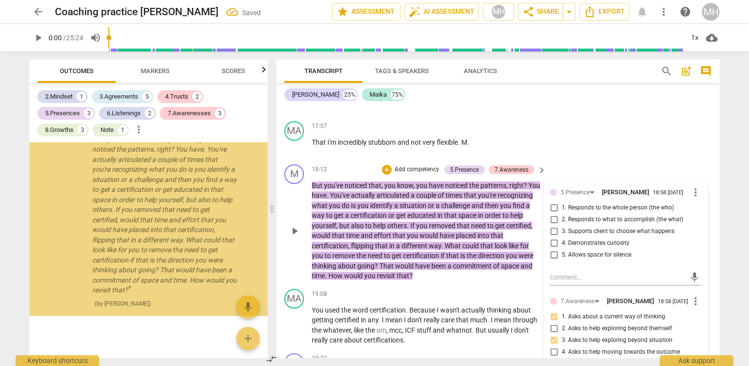
scroll to position [2310, 0]
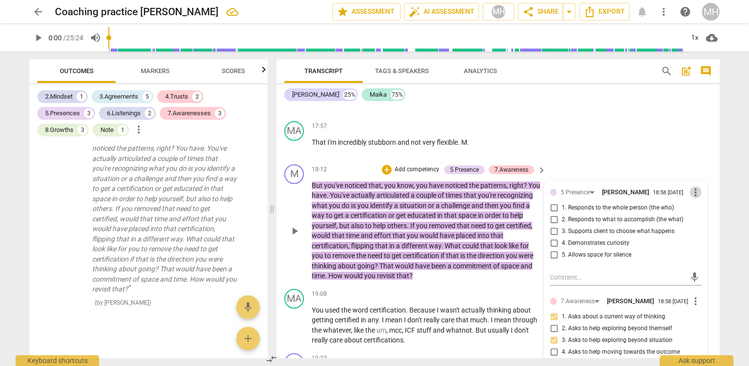
click at [691, 198] on span "more_vert" at bounding box center [696, 192] width 12 height 12
click at [700, 240] on li "Delete" at bounding box center [704, 236] width 34 height 19
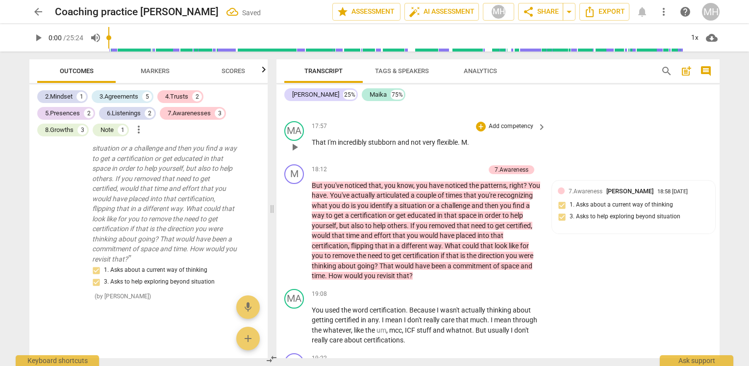
scroll to position [2156, 0]
click at [468, 174] on p "Add competency" at bounding box center [462, 169] width 47 height 9
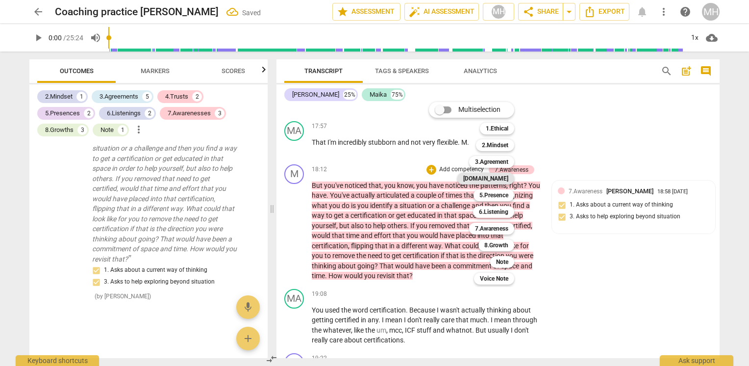
click at [512, 179] on div "[DOMAIN_NAME]" at bounding box center [486, 179] width 57 height 12
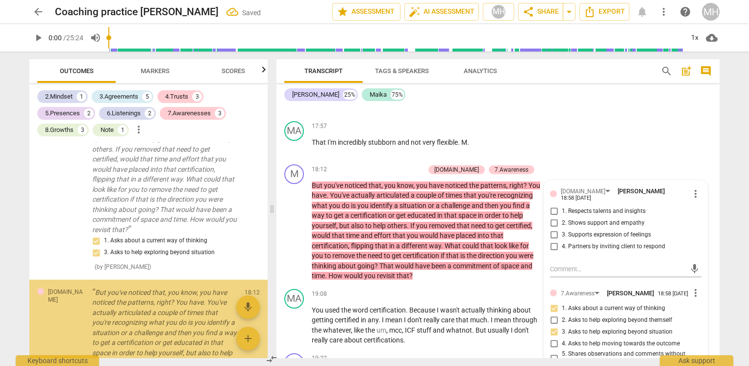
scroll to position [2310, 0]
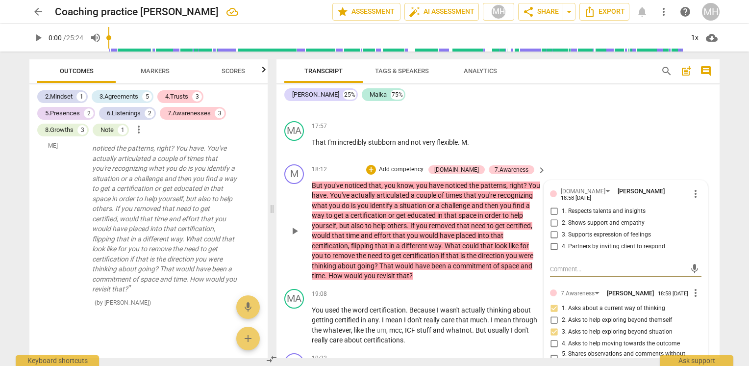
click at [626, 228] on span "2. Shows support and empathy" at bounding box center [603, 223] width 83 height 9
click at [562, 229] on input "2. Shows support and empathy" at bounding box center [554, 223] width 16 height 12
checkbox input "true"
click at [619, 251] on span "4. Partners by inviting client to respond" at bounding box center [613, 246] width 103 height 9
click at [562, 253] on input "4. Partners by inviting client to respond" at bounding box center [554, 247] width 16 height 12
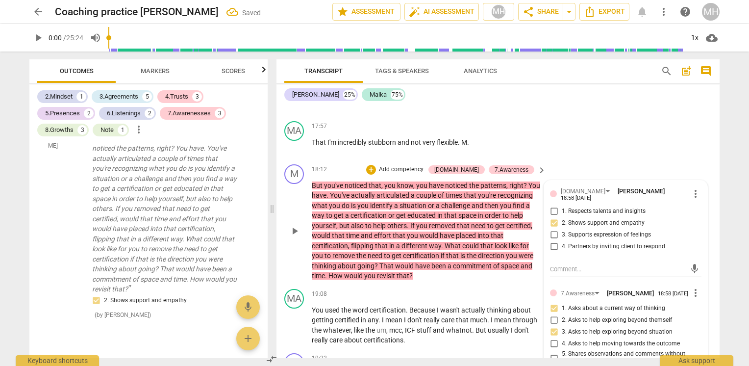
checkbox input "true"
click at [622, 160] on div "MA play_arrow pause 17:57 + Add competency keyboard_arrow_right That I'm incred…" at bounding box center [498, 138] width 443 height 43
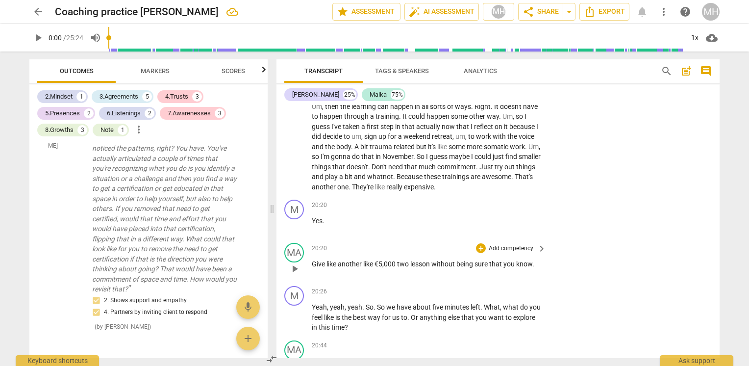
scroll to position [3542, 0]
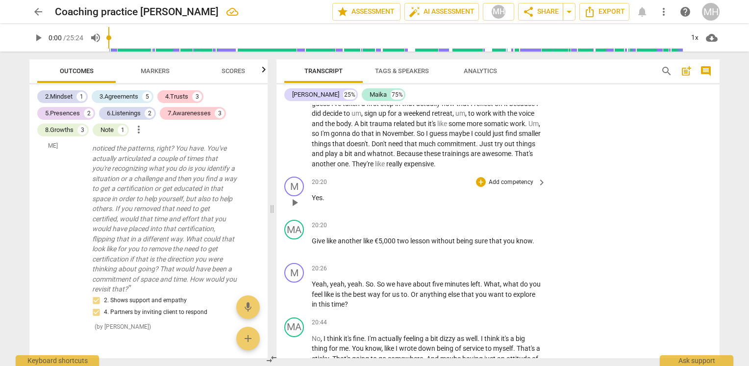
click at [496, 187] on p "Add competency" at bounding box center [511, 182] width 47 height 9
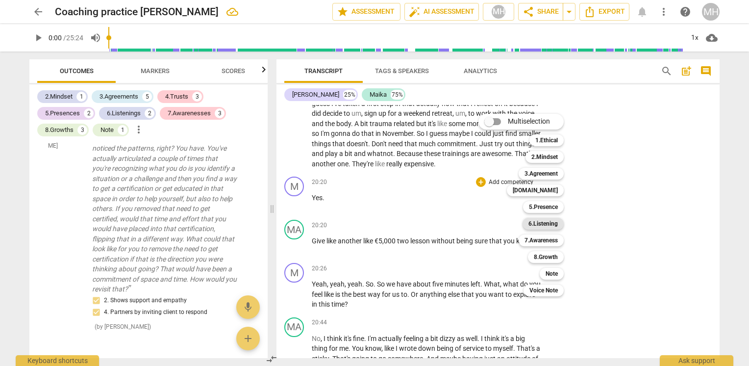
click at [545, 221] on b "6.Listening" at bounding box center [543, 224] width 29 height 12
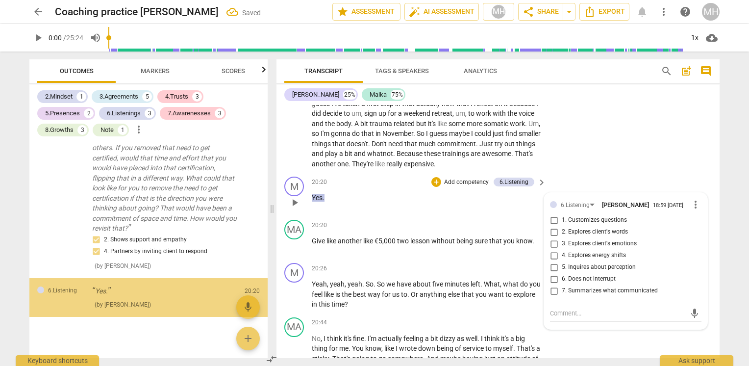
scroll to position [2409, 0]
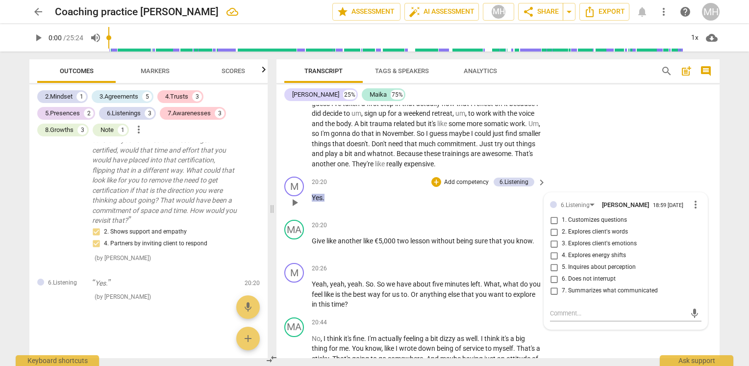
click at [593, 284] on span "6. Does not interrupt" at bounding box center [589, 279] width 54 height 9
click at [562, 285] on input "6. Does not interrupt" at bounding box center [554, 279] width 16 height 12
checkbox input "true"
click at [651, 172] on div "MA play_arrow pause 19:37 + Add competency keyboard_arrow_right Um , then the l…" at bounding box center [498, 115] width 443 height 115
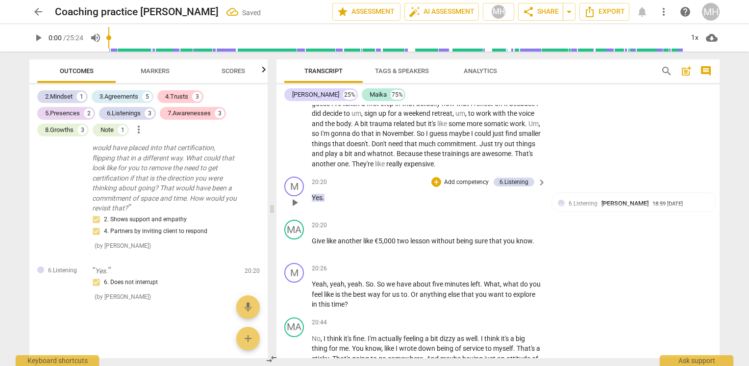
click at [468, 187] on p "Add competency" at bounding box center [466, 182] width 47 height 9
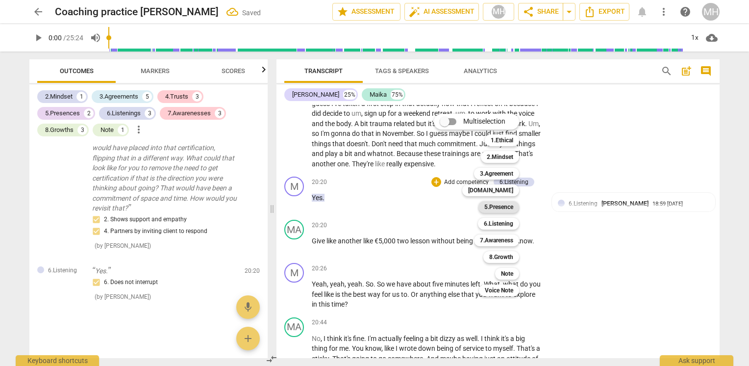
click at [503, 205] on b "5.Presence" at bounding box center [499, 207] width 29 height 12
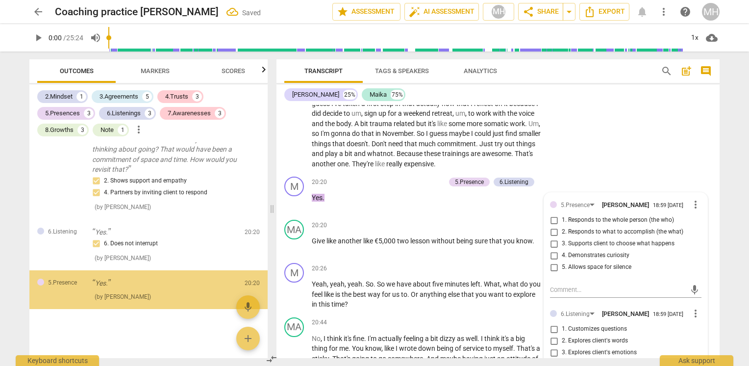
scroll to position [2460, 0]
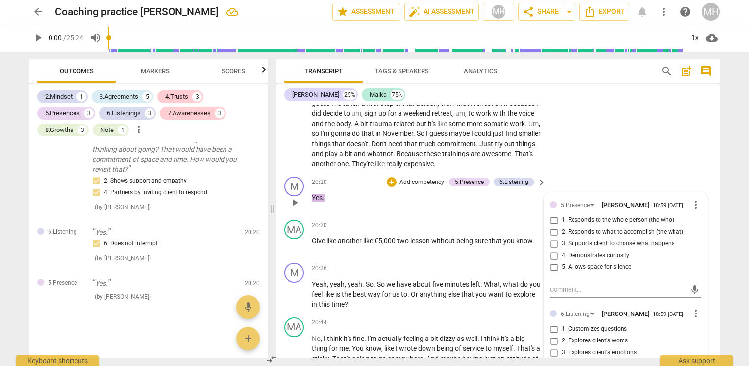
click at [598, 272] on span "5. Allows space for silence" at bounding box center [597, 267] width 70 height 9
click at [562, 273] on input "5. Allows space for silence" at bounding box center [554, 267] width 16 height 12
checkbox input "true"
click at [599, 171] on div "MA play_arrow pause 19:37 + Add competency keyboard_arrow_right Um , then the l…" at bounding box center [498, 115] width 443 height 115
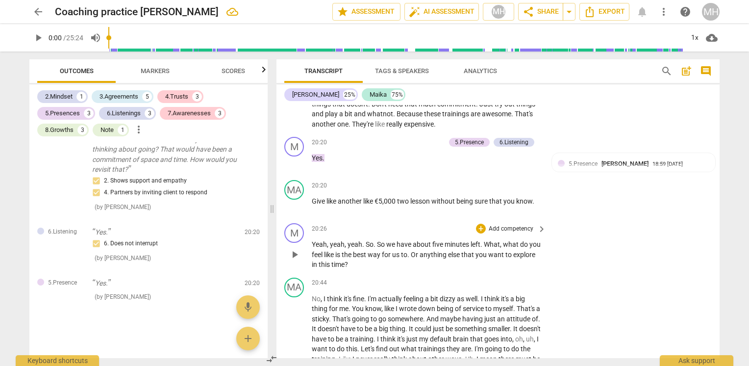
scroll to position [3591, 0]
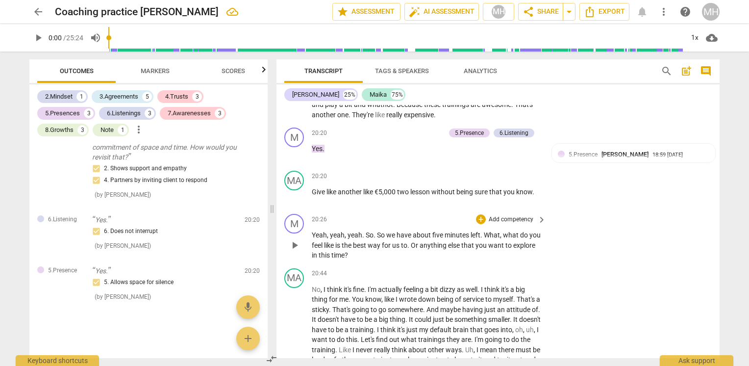
click at [509, 224] on p "Add competency" at bounding box center [511, 219] width 47 height 9
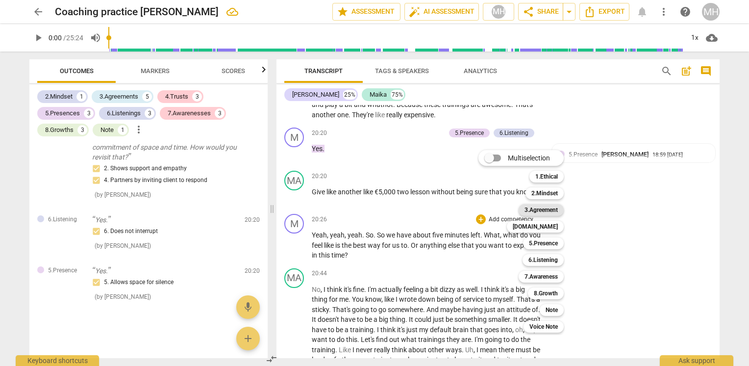
click at [542, 212] on b "3.Agreement" at bounding box center [541, 210] width 33 height 12
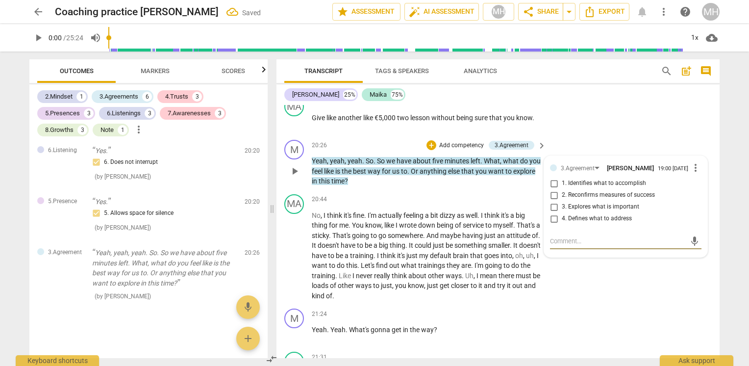
scroll to position [3689, 0]
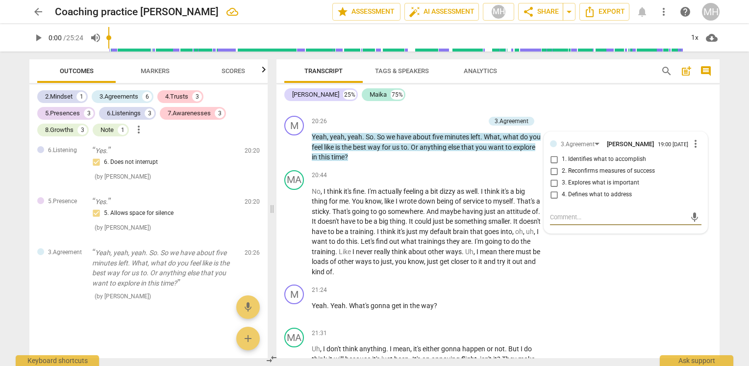
drag, startPoint x: 653, startPoint y: 122, endPoint x: 614, endPoint y: 126, distance: 38.9
click at [652, 112] on div "MA play_arrow pause 20:20 + Add competency keyboard_arrow_right Give like anoth…" at bounding box center [498, 90] width 443 height 43
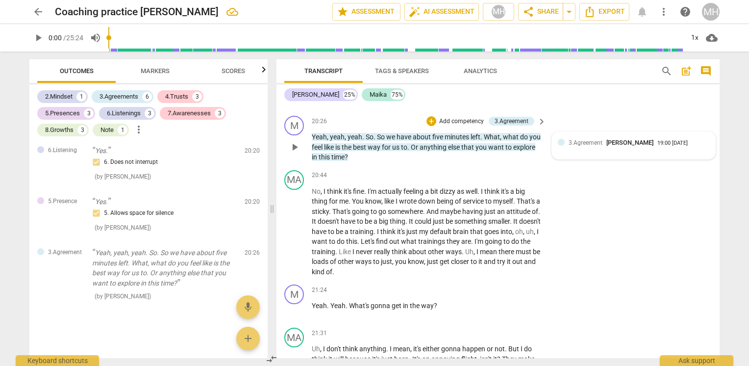
click at [663, 147] on div "19:00 [DATE]" at bounding box center [673, 143] width 30 height 6
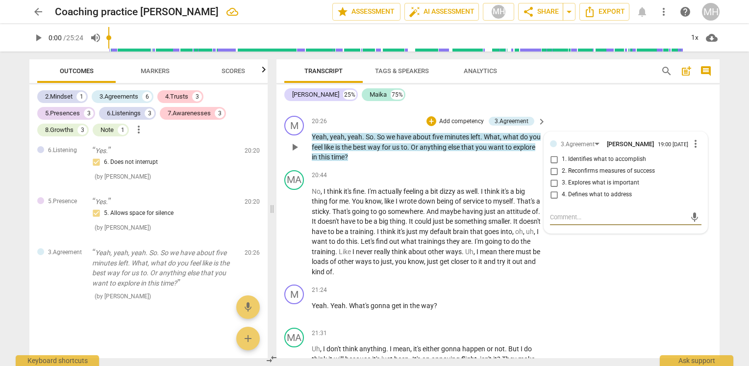
click at [691, 150] on span "more_vert" at bounding box center [696, 144] width 12 height 12
click at [705, 187] on li "Delete" at bounding box center [704, 186] width 34 height 19
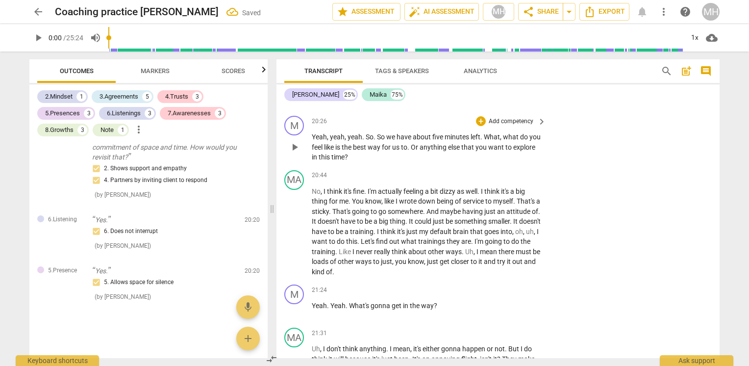
scroll to position [2472, 0]
click at [503, 126] on p "Add competency" at bounding box center [511, 121] width 47 height 9
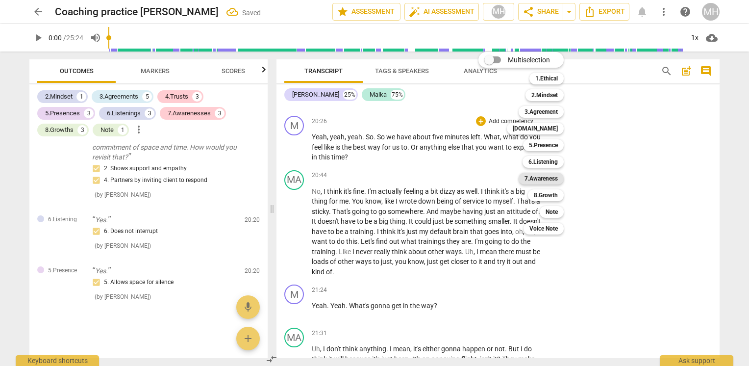
click at [547, 178] on b "7.Awareness" at bounding box center [541, 179] width 33 height 12
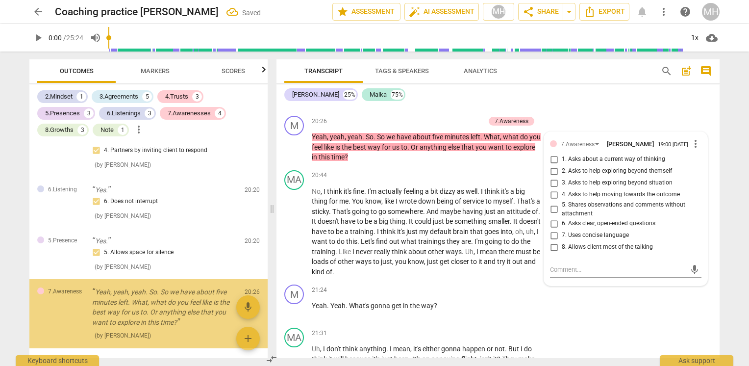
scroll to position [2541, 0]
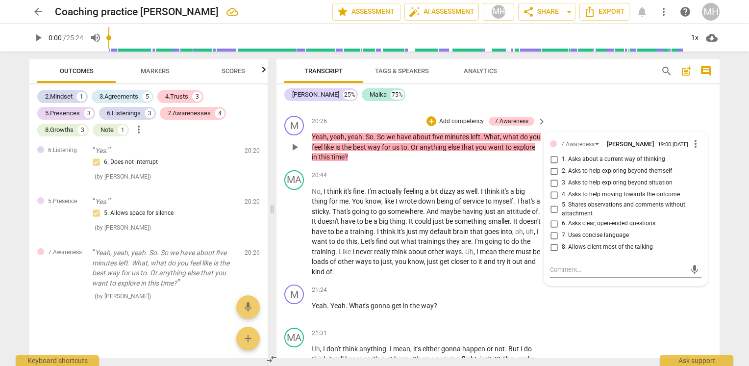
click at [579, 252] on span "8. Allows client most of the talking" at bounding box center [607, 247] width 91 height 9
click at [562, 253] on input "8. Allows client most of the talking" at bounding box center [554, 247] width 16 height 12
checkbox input "true"
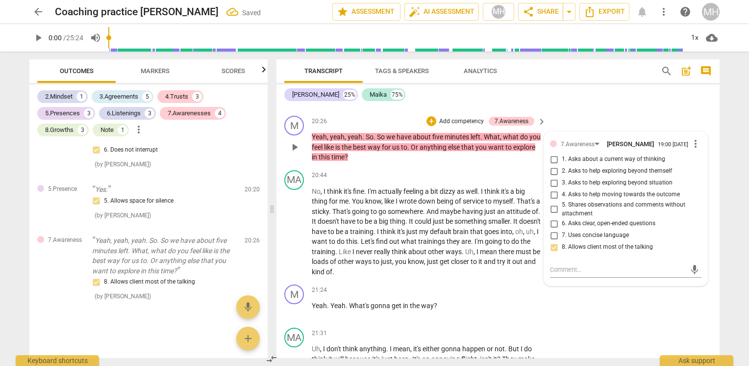
click at [575, 199] on span "4. Asks to help moving towards the outcome" at bounding box center [621, 194] width 118 height 9
click at [562, 201] on input "4. Asks to help moving towards the outcome" at bounding box center [554, 195] width 16 height 12
checkbox input "true"
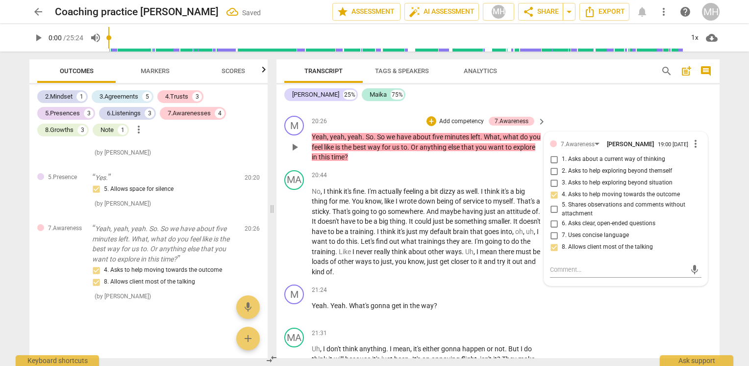
click at [618, 142] on div "M play_arrow pause 20:26 + Add competency 7.Awareness keyboard_arrow_right Yeah…" at bounding box center [498, 139] width 443 height 54
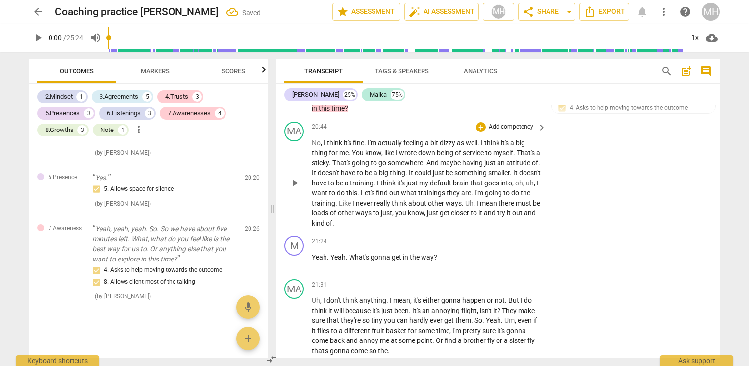
scroll to position [3738, 0]
click at [497, 246] on p "Add competency" at bounding box center [511, 241] width 47 height 9
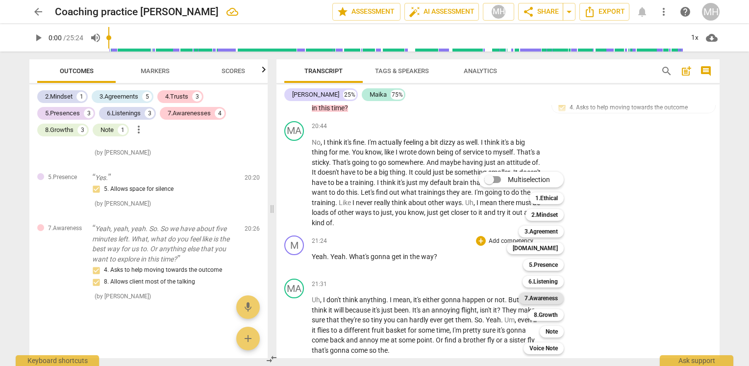
click at [551, 297] on b "7.Awareness" at bounding box center [541, 298] width 33 height 12
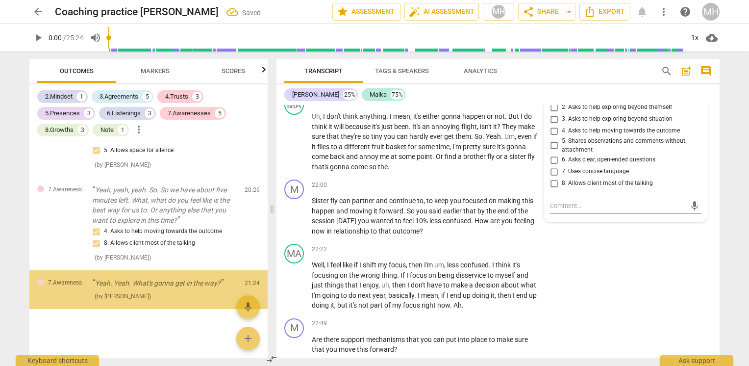
scroll to position [2604, 0]
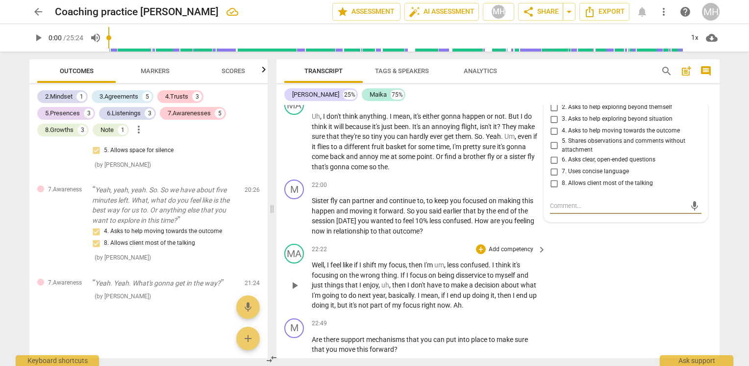
click at [609, 283] on div "MA play_arrow pause 22:22 + Add competency keyboard_arrow_right Well , I feel l…" at bounding box center [498, 277] width 443 height 75
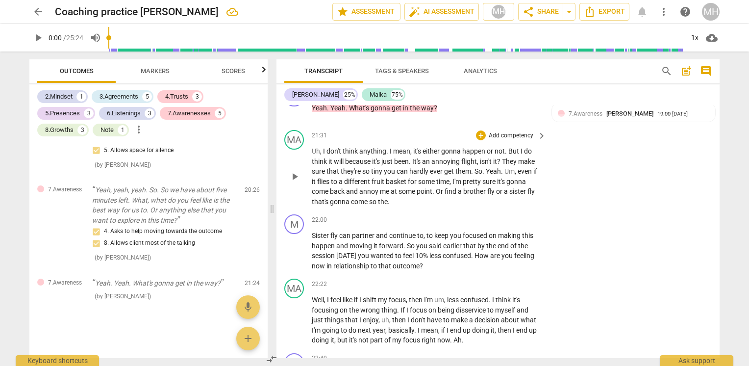
scroll to position [3873, 0]
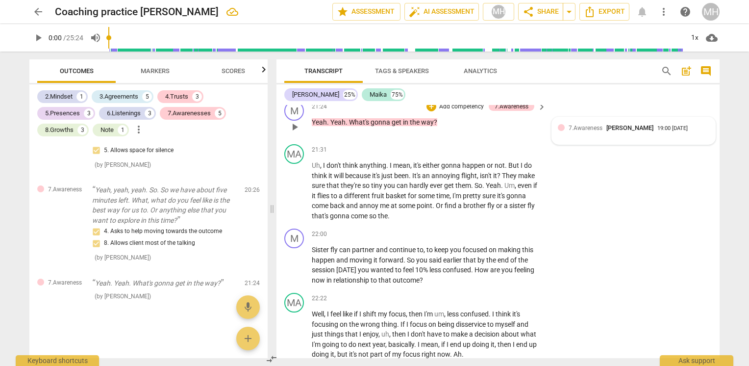
click at [676, 132] on div "19:00 [DATE]" at bounding box center [673, 129] width 30 height 6
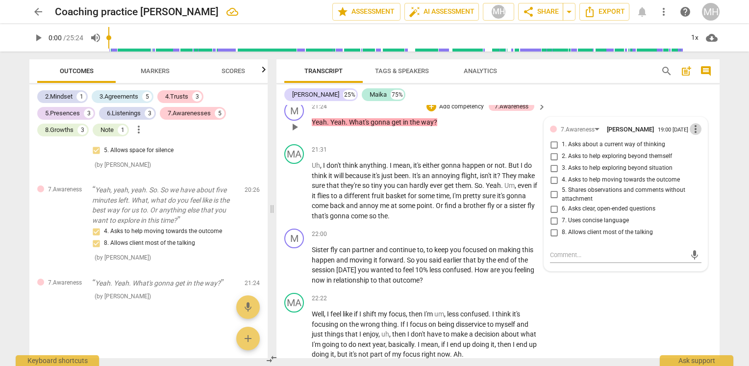
click at [694, 135] on span "more_vert" at bounding box center [696, 129] width 12 height 12
drag, startPoint x: 697, startPoint y: 170, endPoint x: 425, endPoint y: 43, distance: 299.3
click at [697, 170] on li "Delete" at bounding box center [704, 171] width 34 height 19
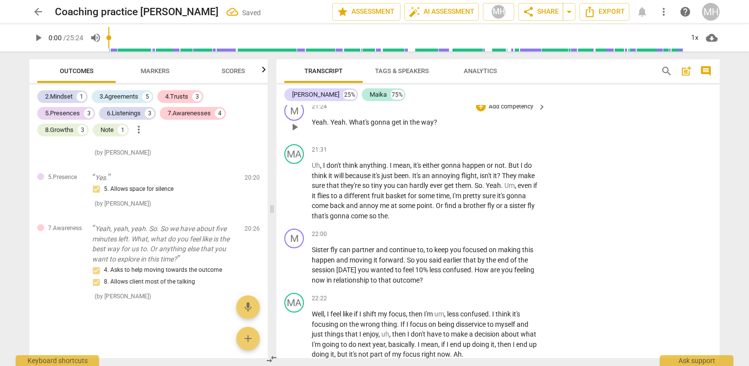
scroll to position [2565, 0]
click at [512, 111] on p "Add competency" at bounding box center [511, 107] width 47 height 9
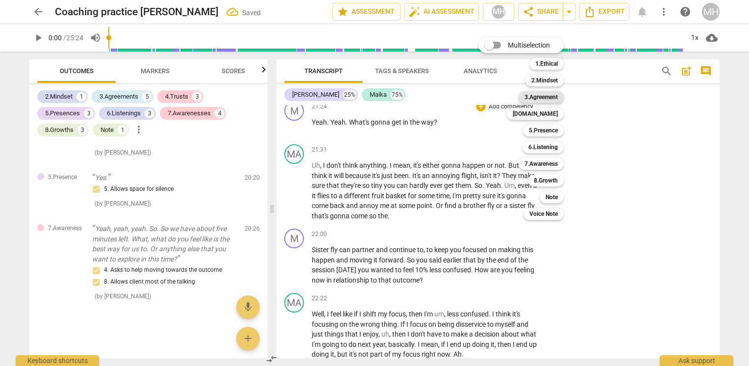
click at [551, 95] on b "3.Agreement" at bounding box center [541, 97] width 33 height 12
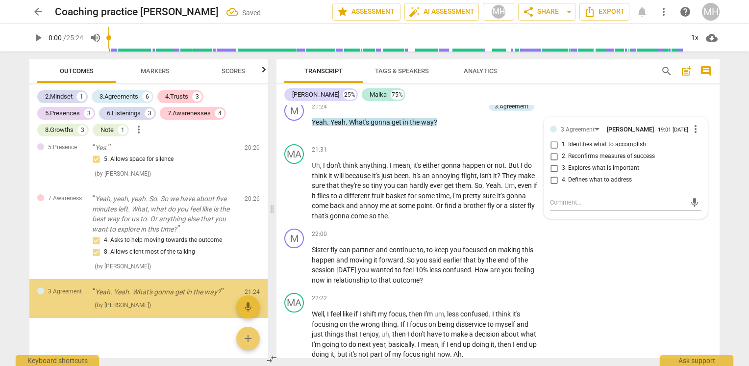
scroll to position [2604, 0]
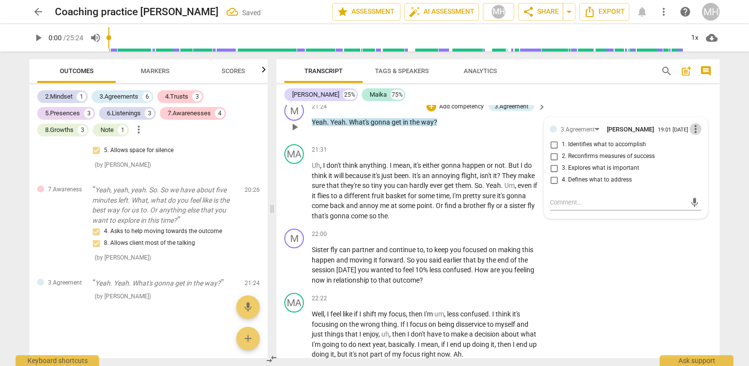
click at [690, 135] on span "more_vert" at bounding box center [696, 129] width 12 height 12
click at [697, 170] on li "Delete" at bounding box center [704, 171] width 34 height 19
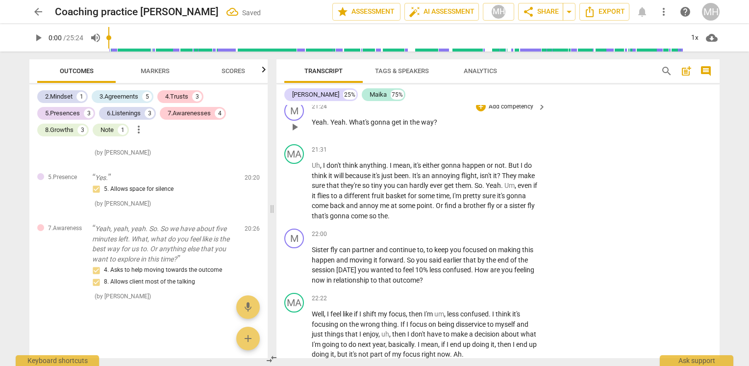
scroll to position [2565, 0]
click at [510, 111] on p "Add competency" at bounding box center [511, 107] width 47 height 9
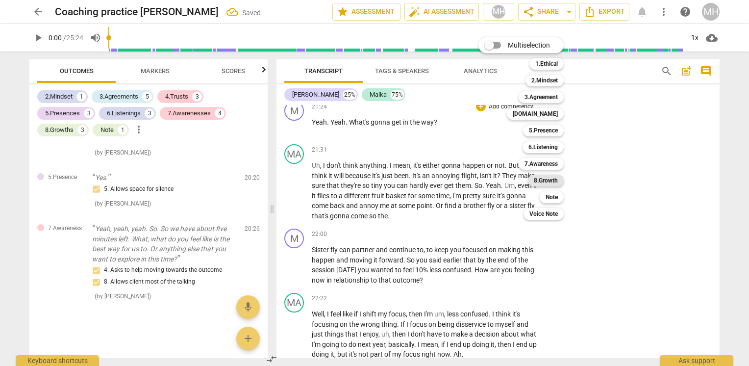
click at [547, 175] on b "8.Growth" at bounding box center [546, 181] width 24 height 12
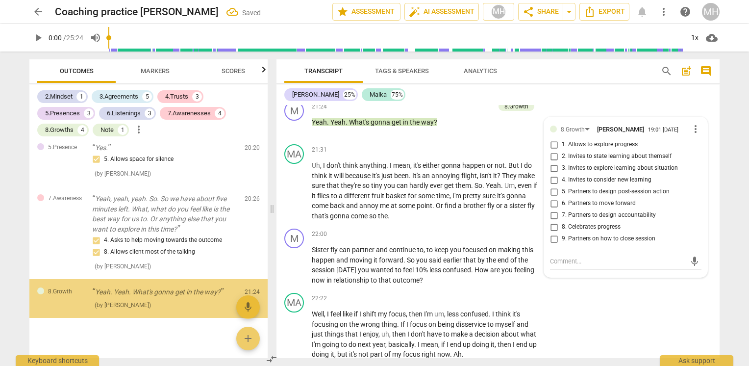
scroll to position [2604, 0]
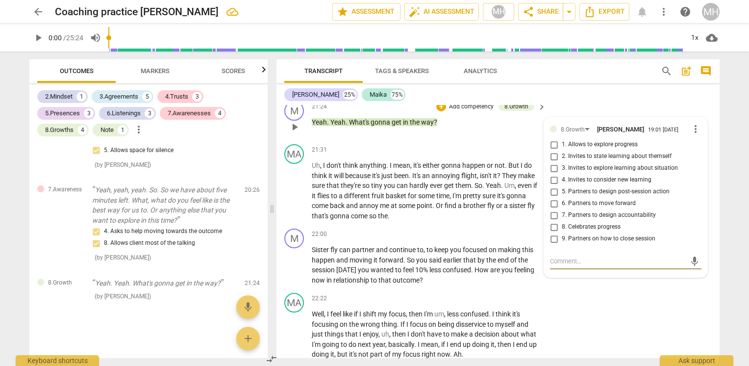
click at [591, 243] on span "9. Partners on how to close session" at bounding box center [609, 238] width 94 height 9
click at [562, 245] on input "9. Partners on how to close session" at bounding box center [554, 239] width 16 height 12
checkbox input "true"
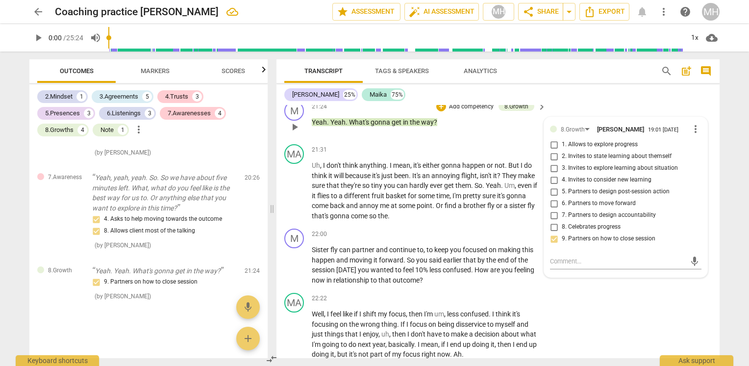
click at [604, 220] on span "7. Partners to design accountability" at bounding box center [609, 215] width 94 height 9
click at [562, 221] on input "7. Partners to design accountability" at bounding box center [554, 215] width 16 height 12
checkbox input "true"
click at [674, 325] on div "MA play_arrow pause 22:22 + Add competency keyboard_arrow_right Well , I feel l…" at bounding box center [498, 326] width 443 height 75
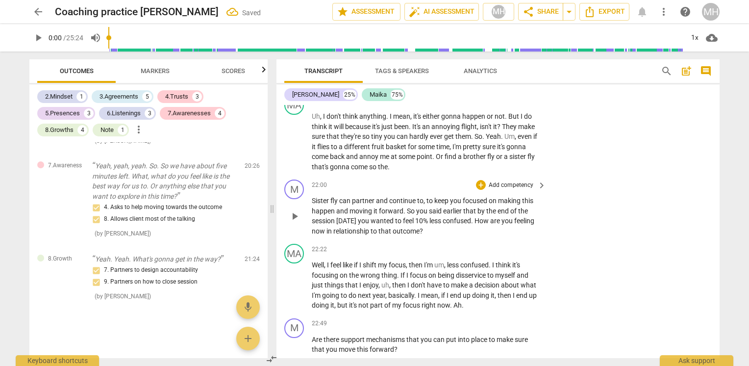
scroll to position [3971, 0]
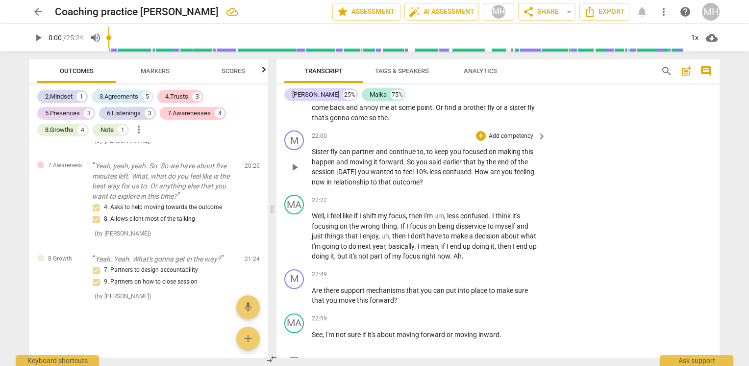
click at [493, 141] on p "Add competency" at bounding box center [511, 136] width 47 height 9
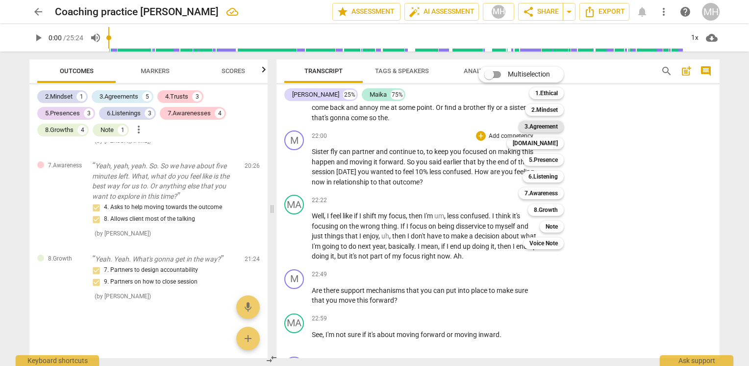
click at [553, 127] on b "3.Agreement" at bounding box center [541, 127] width 33 height 12
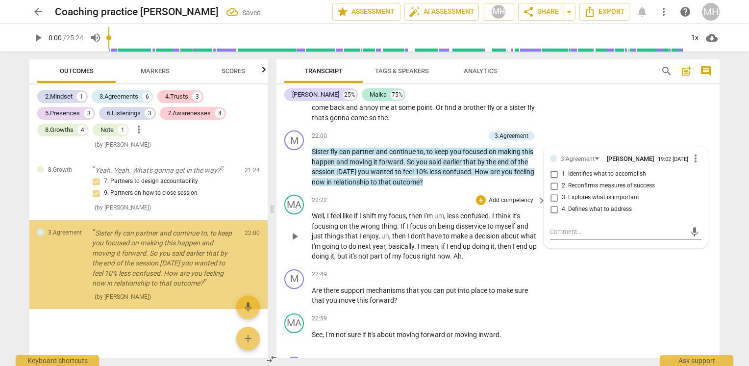
scroll to position [2717, 0]
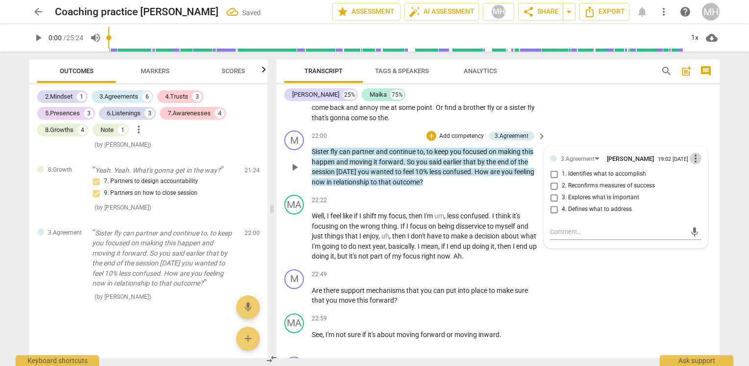
click at [690, 164] on span "more_vert" at bounding box center [696, 159] width 12 height 12
click at [701, 202] on li "Delete" at bounding box center [704, 200] width 34 height 19
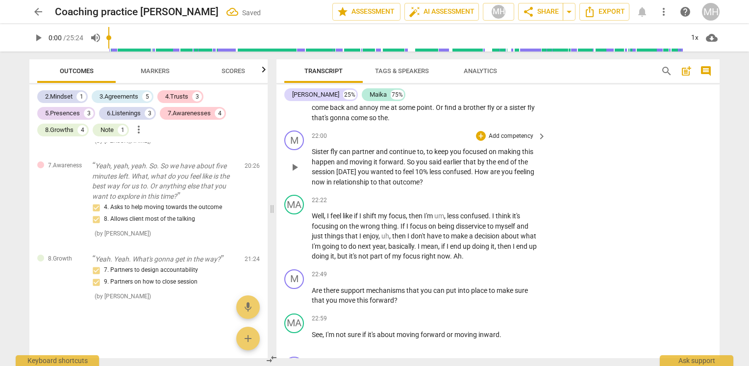
scroll to position [2628, 0]
click at [503, 141] on p "Add competency" at bounding box center [511, 136] width 47 height 9
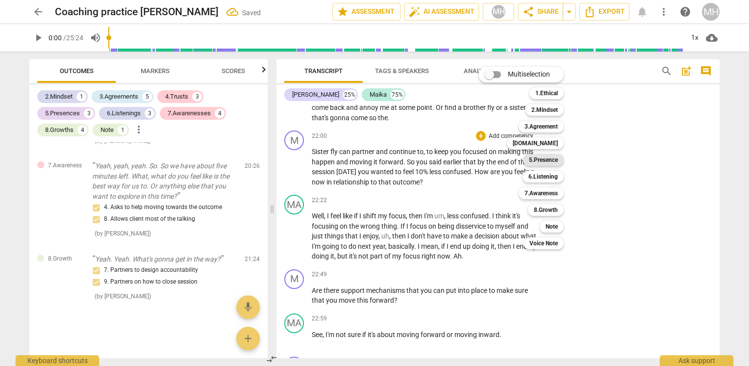
click at [544, 160] on b "5.Presence" at bounding box center [543, 160] width 29 height 12
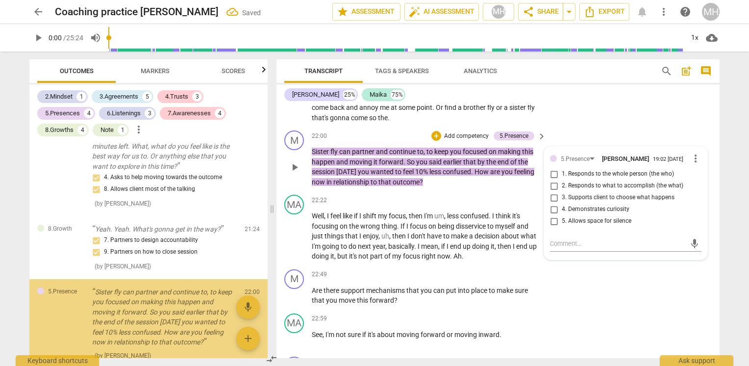
scroll to position [2717, 0]
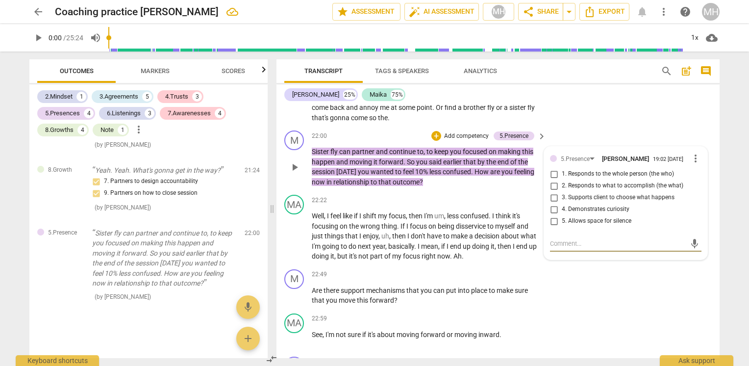
click at [690, 164] on span "more_vert" at bounding box center [696, 159] width 12 height 12
click at [700, 203] on li "Delete" at bounding box center [704, 200] width 34 height 19
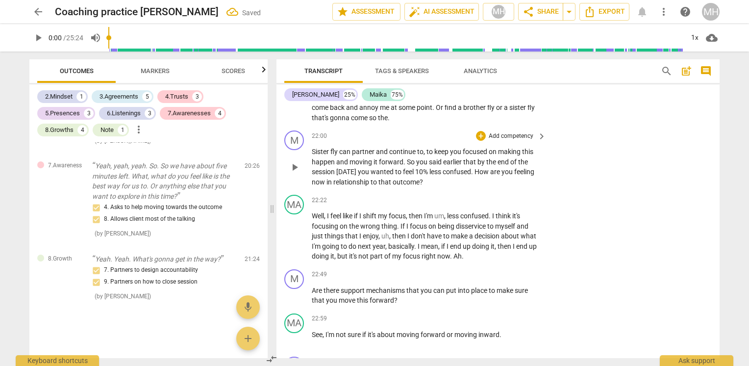
scroll to position [2628, 0]
click at [505, 141] on p "Add competency" at bounding box center [511, 136] width 47 height 9
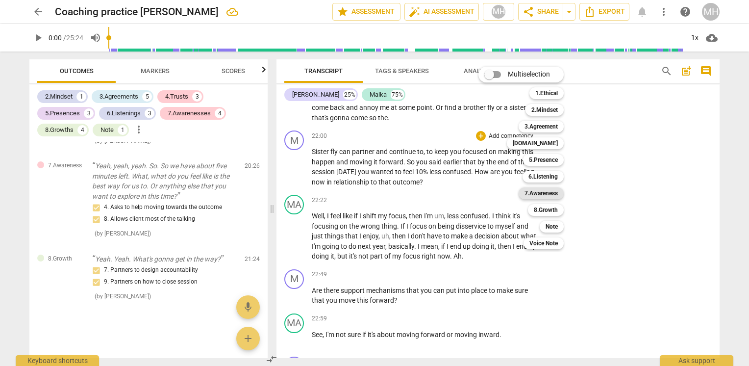
click at [555, 191] on b "7.Awareness" at bounding box center [541, 193] width 33 height 12
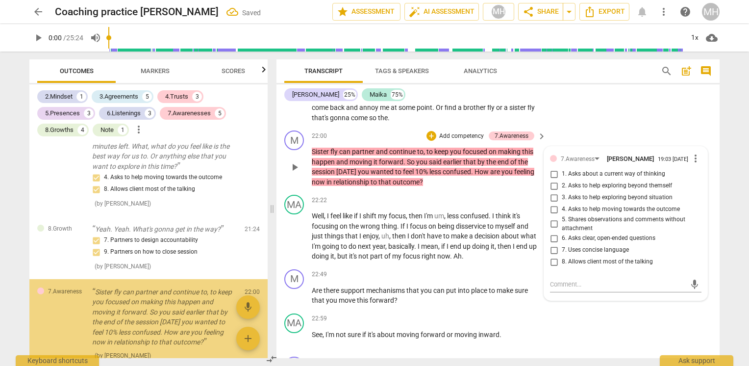
scroll to position [2717, 0]
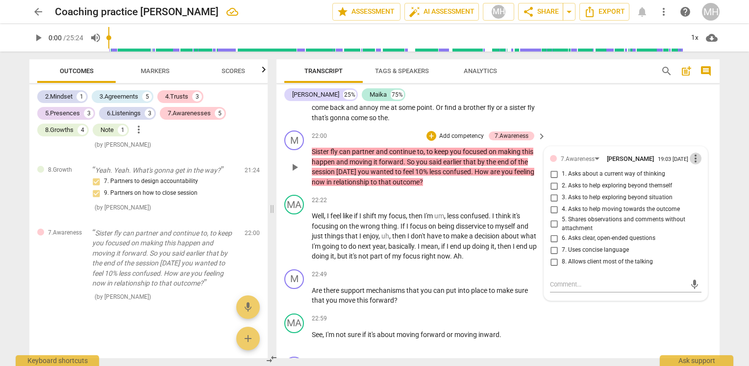
click at [695, 164] on span "more_vert" at bounding box center [696, 159] width 12 height 12
click at [694, 203] on li "Delete" at bounding box center [704, 200] width 34 height 19
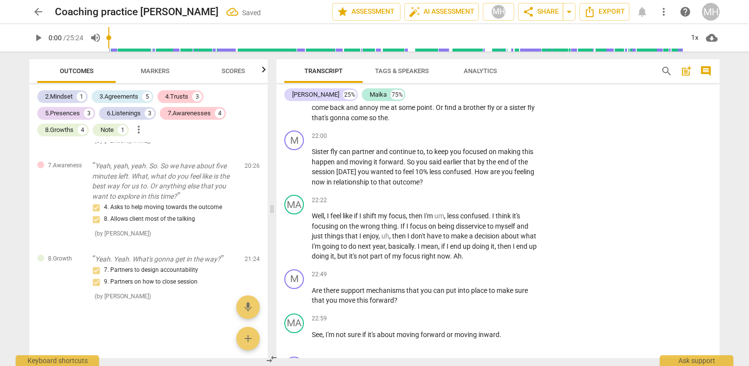
scroll to position [2628, 0]
click at [502, 141] on p "Add competency" at bounding box center [511, 136] width 47 height 9
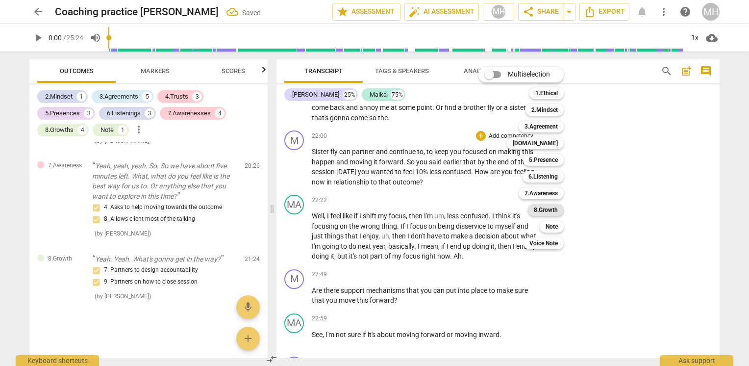
click at [545, 211] on b "8.Growth" at bounding box center [546, 210] width 24 height 12
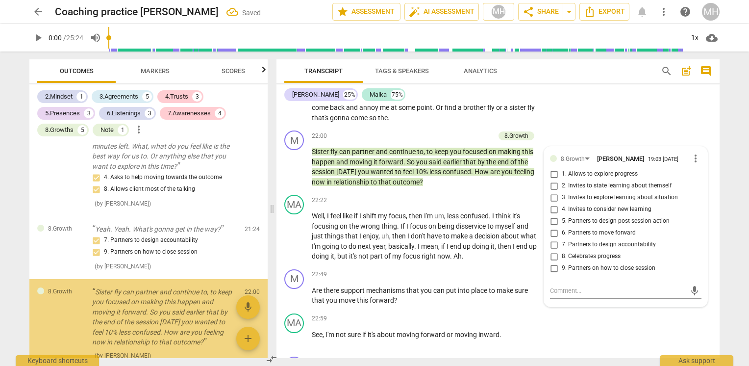
scroll to position [2717, 0]
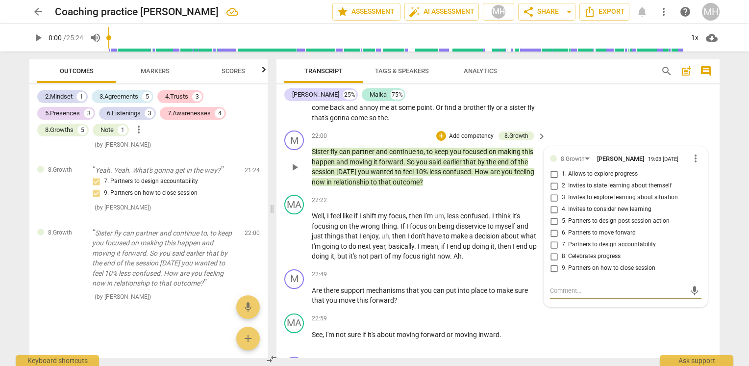
click at [587, 273] on span "9. Partners on how to close session" at bounding box center [609, 268] width 94 height 9
click at [562, 274] on input "9. Partners on how to close session" at bounding box center [554, 268] width 16 height 12
checkbox input "true"
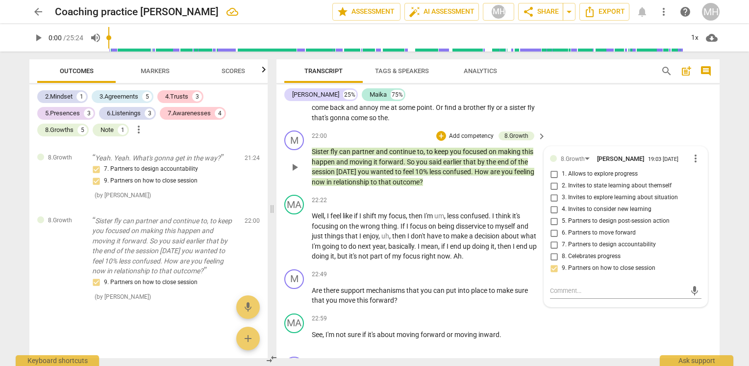
click at [599, 179] on span "1. Allows to explore progress" at bounding box center [600, 174] width 76 height 9
click at [562, 180] on input "1. Allows to explore progress" at bounding box center [554, 174] width 16 height 12
checkbox input "true"
click at [618, 127] on div "MA play_arrow pause 21:31 + Add competency keyboard_arrow_right Uh , I don't th…" at bounding box center [498, 84] width 443 height 84
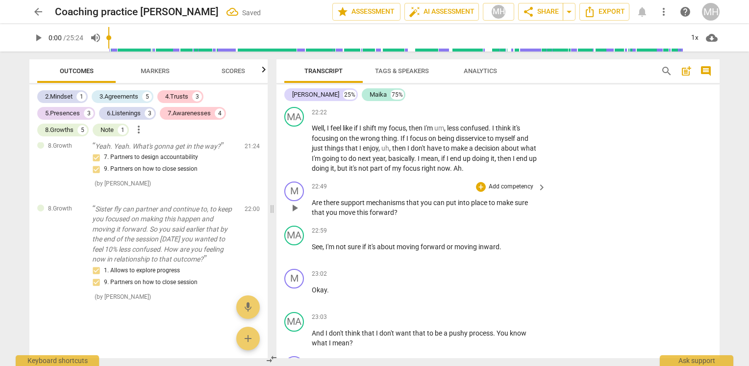
scroll to position [4069, 0]
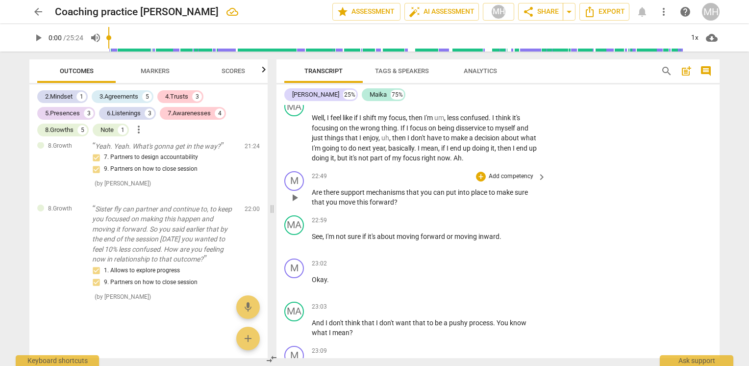
click at [505, 181] on p "Add competency" at bounding box center [511, 176] width 47 height 9
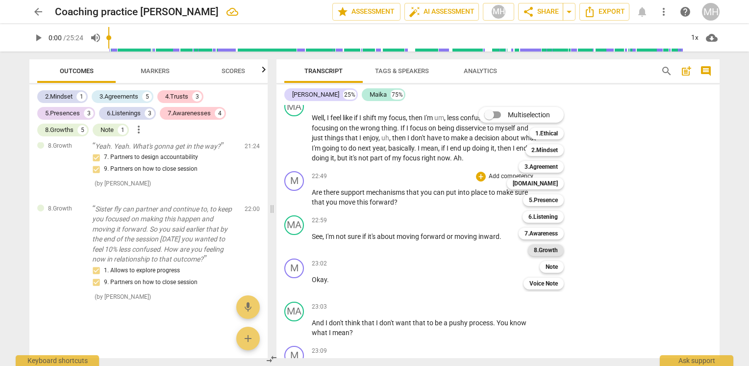
click at [552, 246] on b "8.Growth" at bounding box center [546, 250] width 24 height 12
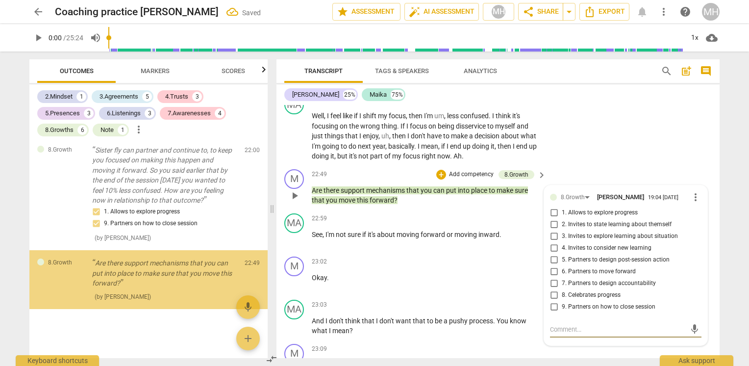
scroll to position [2800, 0]
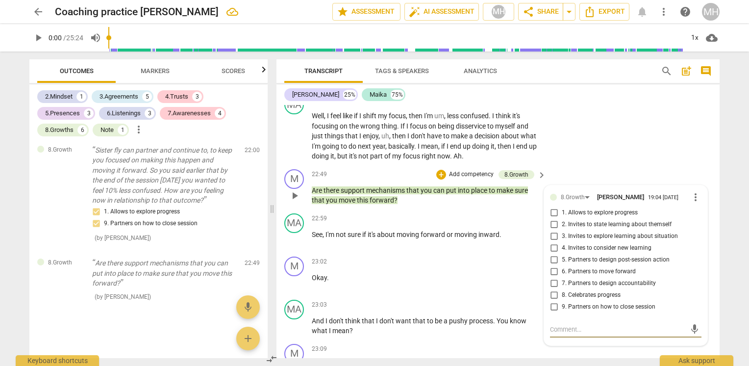
click at [691, 203] on span "more_vert" at bounding box center [696, 197] width 12 height 12
click at [694, 240] on li "Delete" at bounding box center [704, 239] width 34 height 19
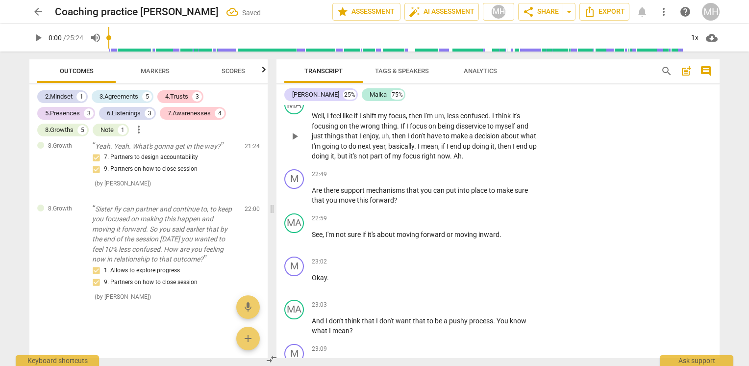
scroll to position [2741, 0]
click at [505, 179] on p "Add competency" at bounding box center [511, 174] width 47 height 9
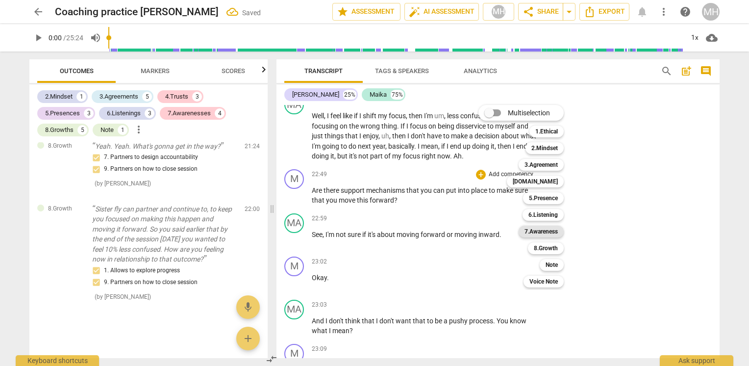
click at [534, 235] on b "7.Awareness" at bounding box center [541, 232] width 33 height 12
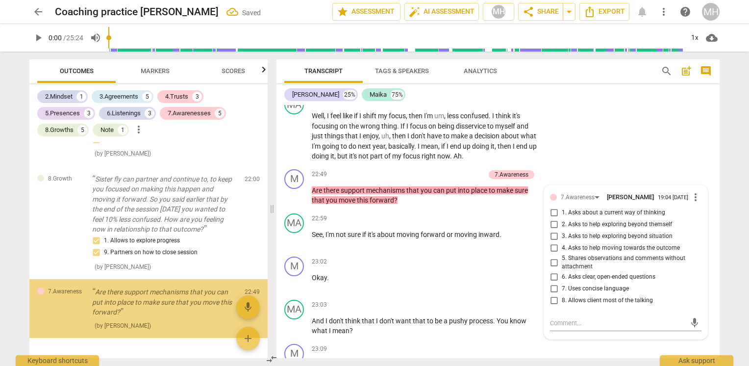
scroll to position [2800, 0]
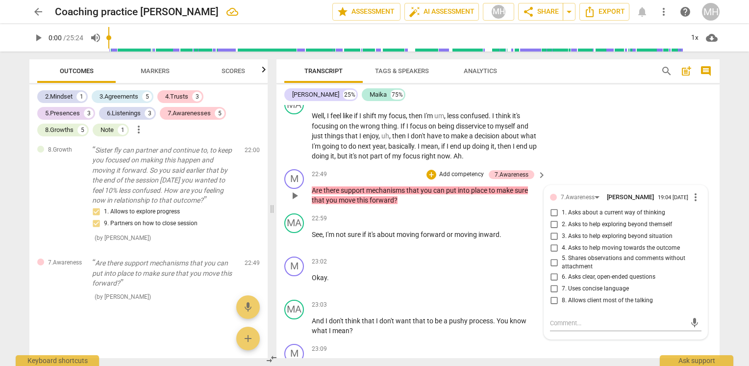
click at [661, 229] on span "2. Asks to help exploring beyond themself" at bounding box center [617, 224] width 110 height 9
click at [562, 231] on input "2. Asks to help exploring beyond themself" at bounding box center [554, 225] width 16 height 12
checkbox input "true"
drag, startPoint x: 653, startPoint y: 257, endPoint x: 681, endPoint y: 254, distance: 27.6
click at [653, 242] on label "3. Asks to help exploring beyond situation" at bounding box center [622, 237] width 152 height 12
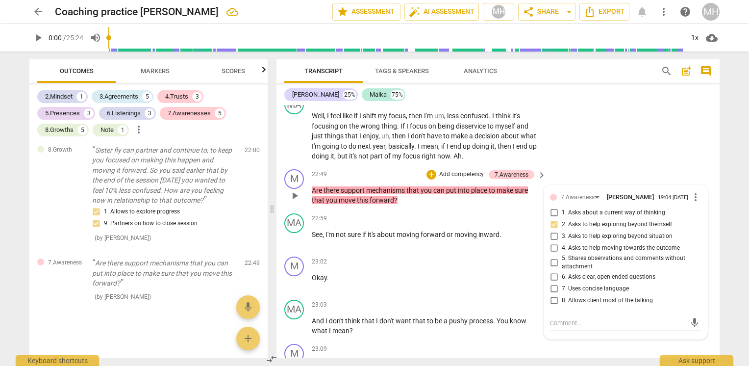
click at [562, 242] on input "3. Asks to help exploring beyond situation" at bounding box center [554, 237] width 16 height 12
checkbox input "true"
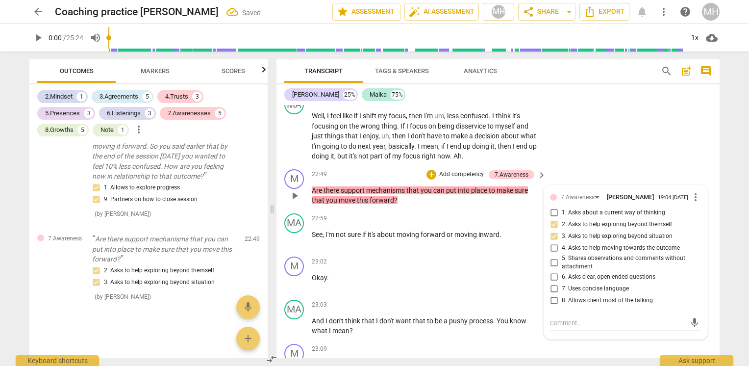
click at [661, 253] on span "4. Asks to help moving towards the outcome" at bounding box center [621, 248] width 118 height 9
click at [562, 254] on input "4. Asks to help moving towards the outcome" at bounding box center [554, 248] width 16 height 12
checkbox input "true"
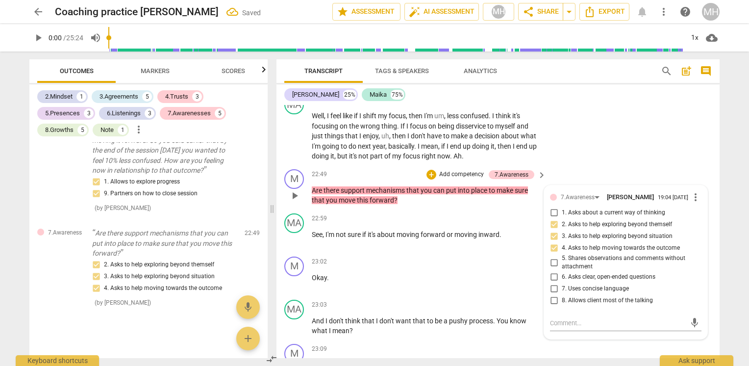
click at [683, 189] on div "M play_arrow pause 22:49 + Add competency 7.Awareness keyboard_arrow_right Are …" at bounding box center [498, 187] width 443 height 44
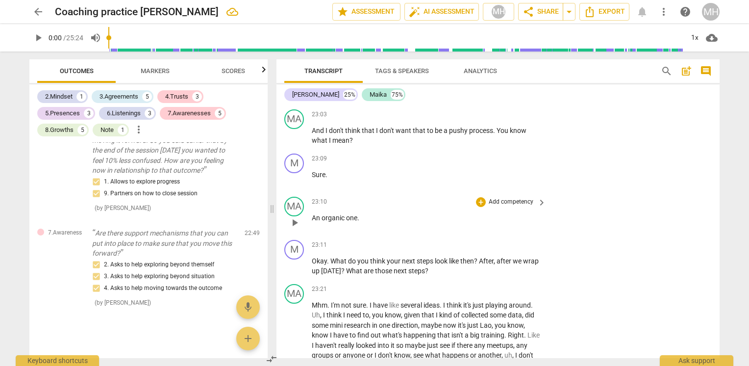
scroll to position [4267, 0]
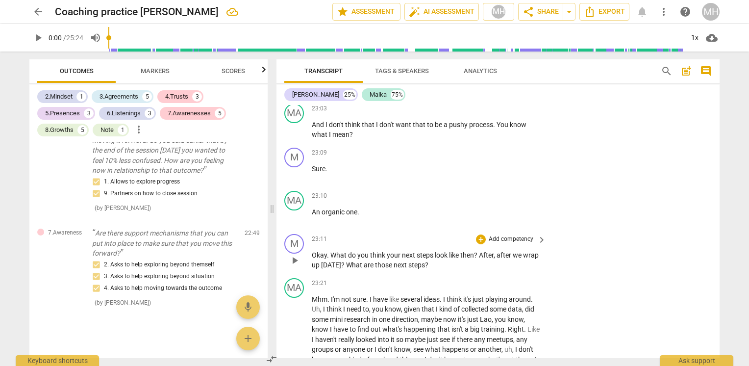
click at [516, 244] on p "Add competency" at bounding box center [511, 239] width 47 height 9
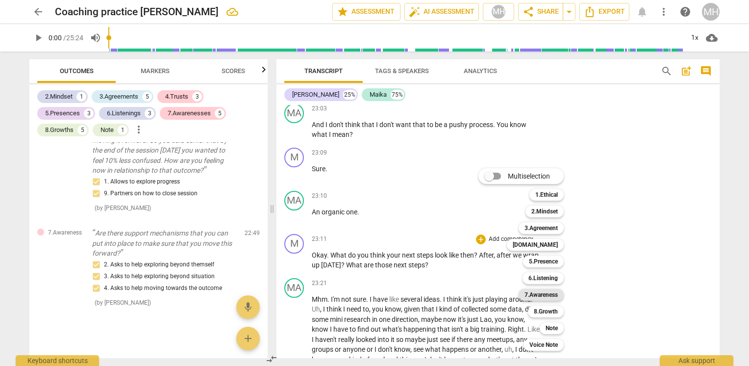
click at [550, 297] on b "7.Awareness" at bounding box center [541, 295] width 33 height 12
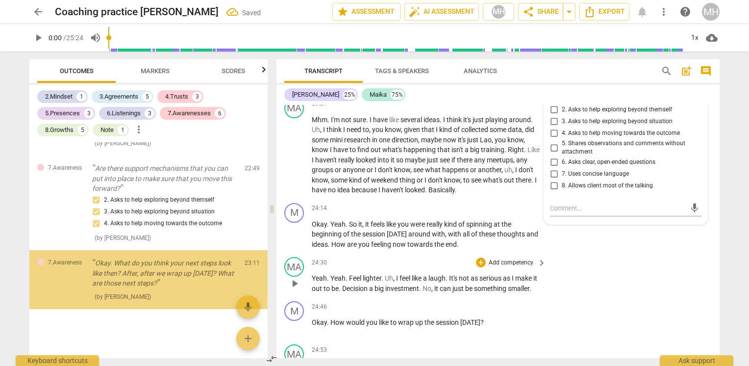
scroll to position [2894, 0]
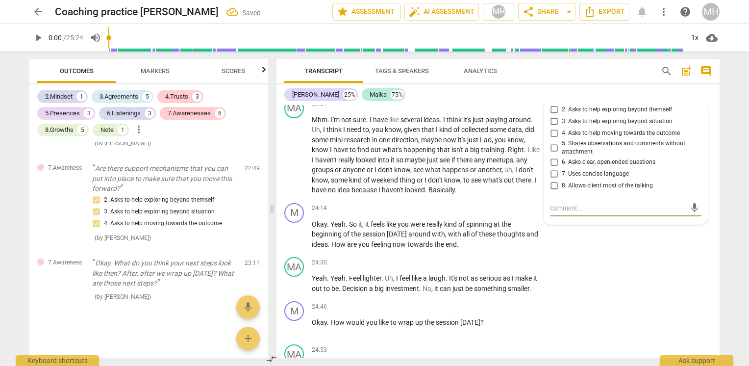
click at [590, 190] on span "8. Allows client most of the talking" at bounding box center [607, 185] width 91 height 9
click at [562, 192] on input "8. Allows client most of the talking" at bounding box center [554, 186] width 16 height 12
checkbox input "true"
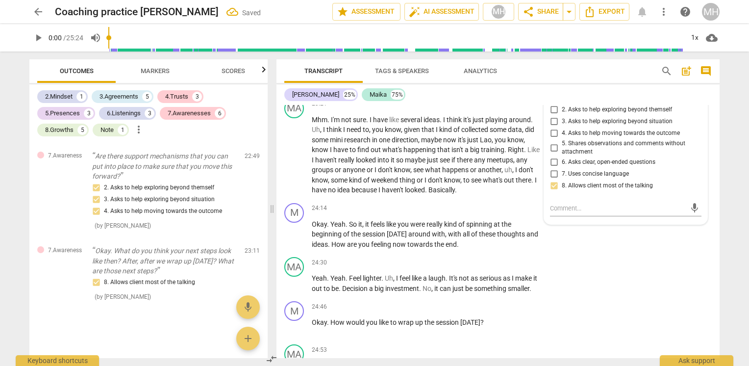
click at [593, 167] on span "6. Asks clear, open-ended questions" at bounding box center [609, 162] width 94 height 9
click at [562, 168] on input "6. Asks clear, open-ended questions" at bounding box center [554, 162] width 16 height 12
checkbox input "true"
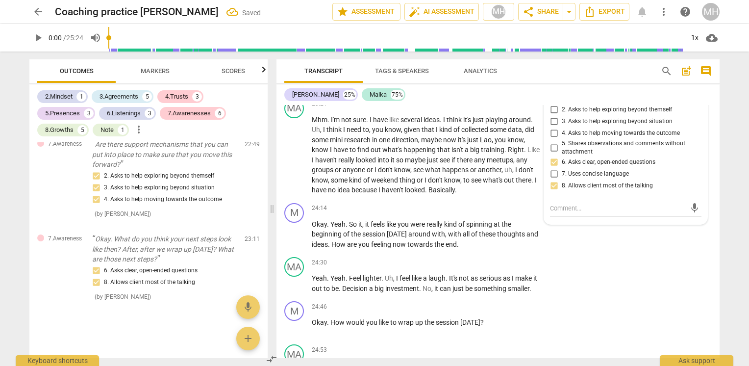
click at [587, 138] on span "4. Asks to help moving towards the outcome" at bounding box center [621, 133] width 118 height 9
click at [562, 139] on input "4. Asks to help moving towards the outcome" at bounding box center [554, 134] width 16 height 12
checkbox input "true"
click at [457, 102] on div "[PERSON_NAME] 25% Maika 75%" at bounding box center [498, 94] width 428 height 17
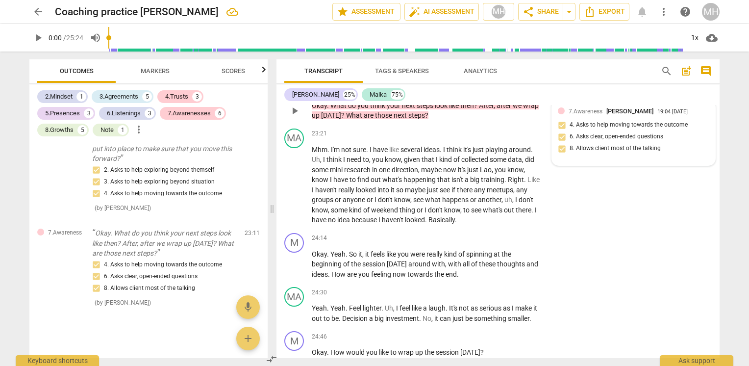
scroll to position [4446, 0]
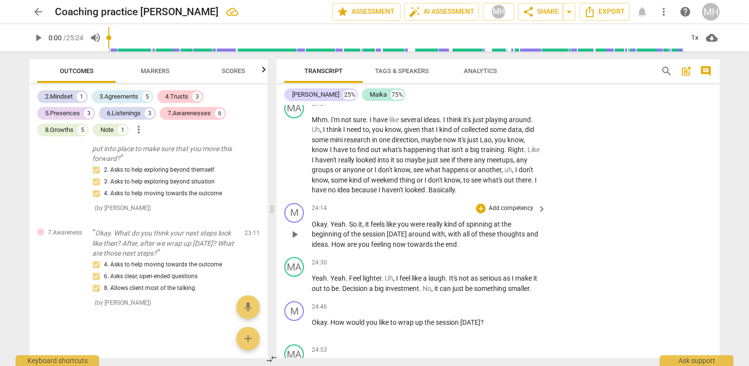
click at [517, 213] on p "Add competency" at bounding box center [511, 208] width 47 height 9
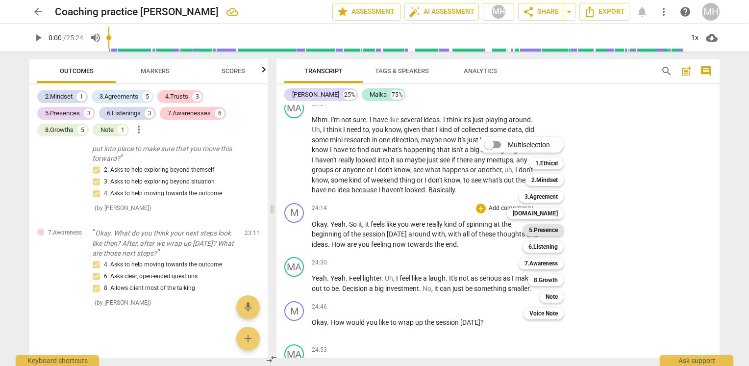
click at [549, 233] on b "5.Presence" at bounding box center [543, 230] width 29 height 12
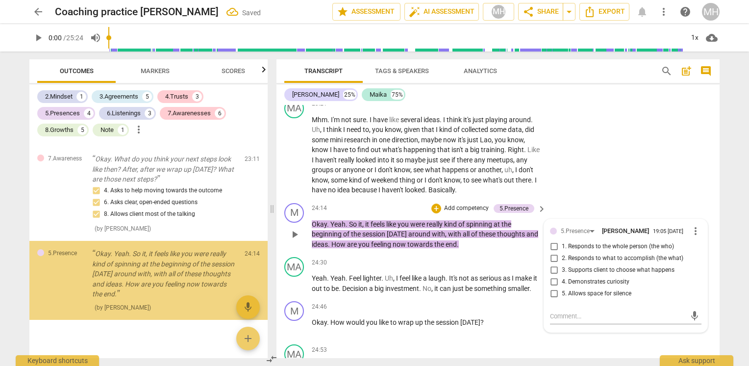
scroll to position [3010, 0]
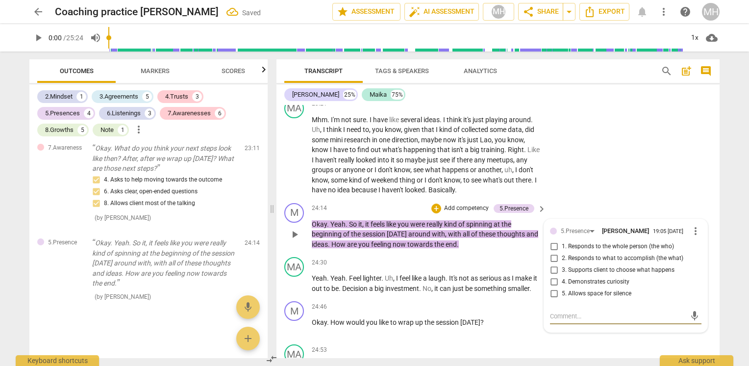
click at [583, 251] on span "1. Responds to the whole person (the who)" at bounding box center [618, 246] width 112 height 9
click at [562, 253] on input "1. Responds to the whole person (the who)" at bounding box center [554, 247] width 16 height 12
checkbox input "true"
click at [571, 263] on span "2. Responds to what to accomplish (the what)" at bounding box center [623, 258] width 122 height 9
click at [562, 264] on input "2. Responds to what to accomplish (the what)" at bounding box center [554, 259] width 16 height 12
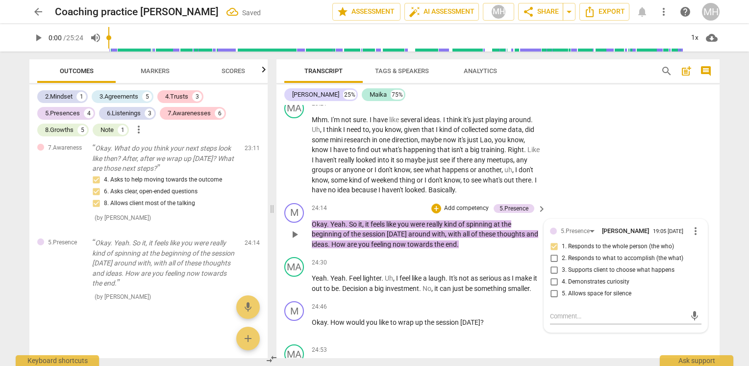
checkbox input "true"
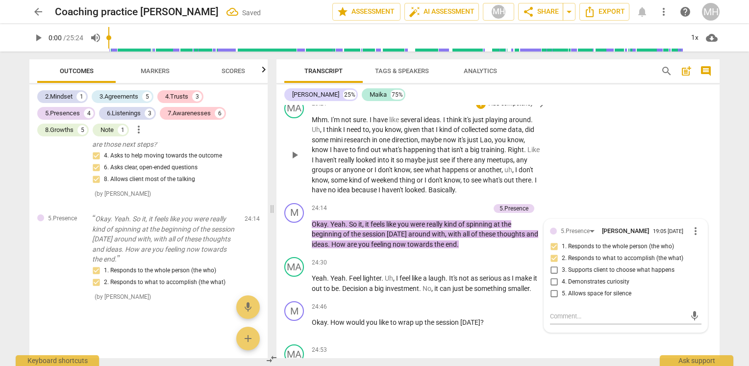
click at [613, 176] on div "MA play_arrow pause 23:21 + Add competency keyboard_arrow_right Mhm . I'm not s…" at bounding box center [498, 147] width 443 height 104
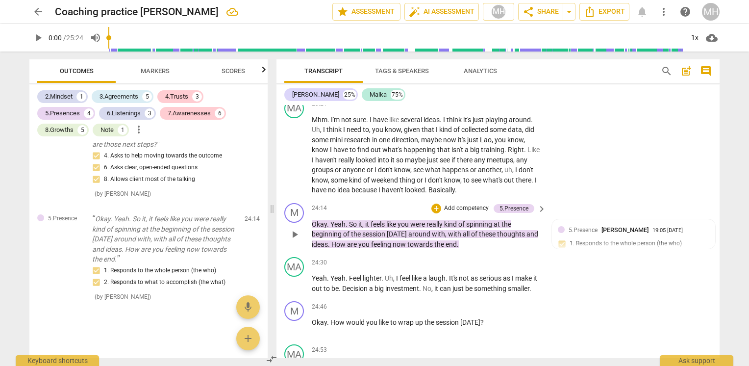
click at [470, 213] on p "Add competency" at bounding box center [466, 208] width 47 height 9
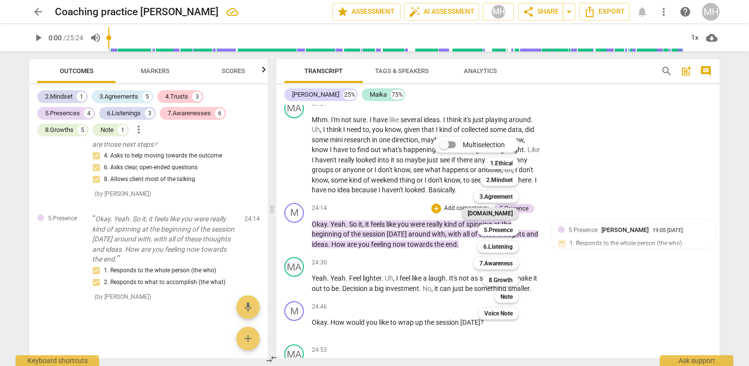
click at [506, 215] on b "[DOMAIN_NAME]" at bounding box center [490, 213] width 45 height 12
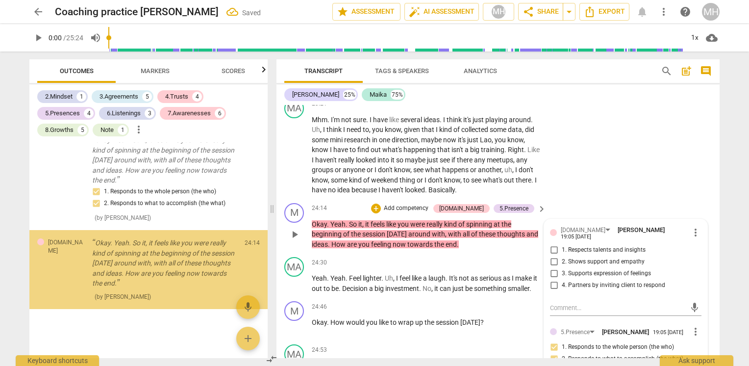
scroll to position [3112, 0]
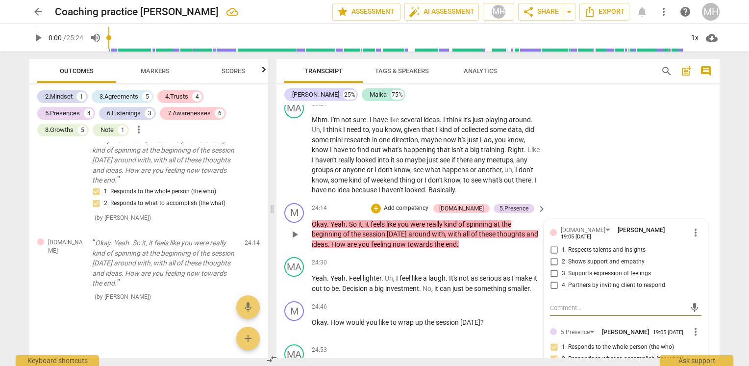
drag, startPoint x: 621, startPoint y: 302, endPoint x: 619, endPoint y: 279, distance: 23.2
click at [621, 290] on span "4. Partners by inviting client to respond" at bounding box center [613, 285] width 103 height 9
click at [562, 291] on input "4. Partners by inviting client to respond" at bounding box center [554, 286] width 16 height 12
checkbox input "true"
click at [595, 190] on div "MA play_arrow pause 23:21 + Add competency keyboard_arrow_right Mhm . I'm not s…" at bounding box center [498, 147] width 443 height 104
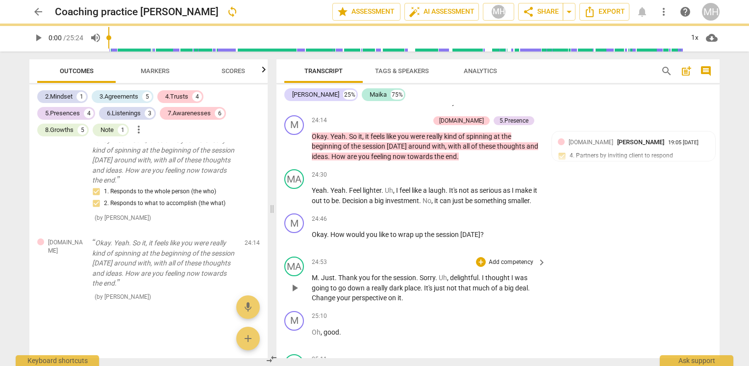
scroll to position [4544, 0]
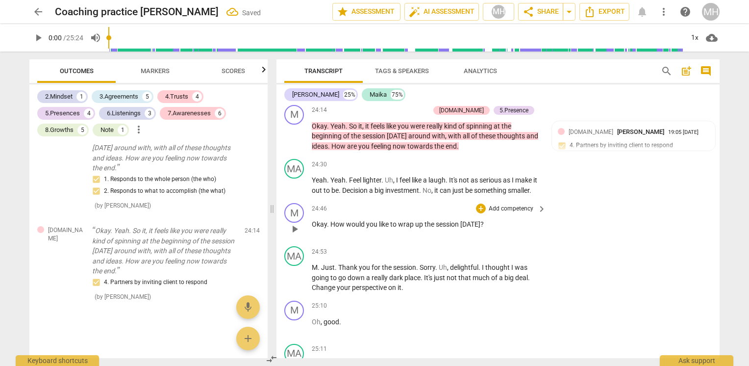
click at [497, 213] on p "Add competency" at bounding box center [511, 209] width 47 height 9
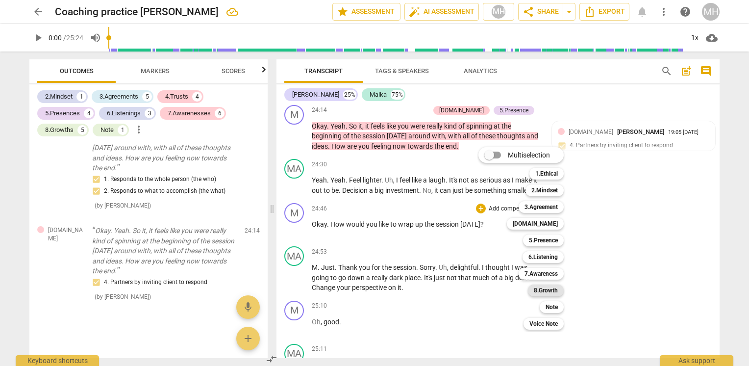
click at [546, 287] on b "8.Growth" at bounding box center [546, 290] width 24 height 12
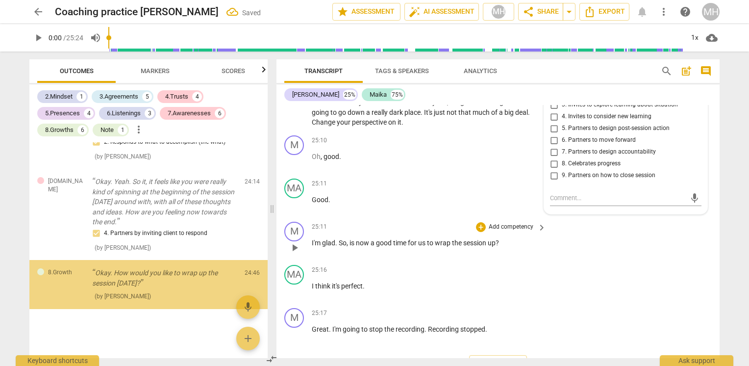
scroll to position [3174, 0]
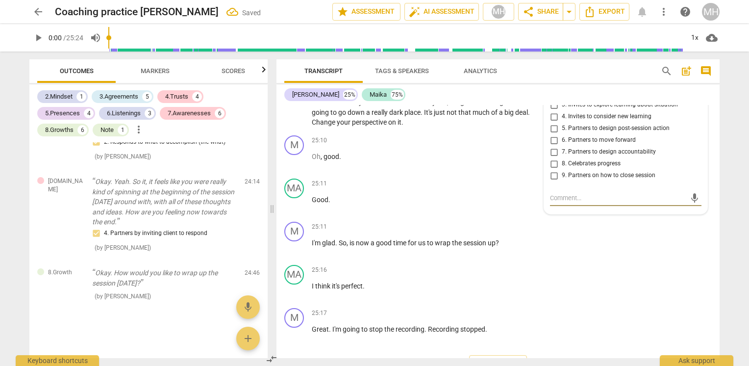
click at [647, 180] on span "9. Partners on how to close session" at bounding box center [609, 175] width 94 height 9
click at [562, 181] on input "9. Partners on how to close session" at bounding box center [554, 176] width 16 height 12
checkbox input "true"
click at [361, 189] on div "25:11 + Add competency keyboard_arrow_right" at bounding box center [429, 184] width 235 height 11
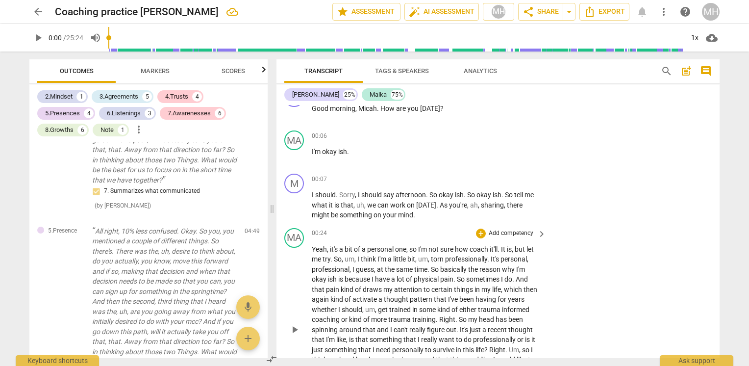
scroll to position [0, 0]
